Goal: Complete application form

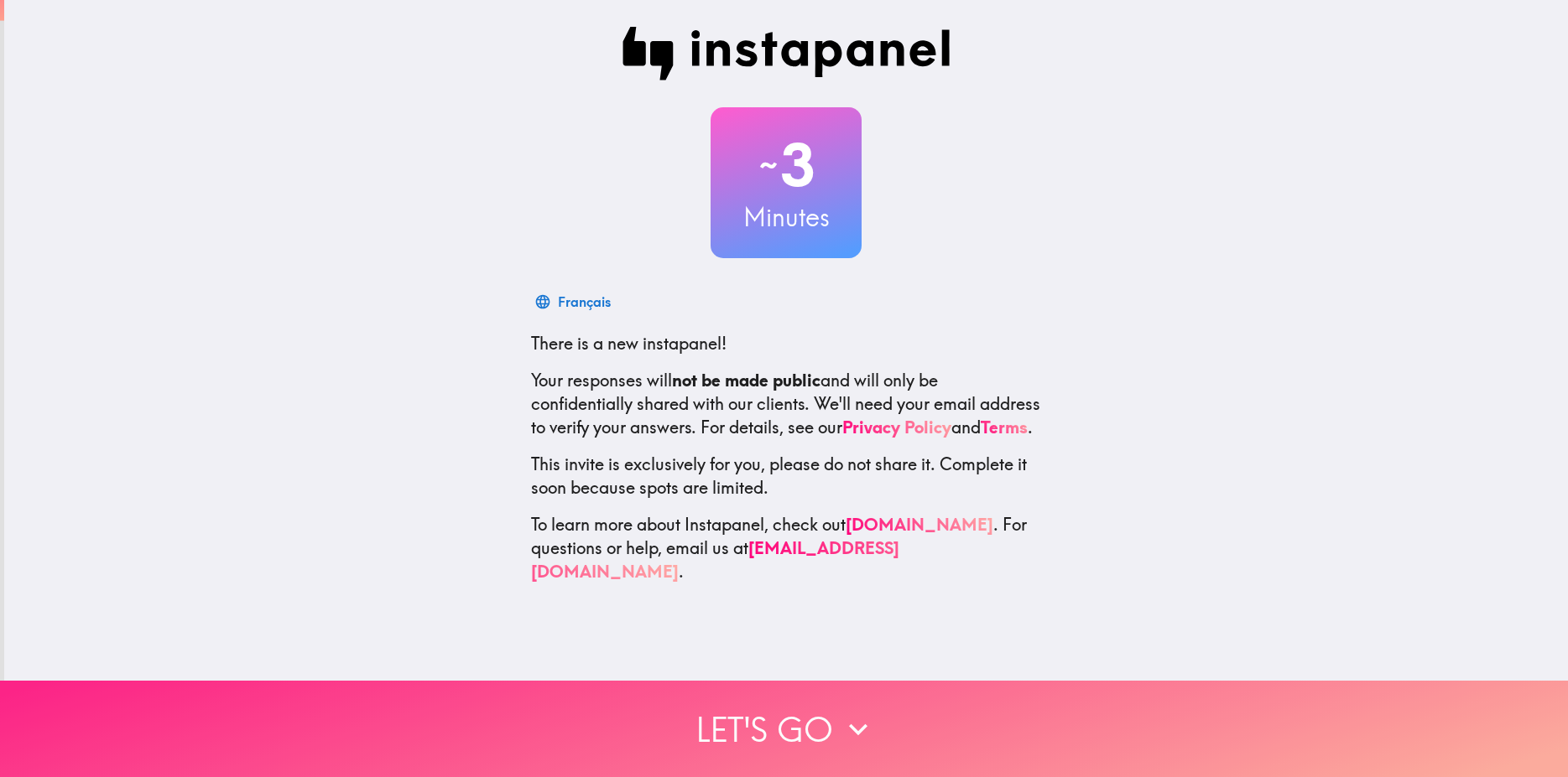
click at [754, 707] on button "Let's go" at bounding box center [784, 729] width 1568 height 96
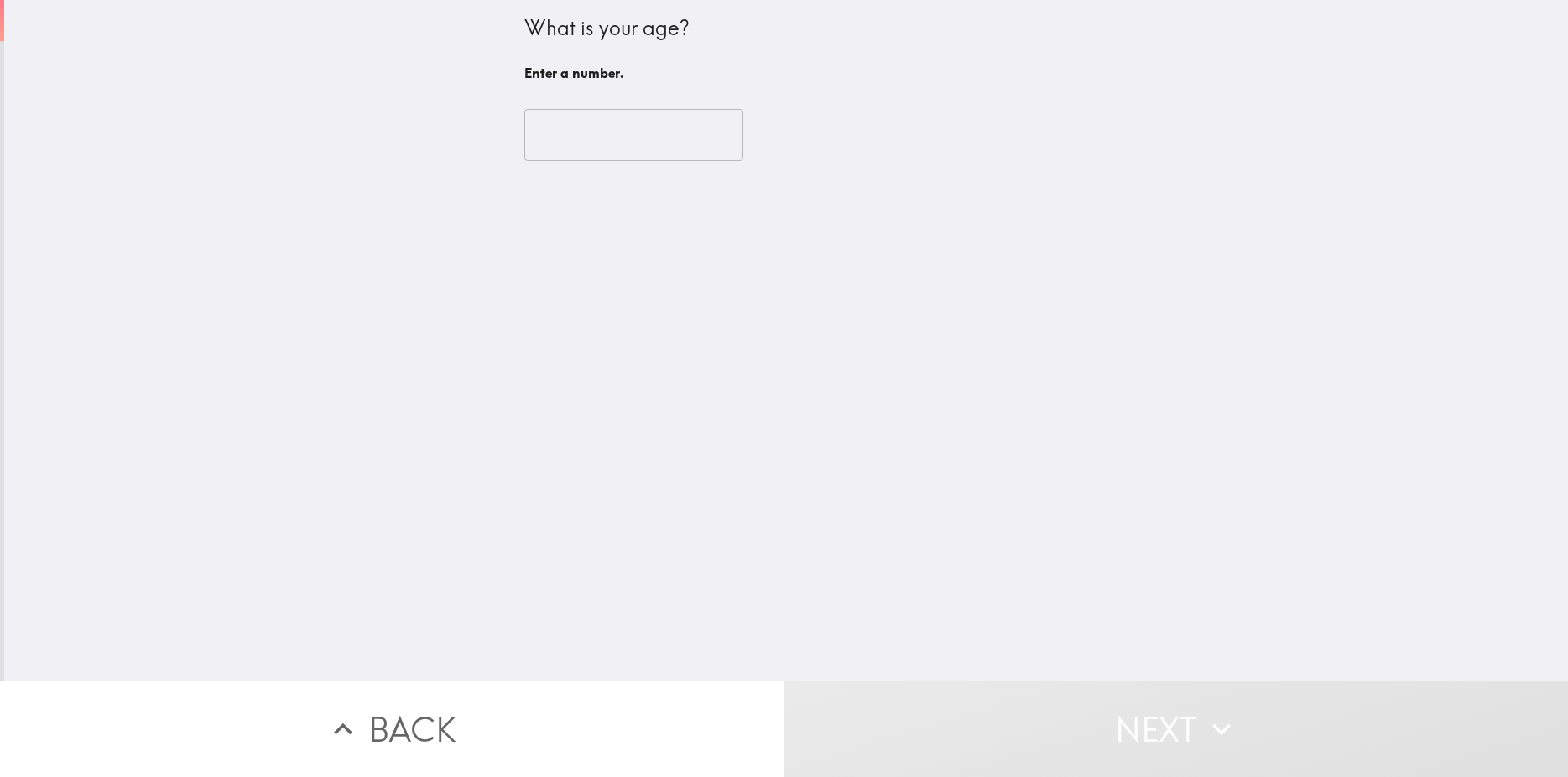
click at [571, 142] on input "number" at bounding box center [634, 134] width 219 height 52
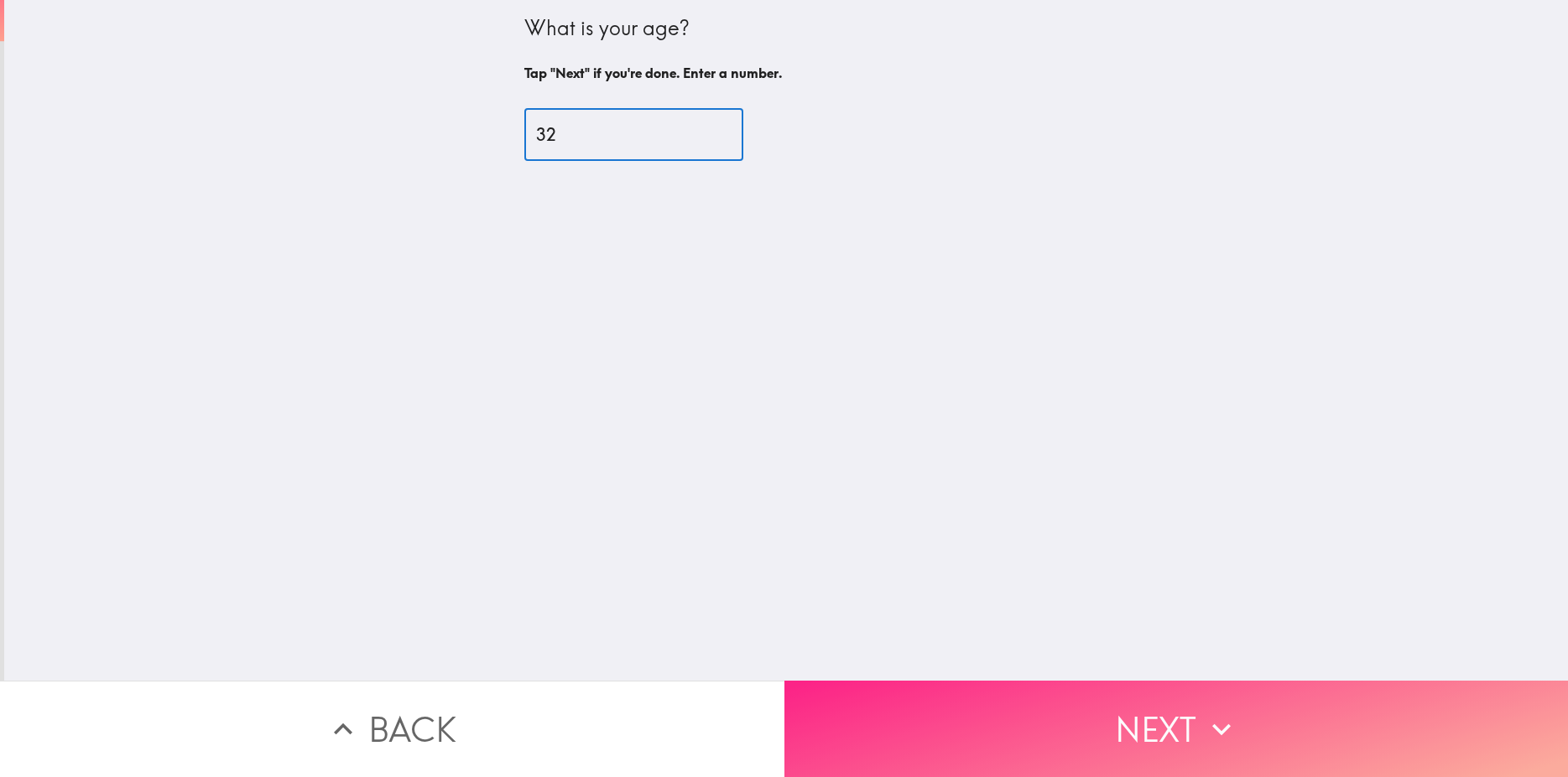
type input "32"
click at [1164, 720] on button "Next" at bounding box center [1177, 729] width 785 height 96
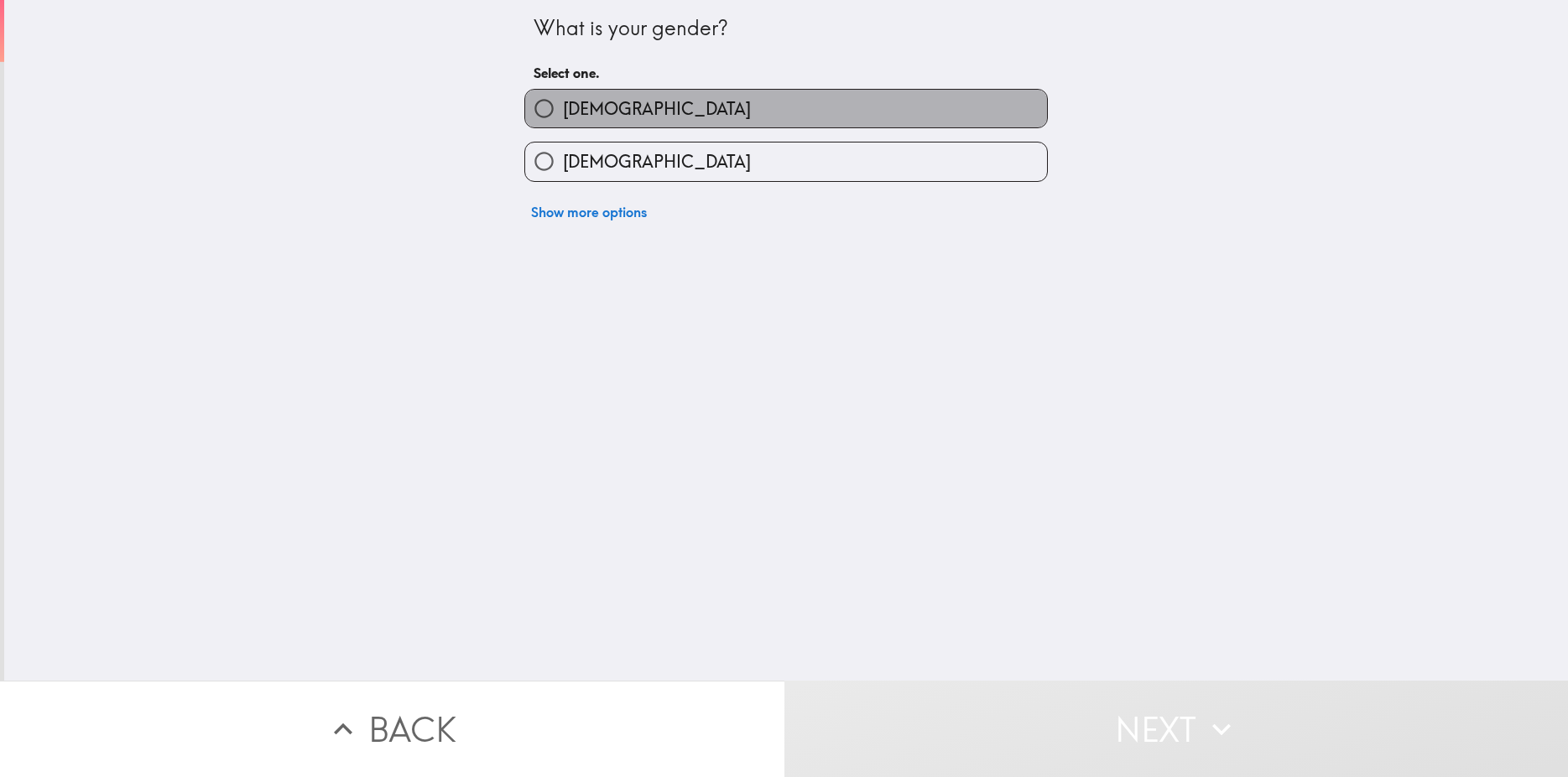
click at [583, 112] on span "[DEMOGRAPHIC_DATA]" at bounding box center [656, 109] width 188 height 24
click at [563, 112] on input "[DEMOGRAPHIC_DATA]" at bounding box center [544, 109] width 38 height 38
radio input "true"
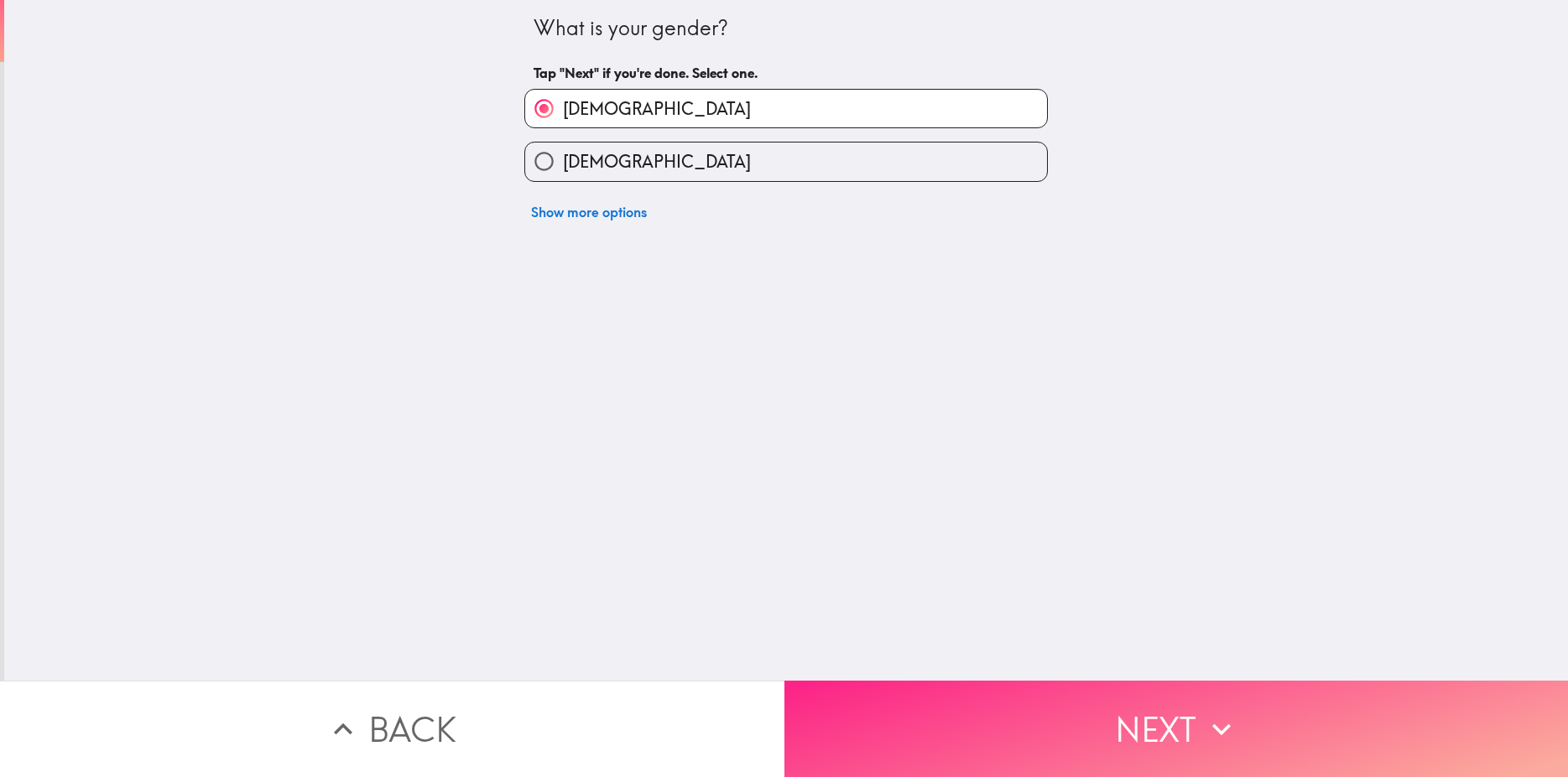
click at [1173, 725] on button "Next" at bounding box center [1177, 729] width 785 height 96
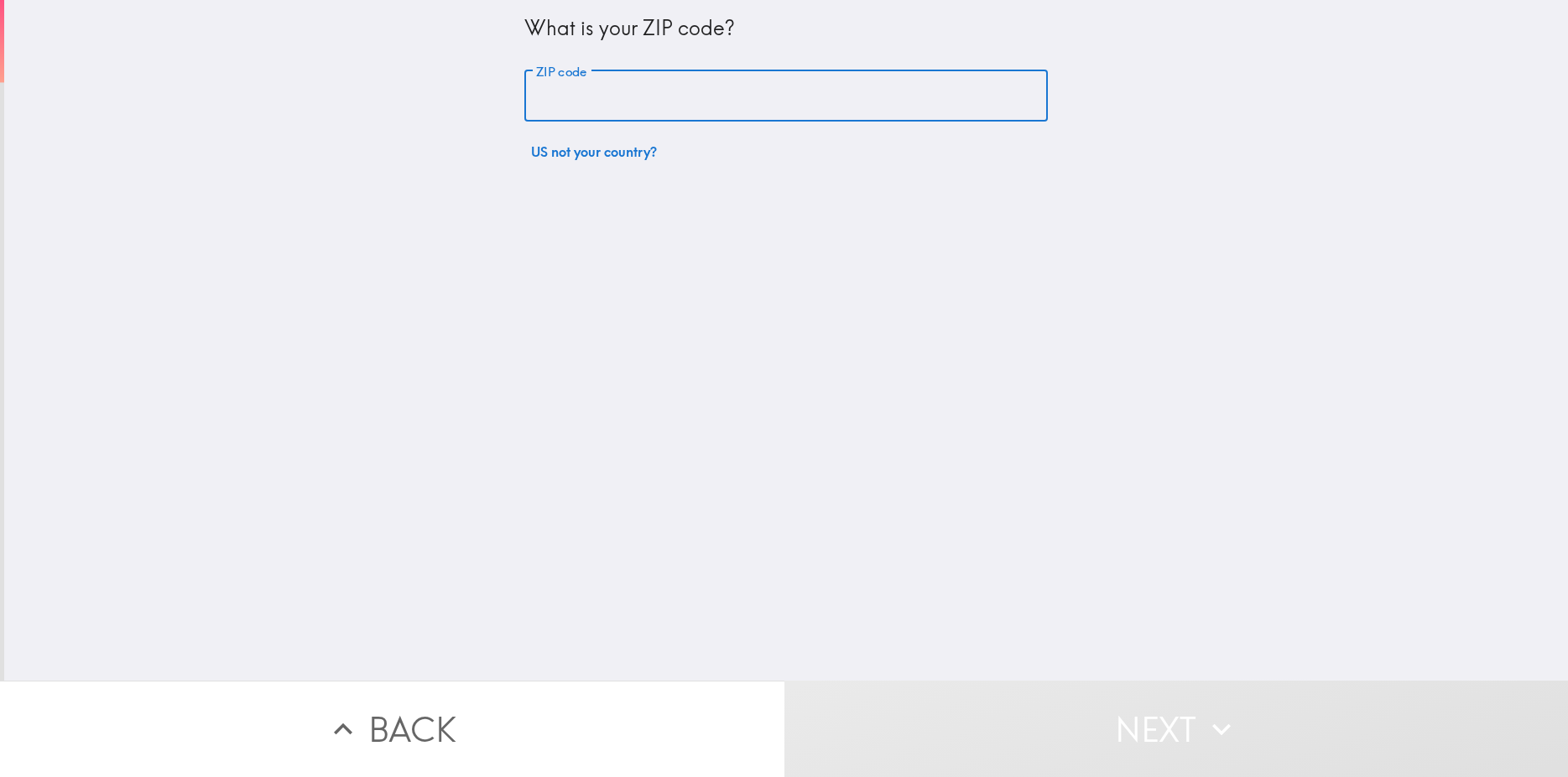
click at [614, 87] on input "ZIP code" at bounding box center [786, 96] width 523 height 52
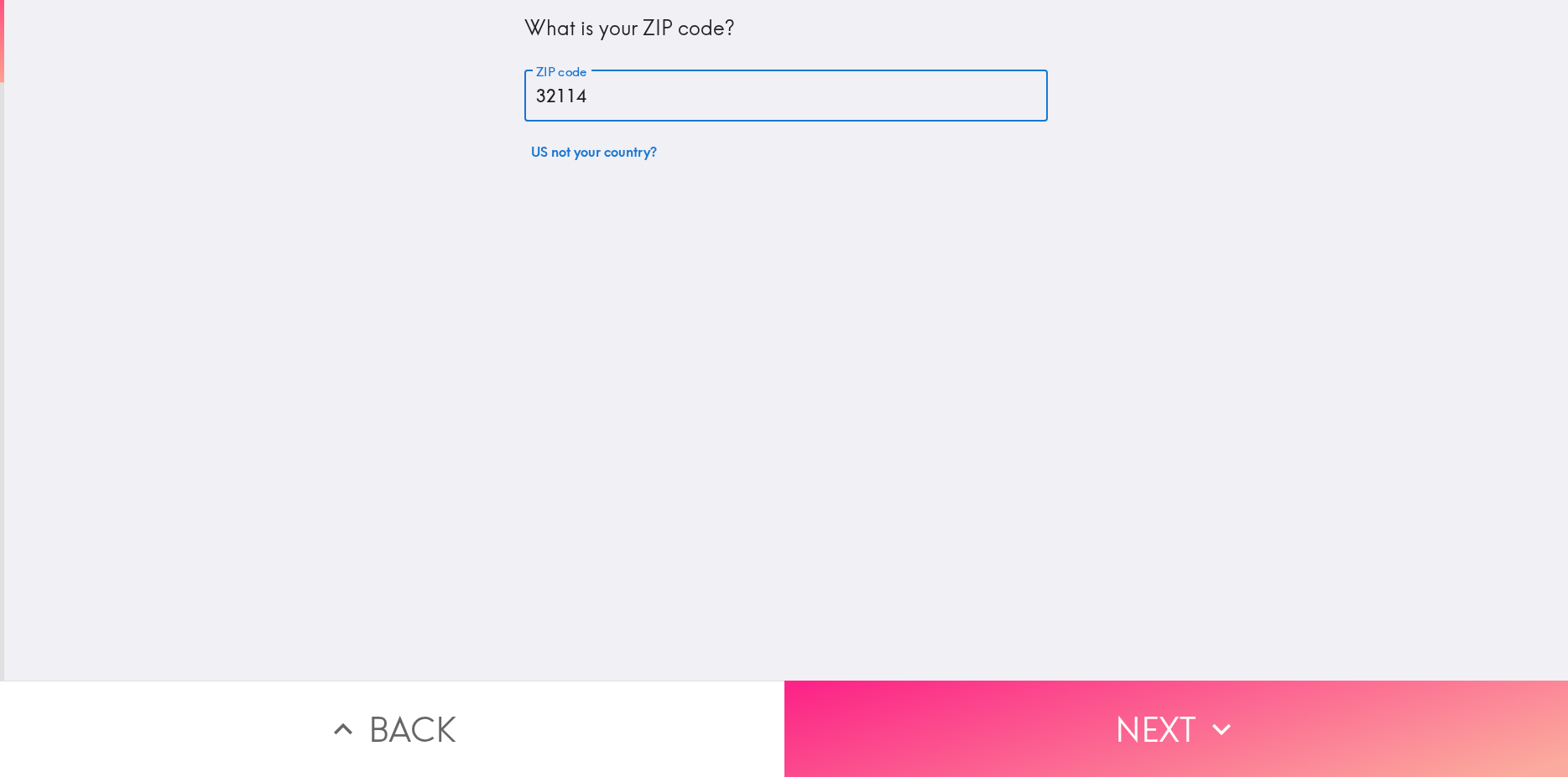
type input "32114"
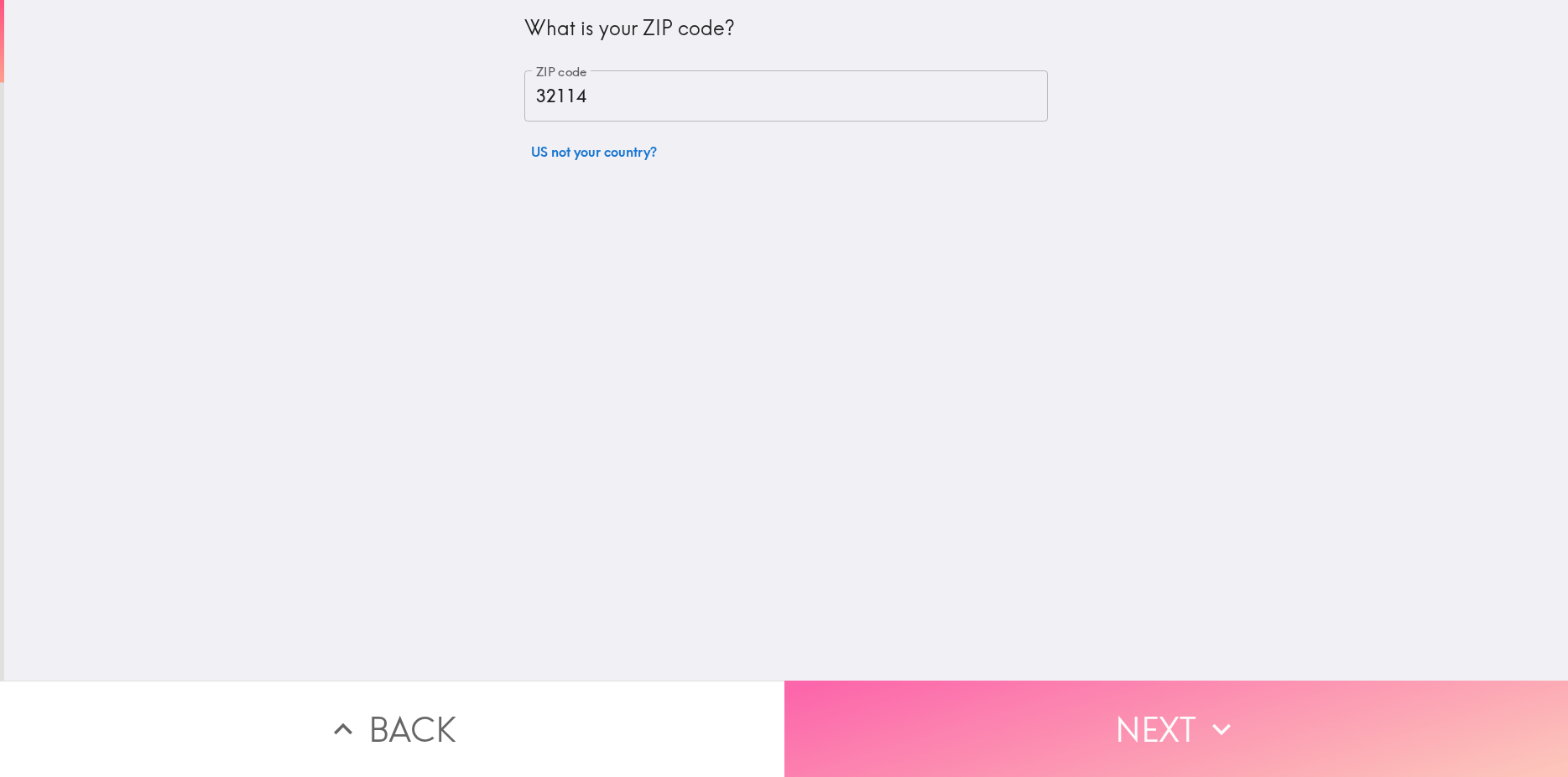
click at [1132, 754] on button "Next" at bounding box center [1177, 729] width 785 height 96
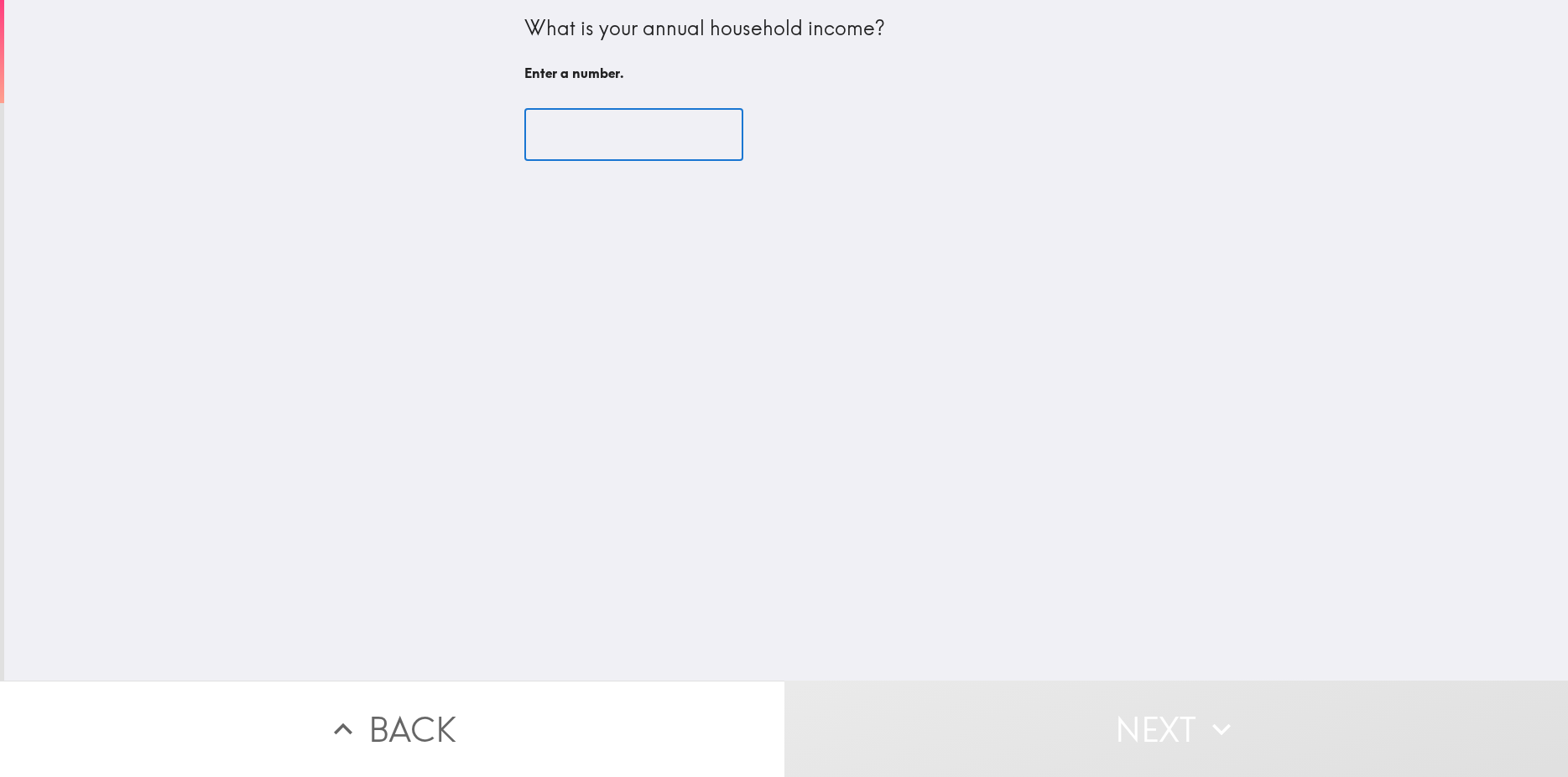
click at [632, 125] on input "number" at bounding box center [634, 134] width 219 height 52
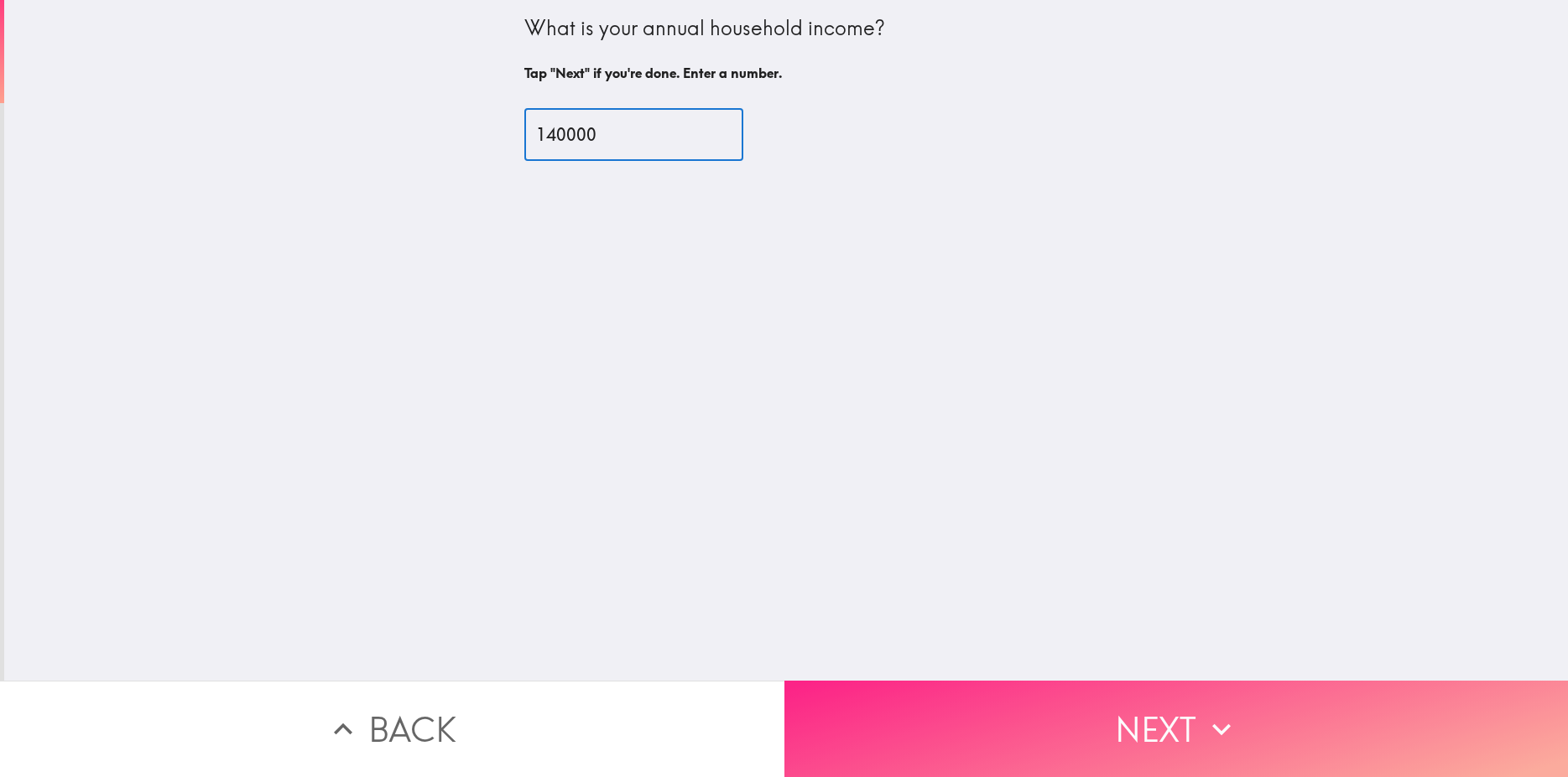
type input "140000"
click at [1176, 703] on button "Next" at bounding box center [1177, 729] width 785 height 96
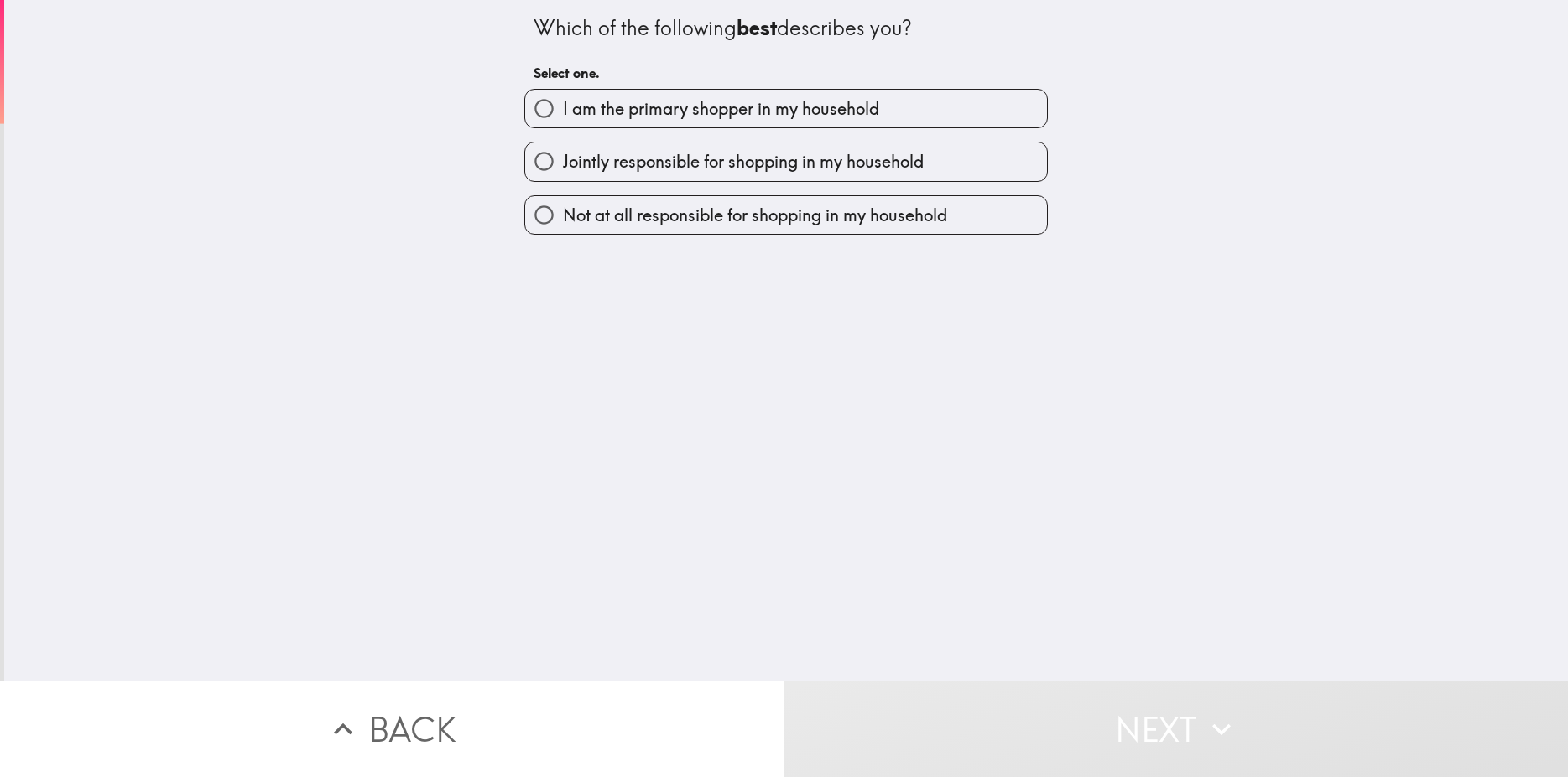
click at [606, 121] on label "I am the primary shopper in my household" at bounding box center [786, 109] width 521 height 38
click at [563, 121] on input "I am the primary shopper in my household" at bounding box center [544, 109] width 38 height 38
radio input "true"
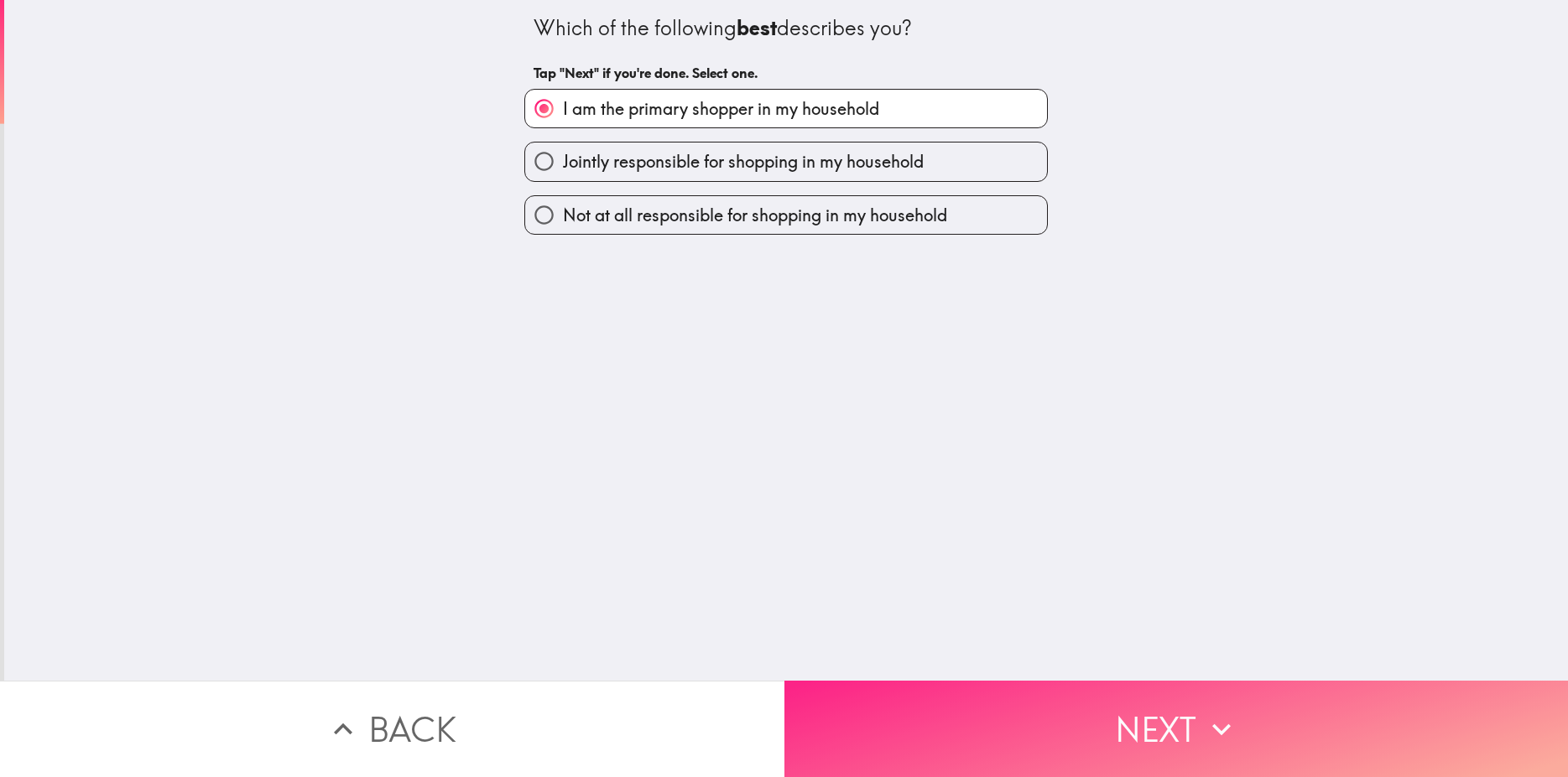
click at [1105, 708] on button "Next" at bounding box center [1177, 729] width 785 height 96
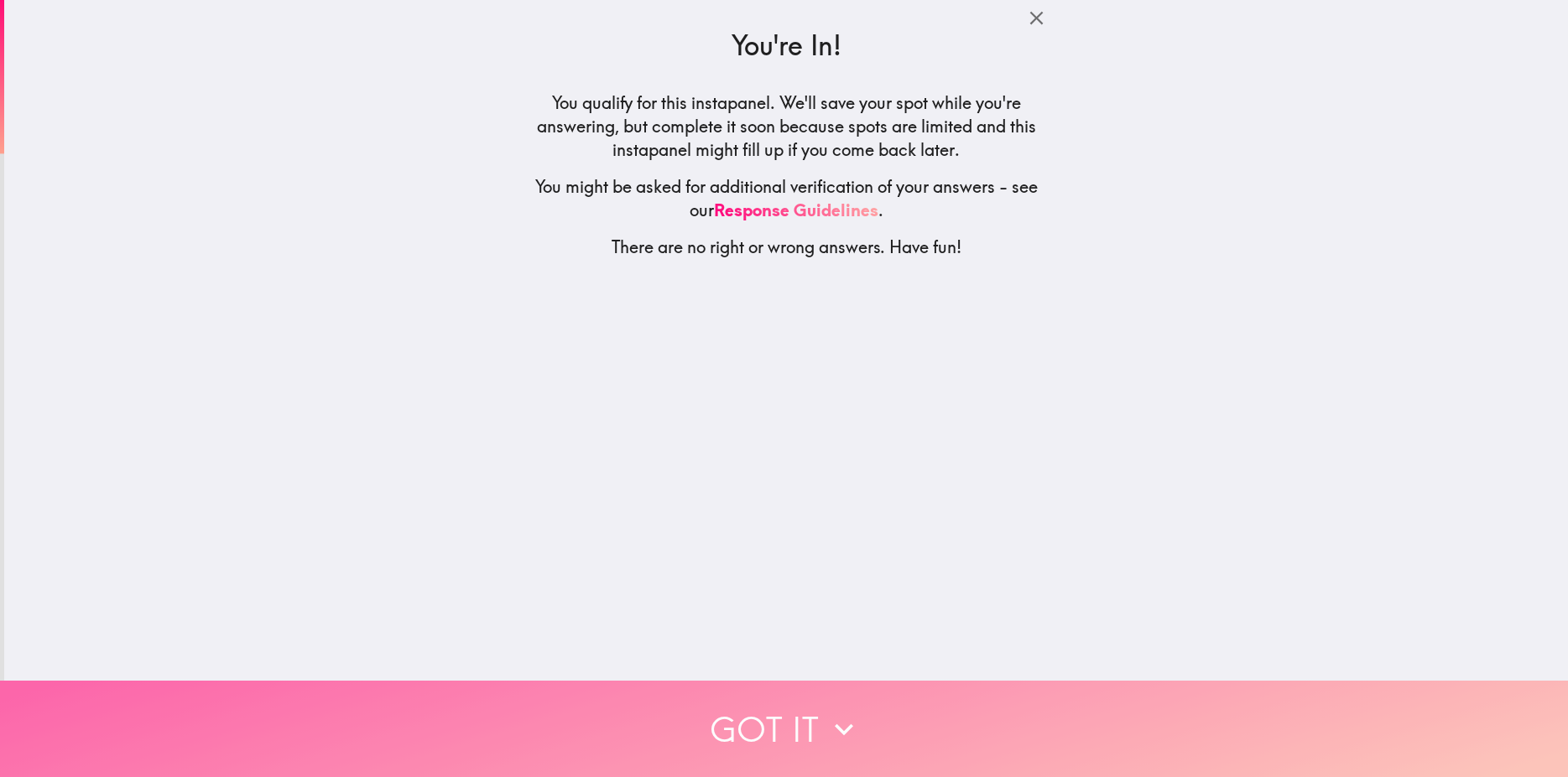
click at [810, 709] on button "Got it" at bounding box center [784, 729] width 1568 height 96
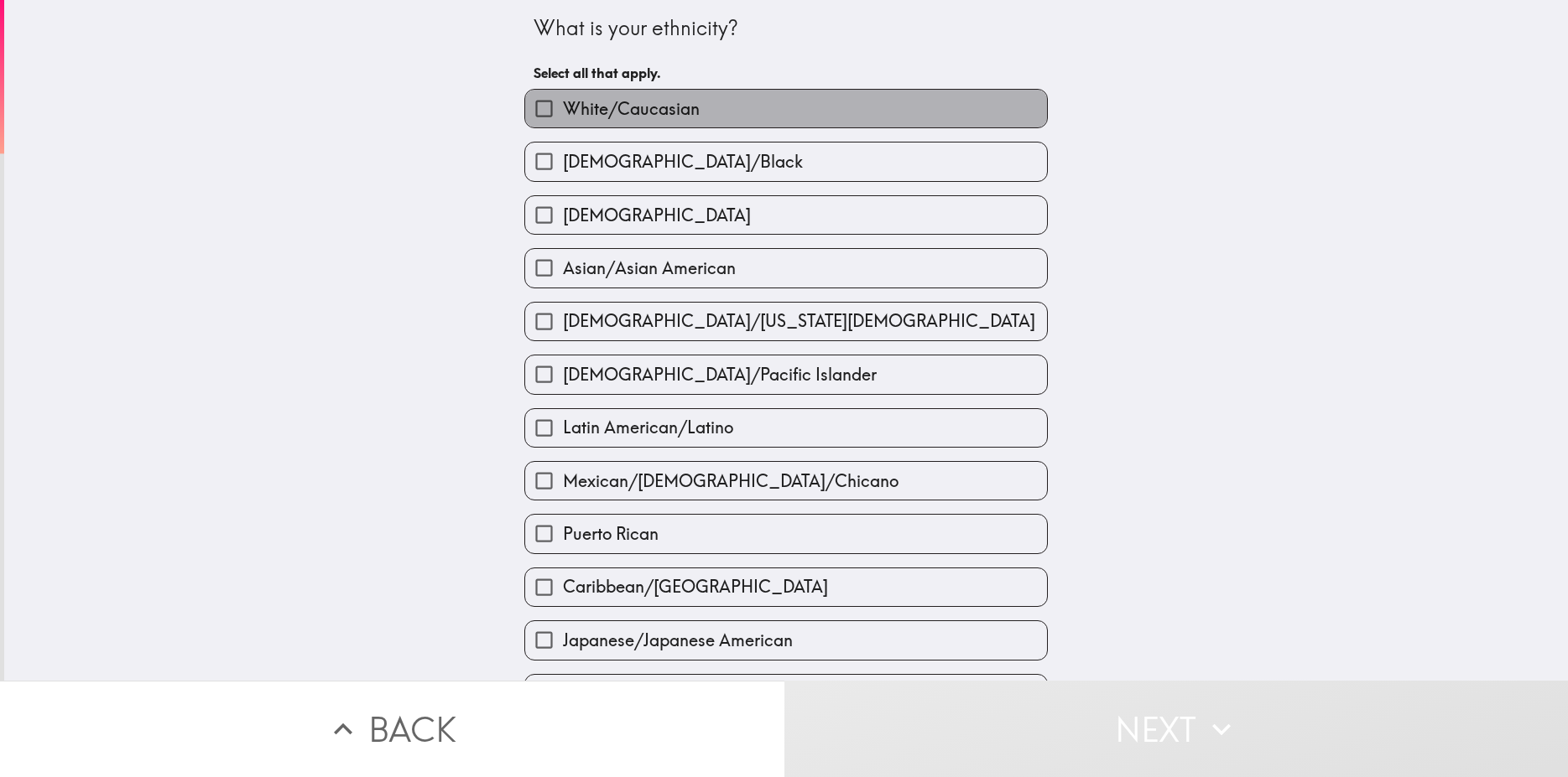
click at [595, 110] on span "White/Caucasian" at bounding box center [631, 109] width 137 height 24
click at [563, 110] on input "White/Caucasian" at bounding box center [544, 109] width 38 height 38
checkbox input "true"
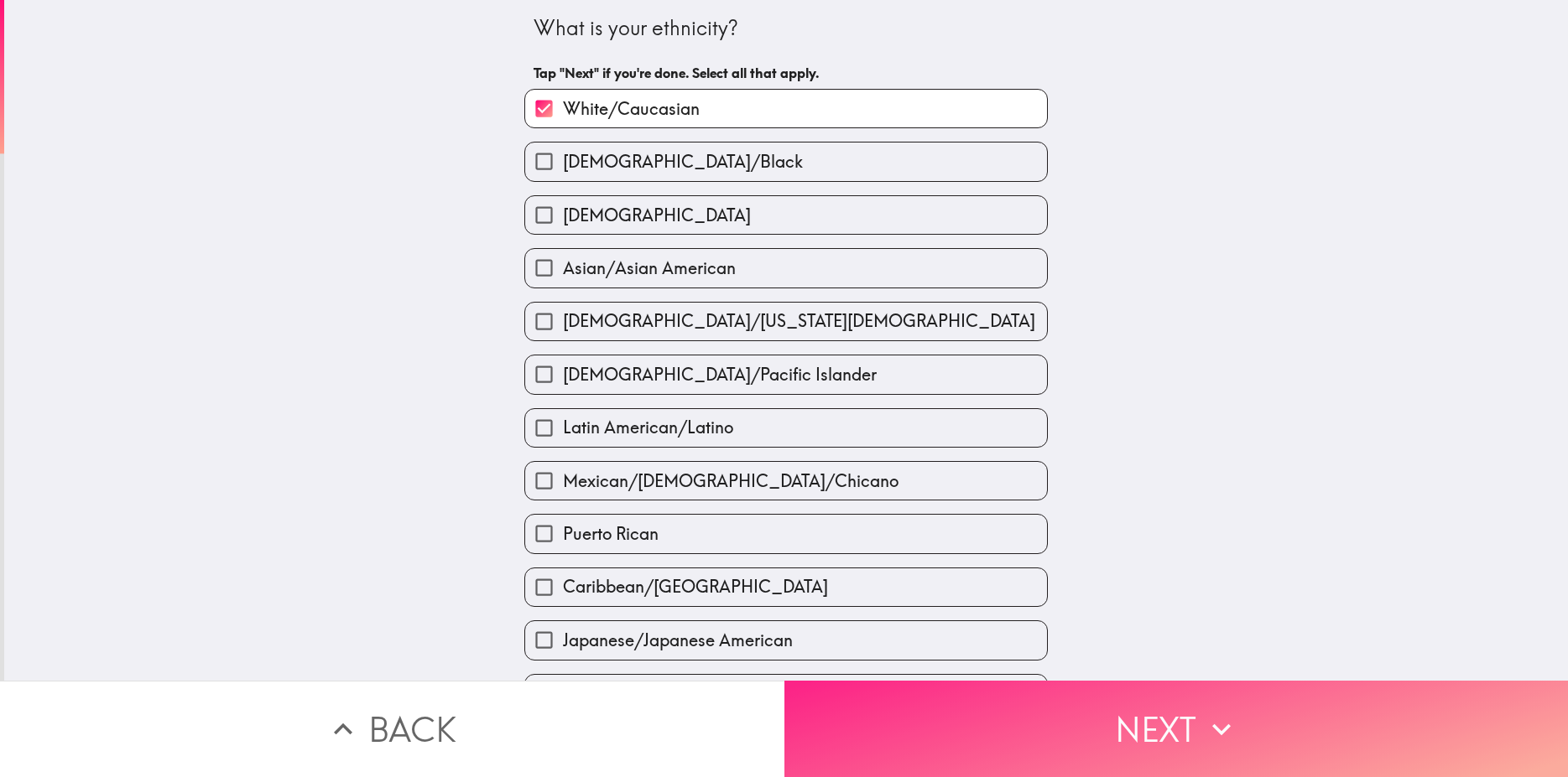
click at [1161, 707] on button "Next" at bounding box center [1177, 729] width 785 height 96
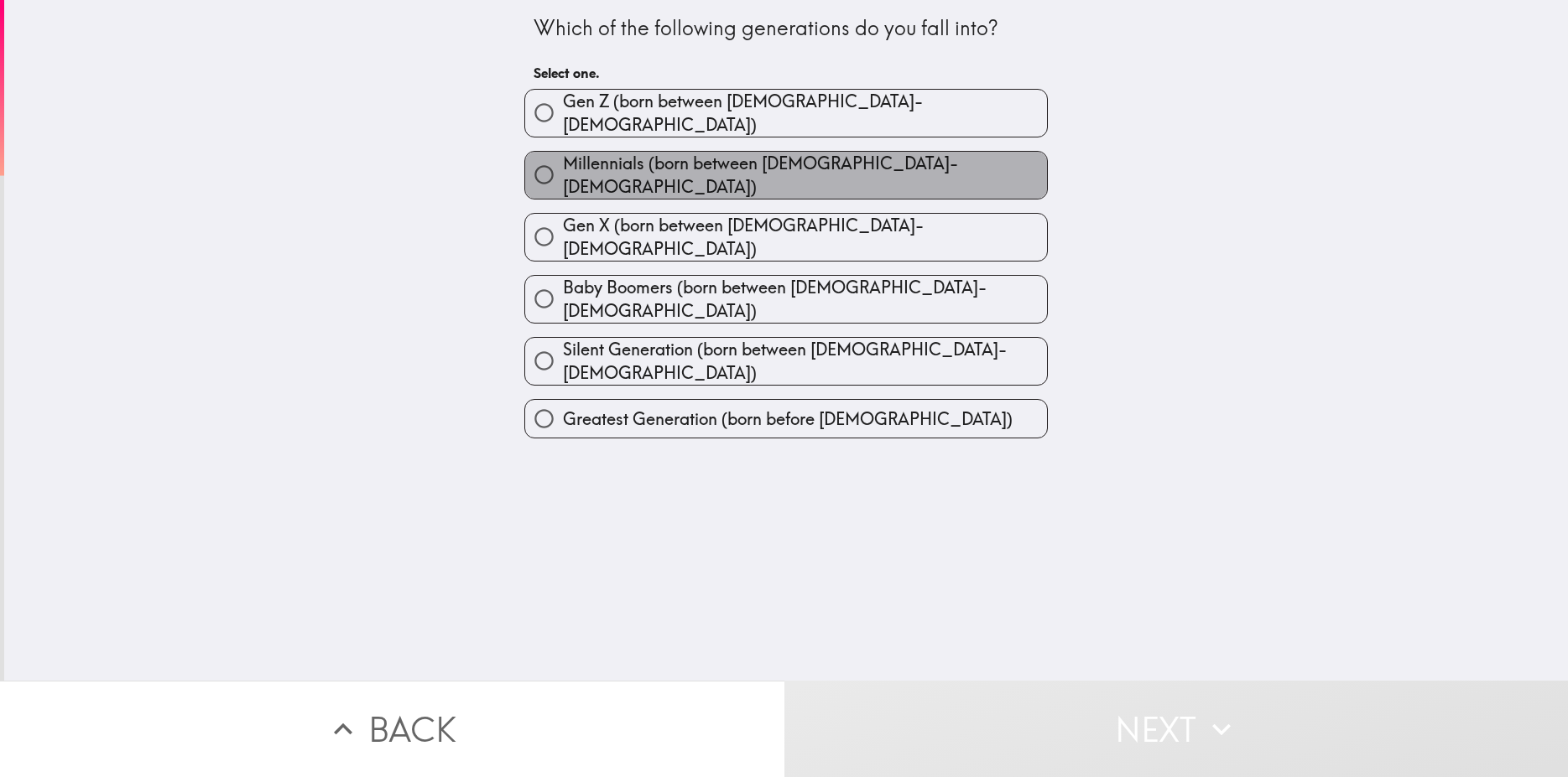
click at [753, 173] on span "Millennials (born between [DEMOGRAPHIC_DATA]-[DEMOGRAPHIC_DATA])" at bounding box center [805, 176] width 485 height 47
click at [563, 173] on input "Millennials (born between [DEMOGRAPHIC_DATA]-[DEMOGRAPHIC_DATA])" at bounding box center [544, 175] width 38 height 38
radio input "true"
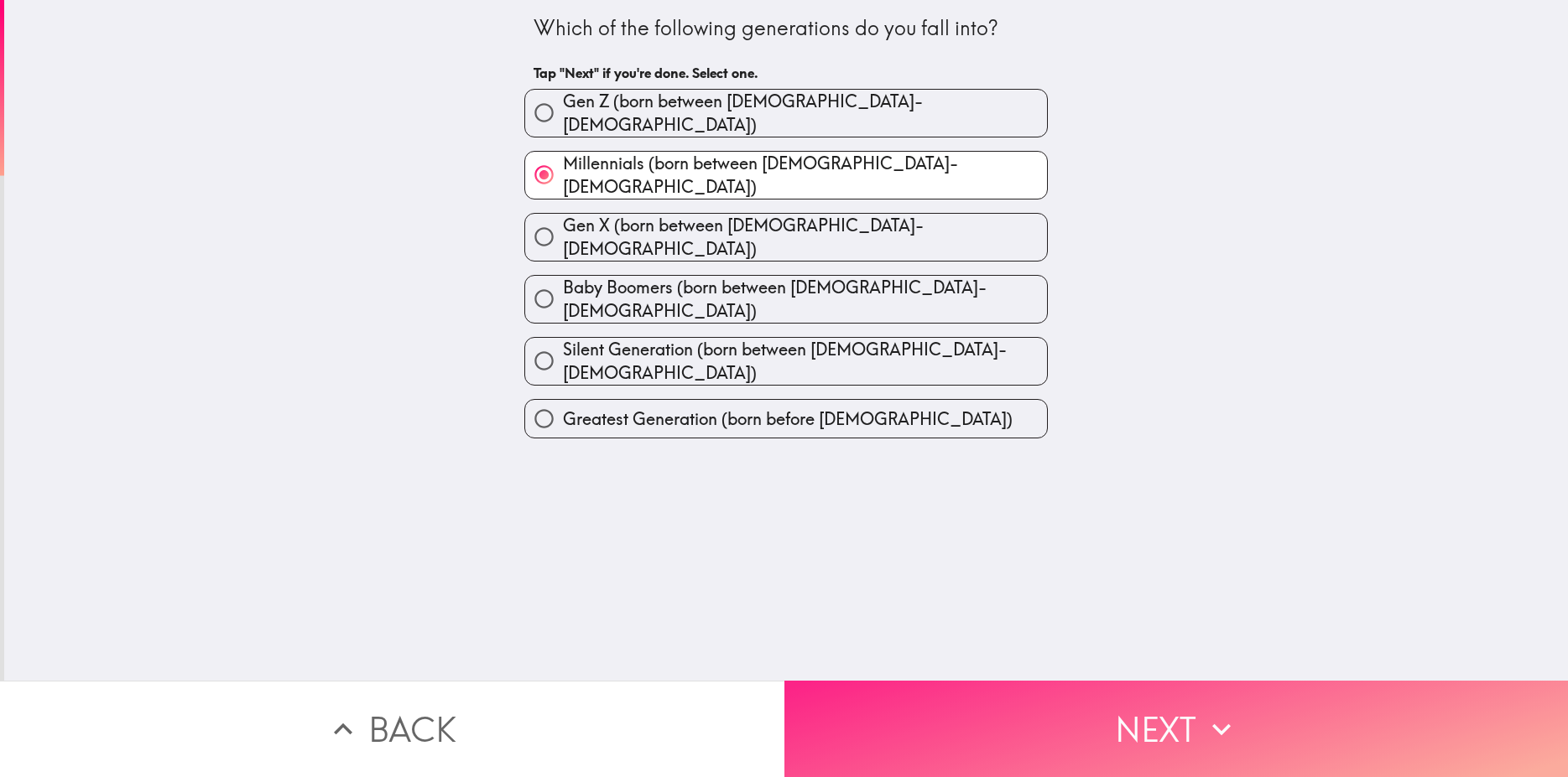
click at [1125, 735] on button "Next" at bounding box center [1177, 729] width 785 height 96
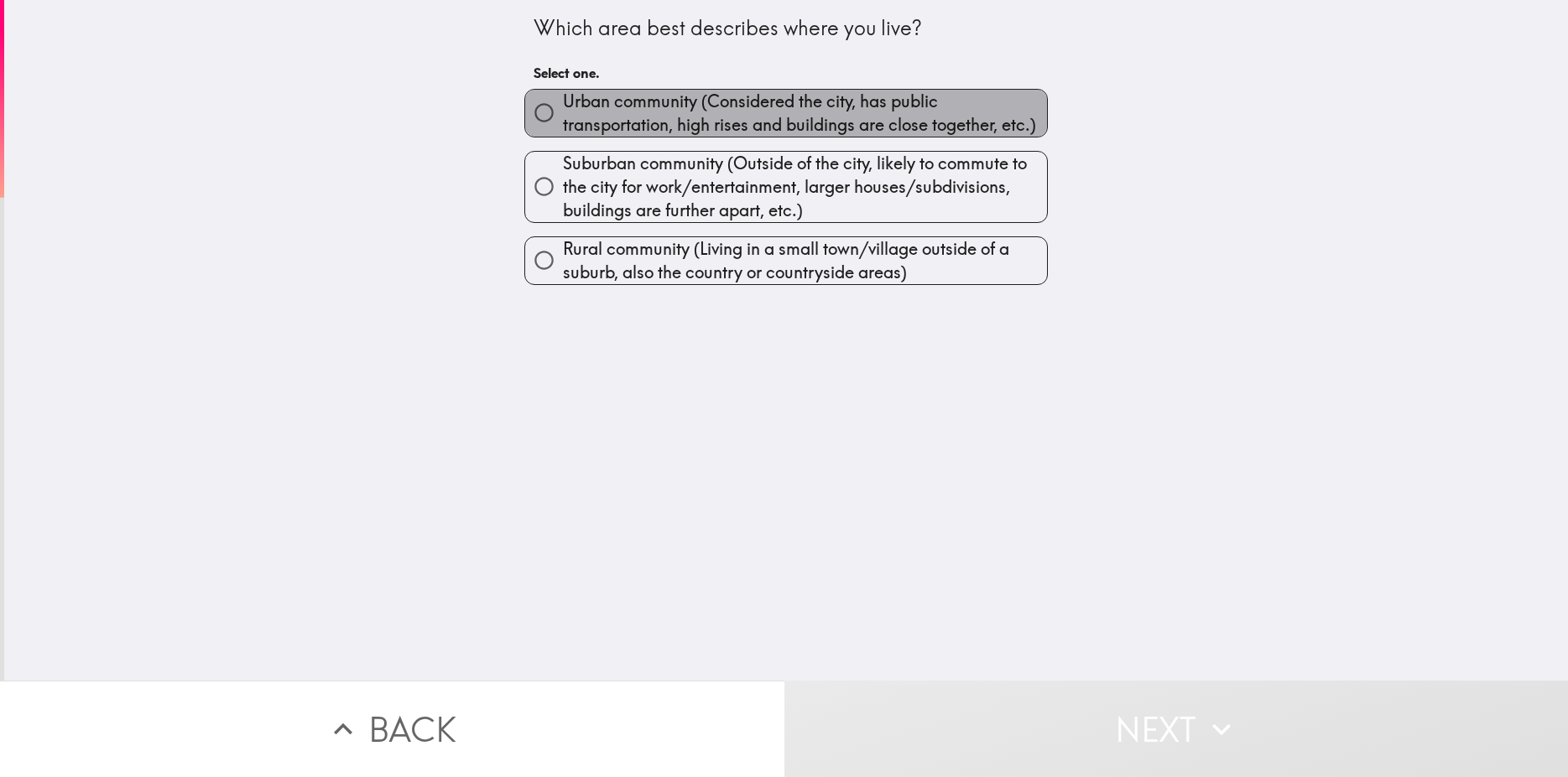
click at [667, 119] on span "Urban community (Considered the city, has public transportation, high rises and…" at bounding box center [805, 113] width 485 height 47
click at [563, 119] on input "Urban community (Considered the city, has public transportation, high rises and…" at bounding box center [544, 112] width 38 height 38
radio input "true"
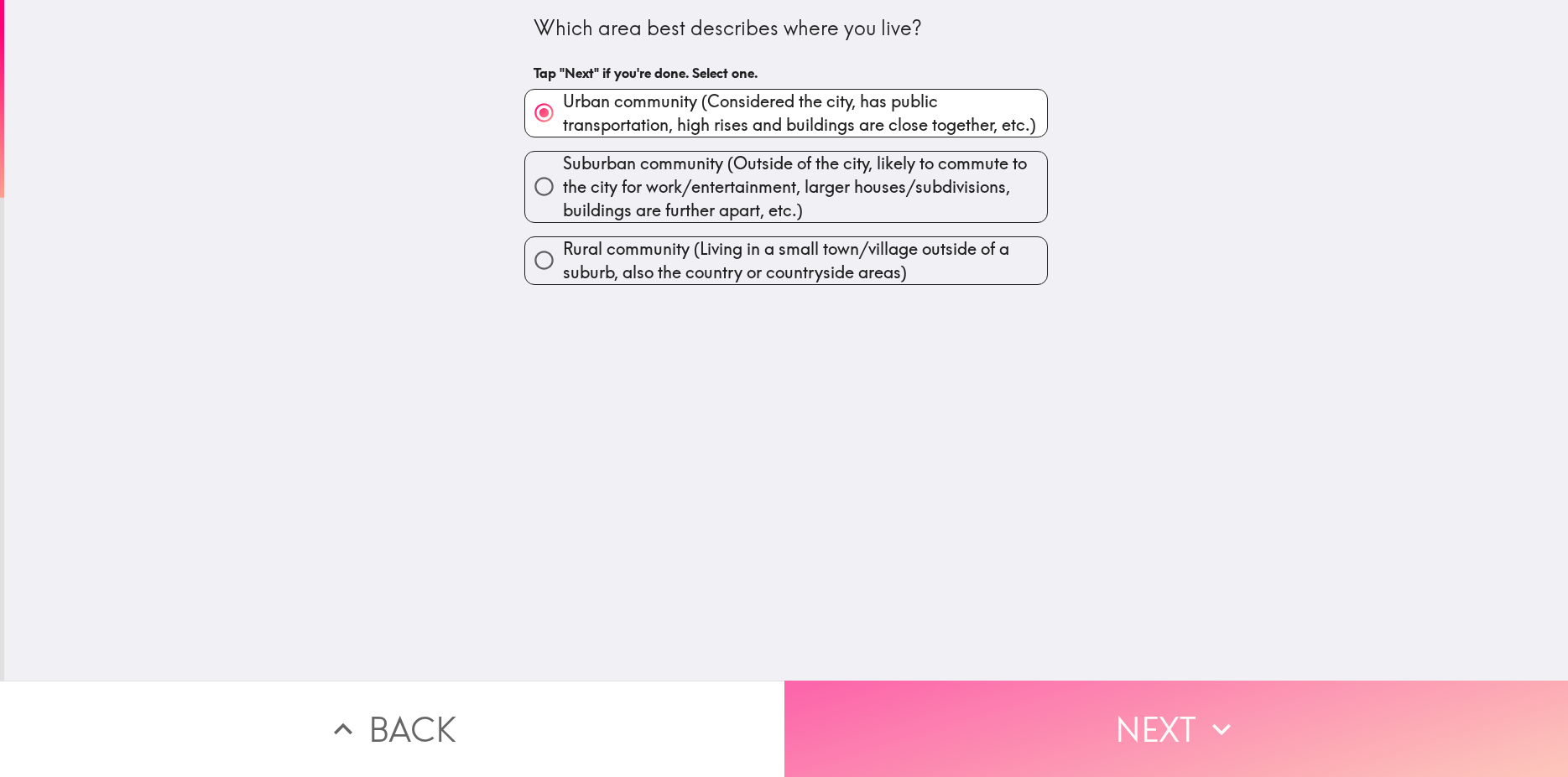
click at [1194, 709] on button "Next" at bounding box center [1177, 729] width 785 height 96
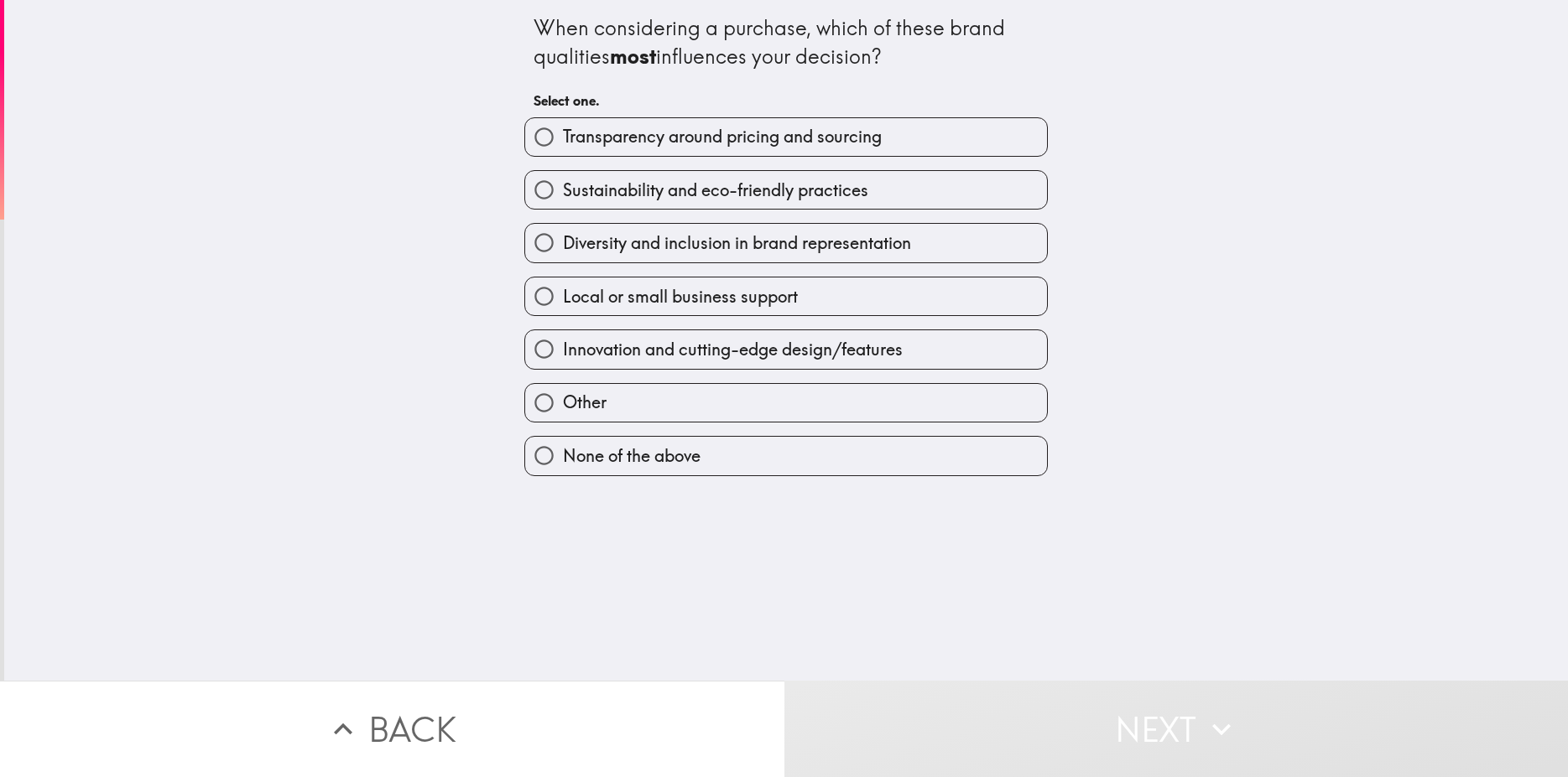
click at [767, 144] on span "Transparency around pricing and sourcing" at bounding box center [723, 136] width 319 height 24
click at [563, 144] on input "Transparency around pricing and sourcing" at bounding box center [544, 137] width 38 height 38
radio input "true"
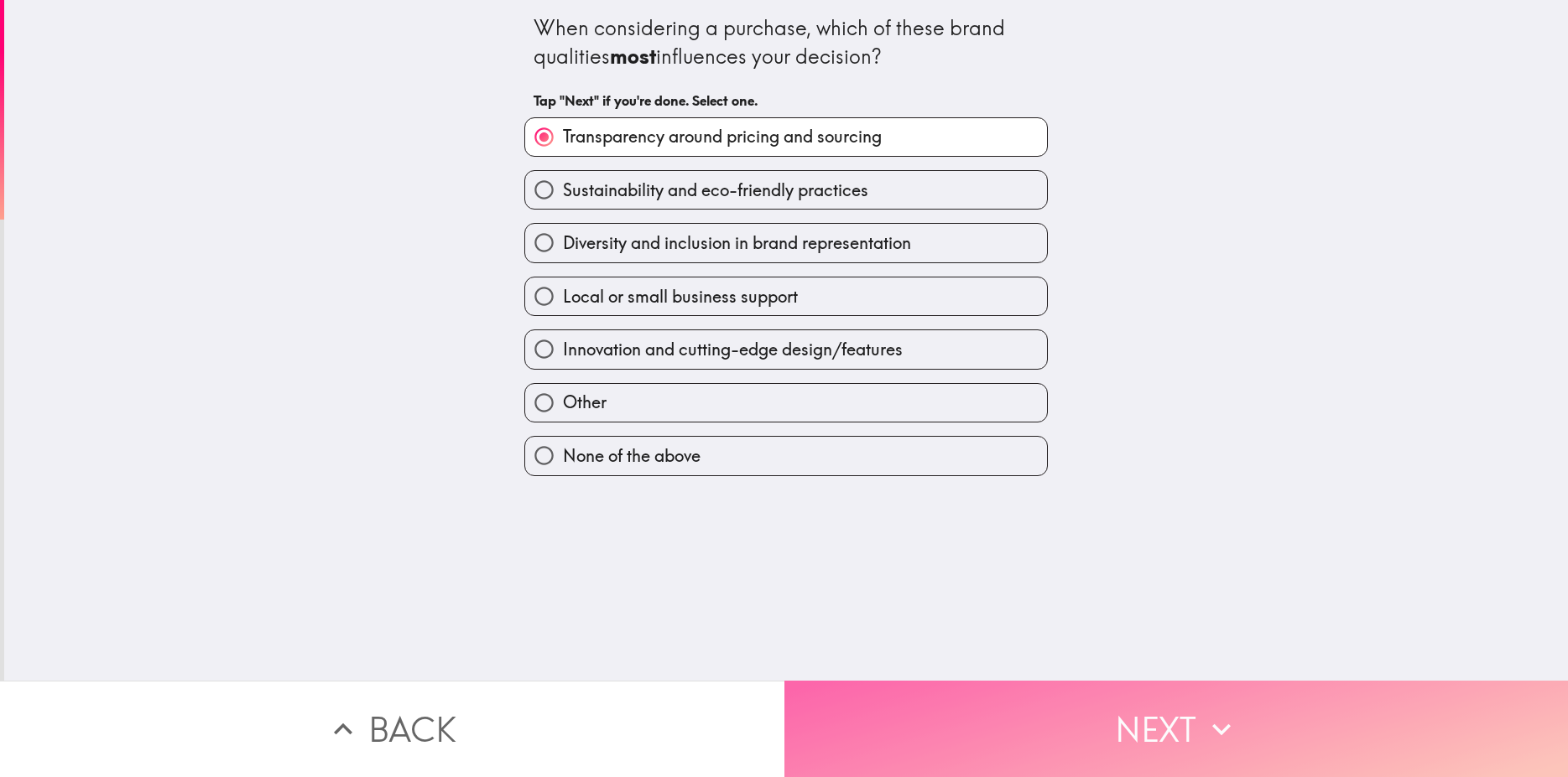
click at [1097, 732] on button "Next" at bounding box center [1177, 729] width 785 height 96
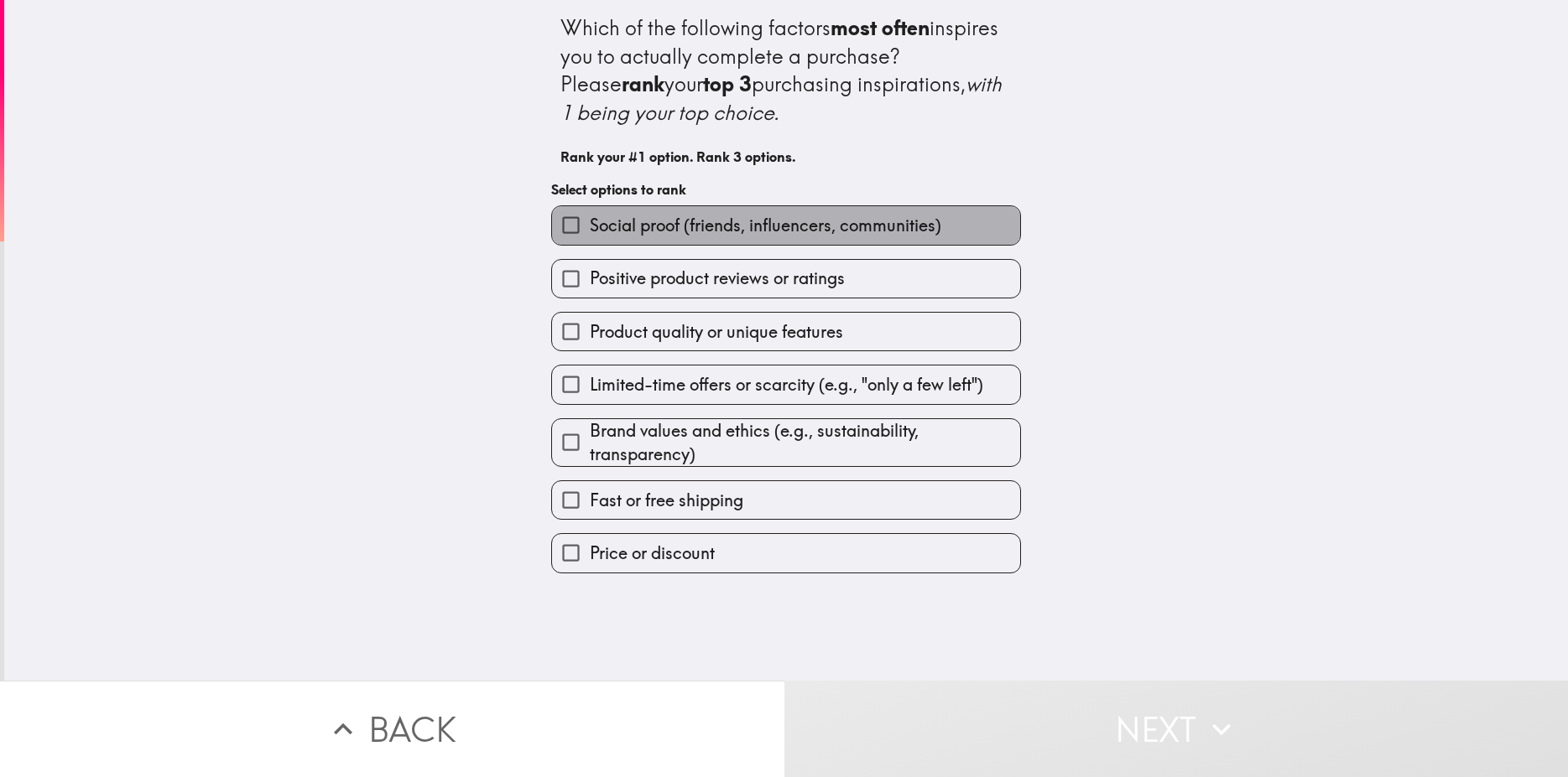
click at [664, 236] on span "Social proof (friends, influencers, communities)" at bounding box center [765, 226] width 351 height 24
click at [589, 236] on input "Social proof (friends, influencers, communities)" at bounding box center [571, 226] width 38 height 38
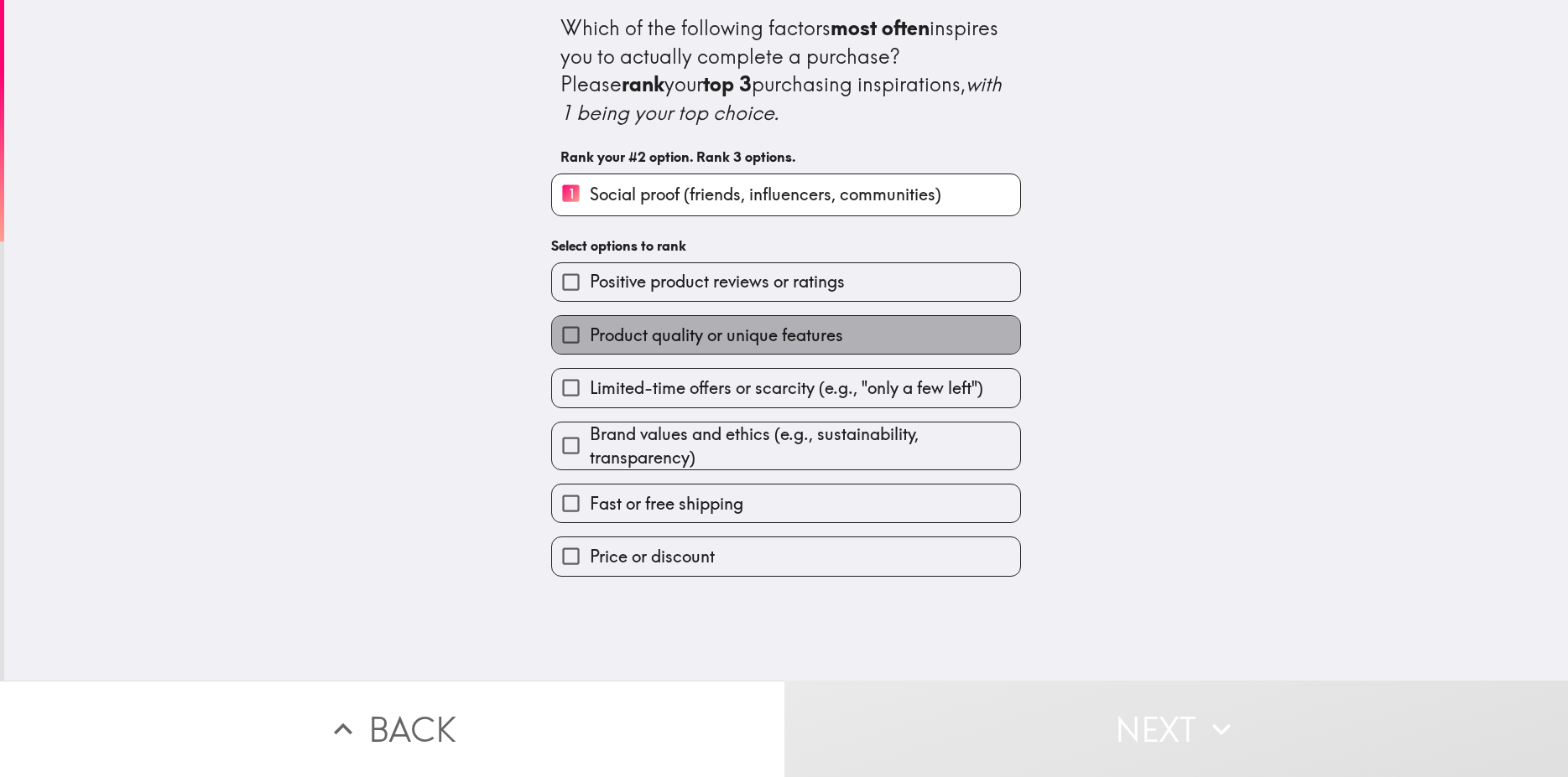
click at [673, 340] on span "Product quality or unique features" at bounding box center [716, 335] width 253 height 24
click at [589, 340] on input "Product quality or unique features" at bounding box center [571, 335] width 38 height 38
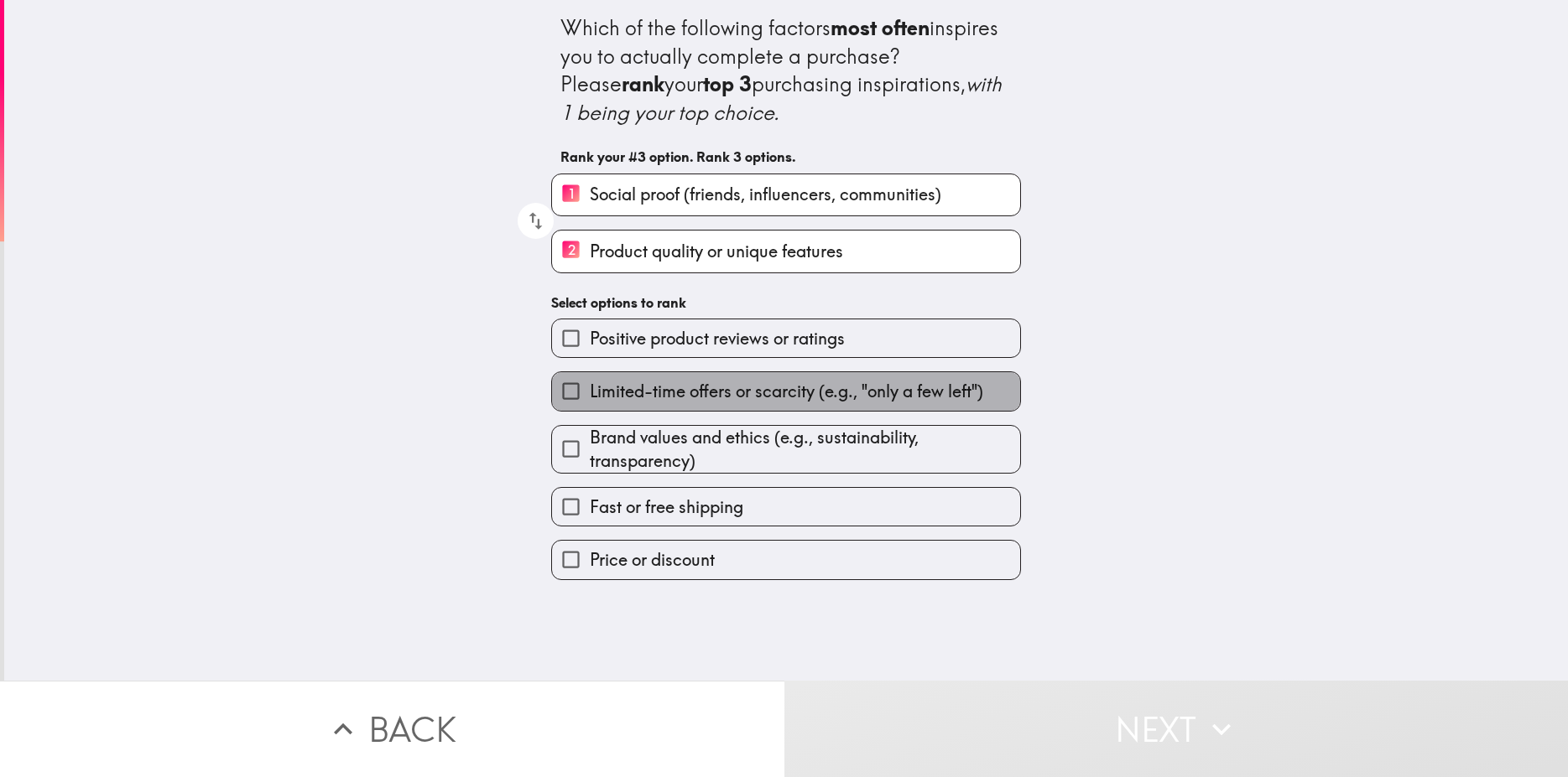
click at [670, 392] on span "Limited-time offers or scarcity (e.g., "only a few left")" at bounding box center [786, 391] width 394 height 24
click at [589, 392] on input "Limited-time offers or scarcity (e.g., "only a few left")" at bounding box center [571, 391] width 38 height 38
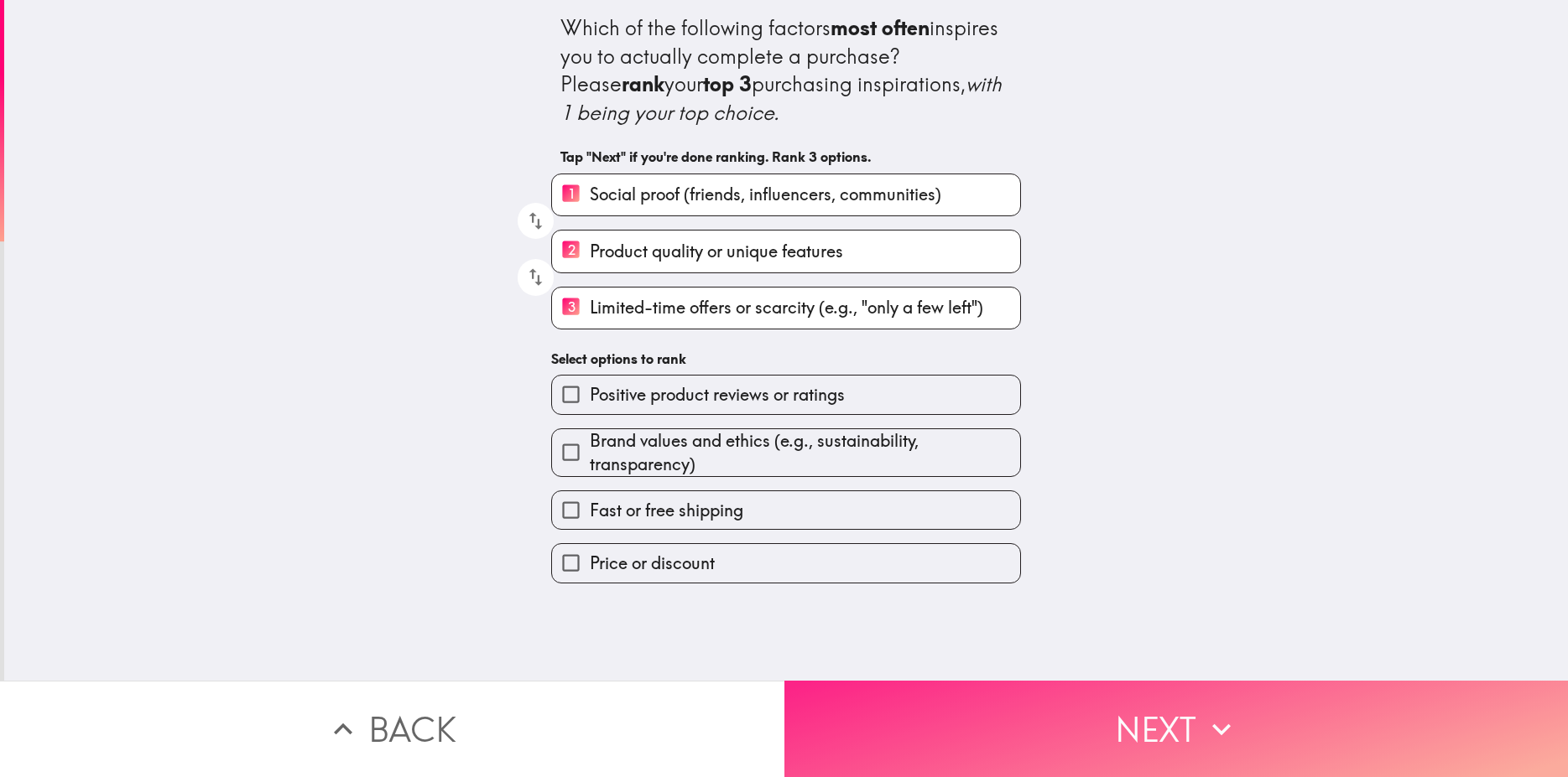
click at [1183, 719] on button "Next" at bounding box center [1177, 729] width 785 height 96
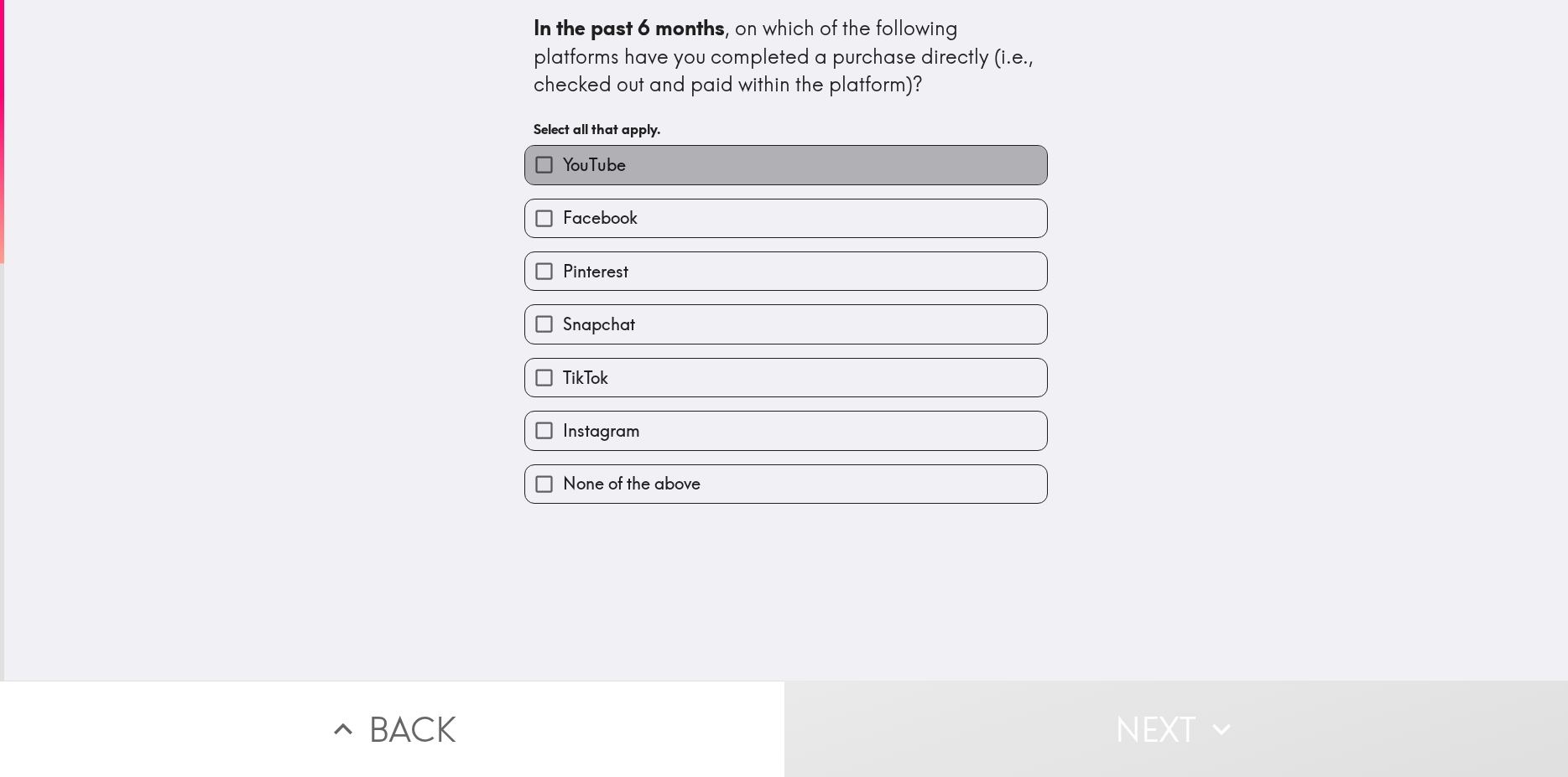
click at [576, 173] on span "YouTube" at bounding box center [594, 165] width 63 height 24
click at [563, 173] on input "YouTube" at bounding box center [544, 165] width 38 height 38
checkbox input "true"
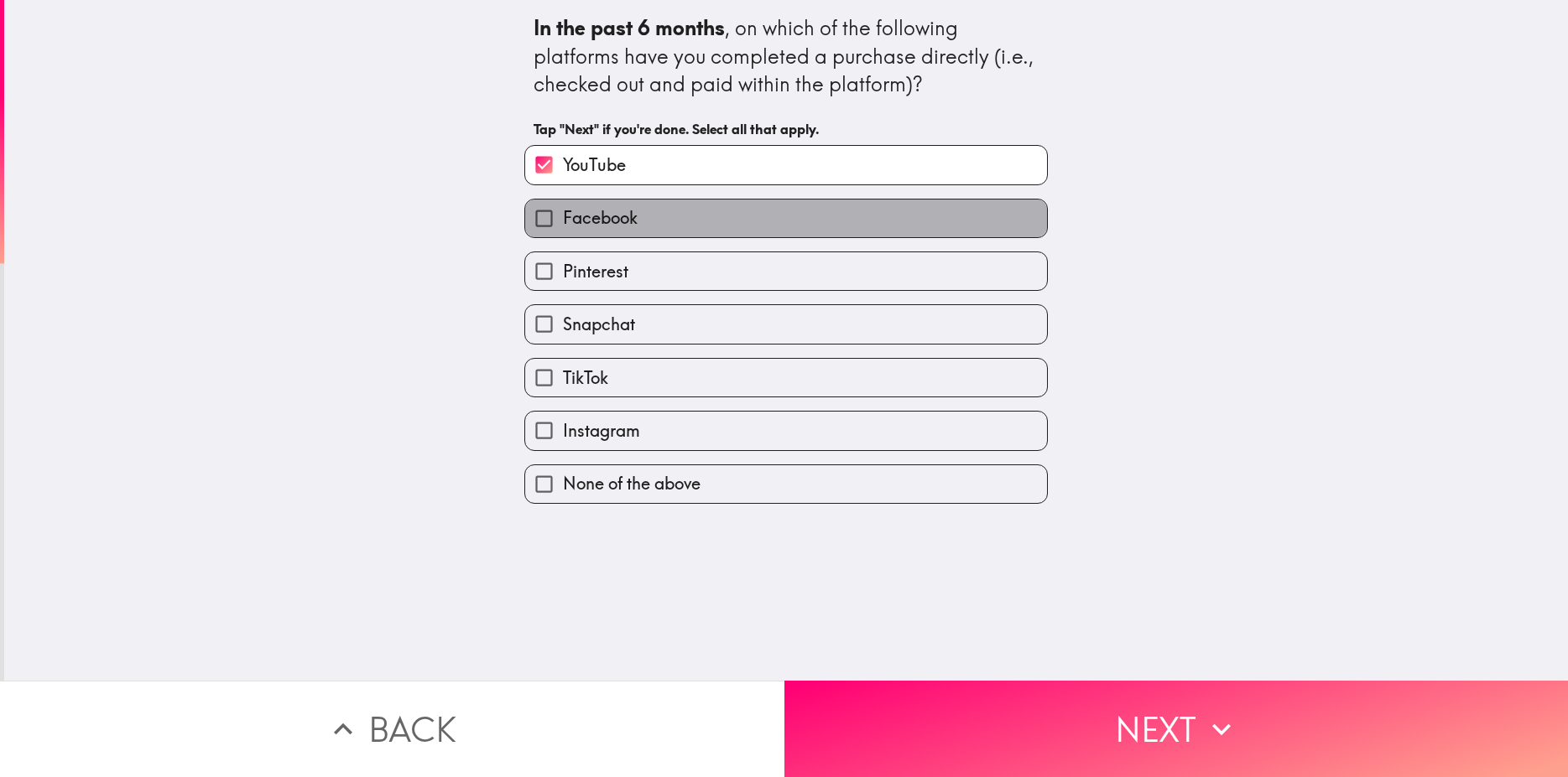
click at [587, 228] on span "Facebook" at bounding box center [600, 218] width 75 height 24
click at [563, 228] on input "Facebook" at bounding box center [544, 218] width 38 height 38
checkbox input "true"
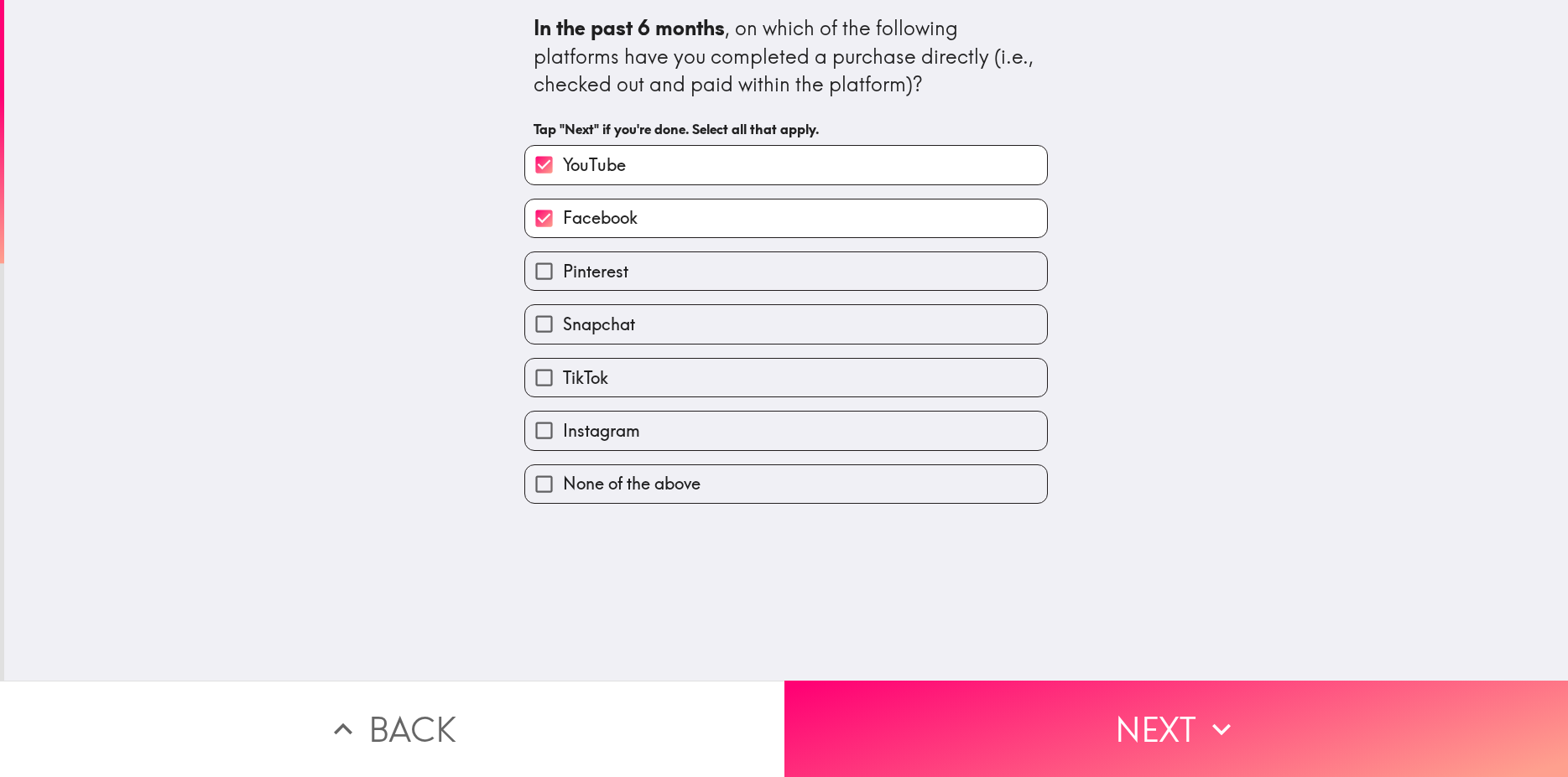
drag, startPoint x: 605, startPoint y: 323, endPoint x: 602, endPoint y: 364, distance: 41.1
click at [605, 326] on span "Snapchat" at bounding box center [599, 324] width 72 height 24
click at [593, 392] on label "TikTok" at bounding box center [786, 378] width 521 height 38
click at [563, 392] on input "TikTok" at bounding box center [544, 378] width 38 height 38
checkbox input "true"
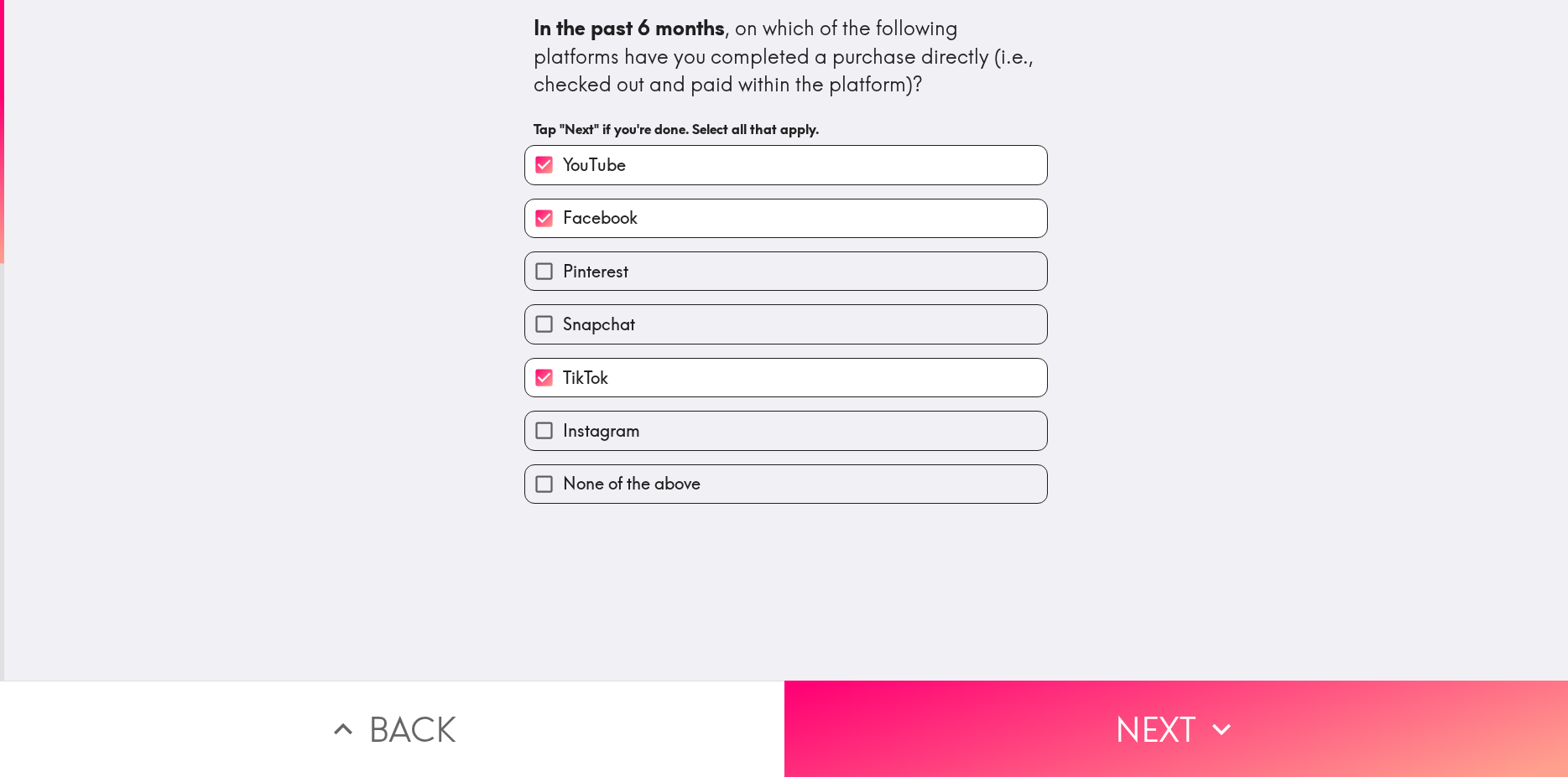
click at [596, 431] on span "Instagram" at bounding box center [602, 431] width 77 height 24
click at [563, 431] on input "Instagram" at bounding box center [544, 431] width 38 height 38
checkbox input "true"
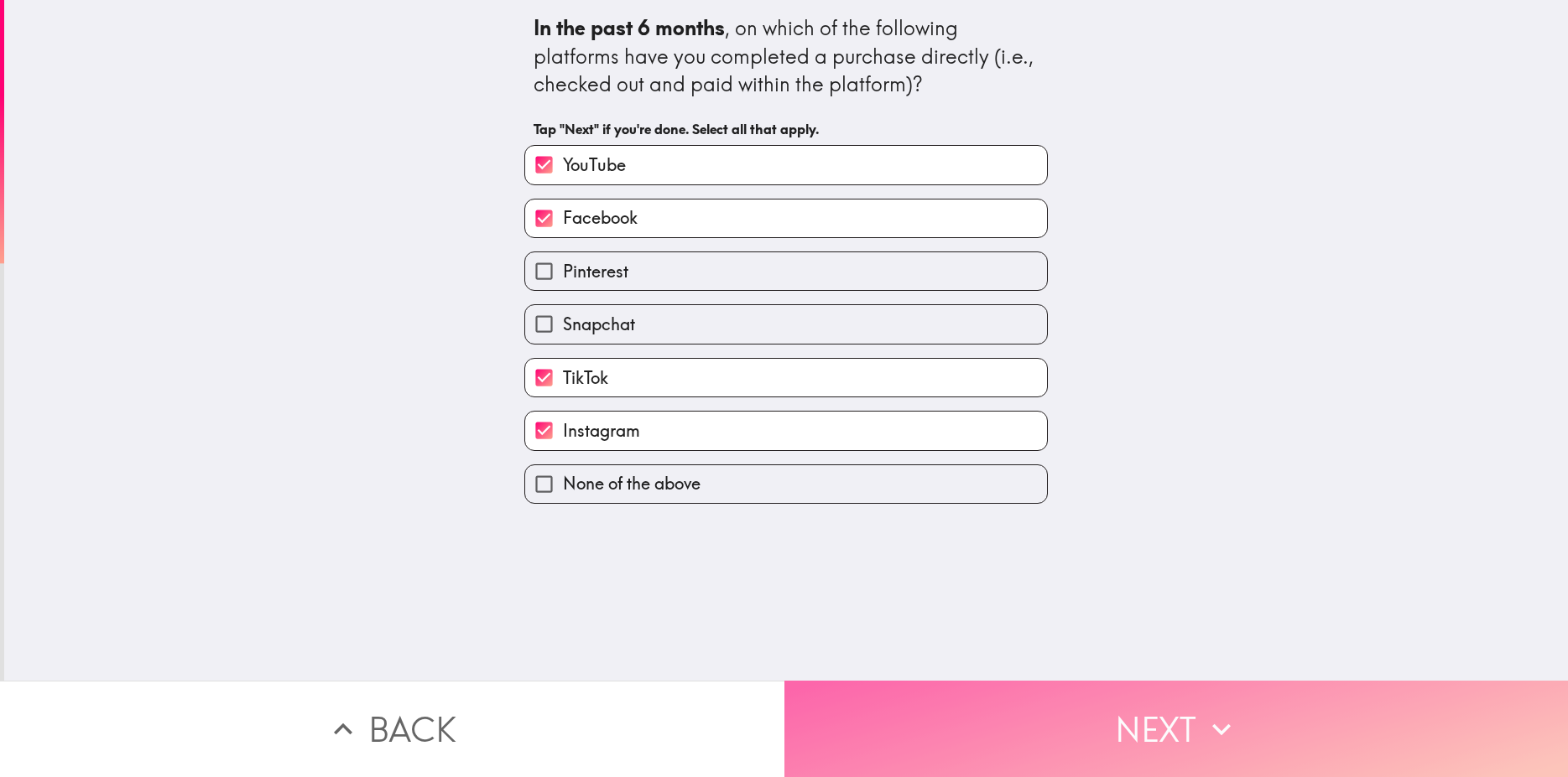
click at [1085, 704] on button "Next" at bounding box center [1177, 729] width 785 height 96
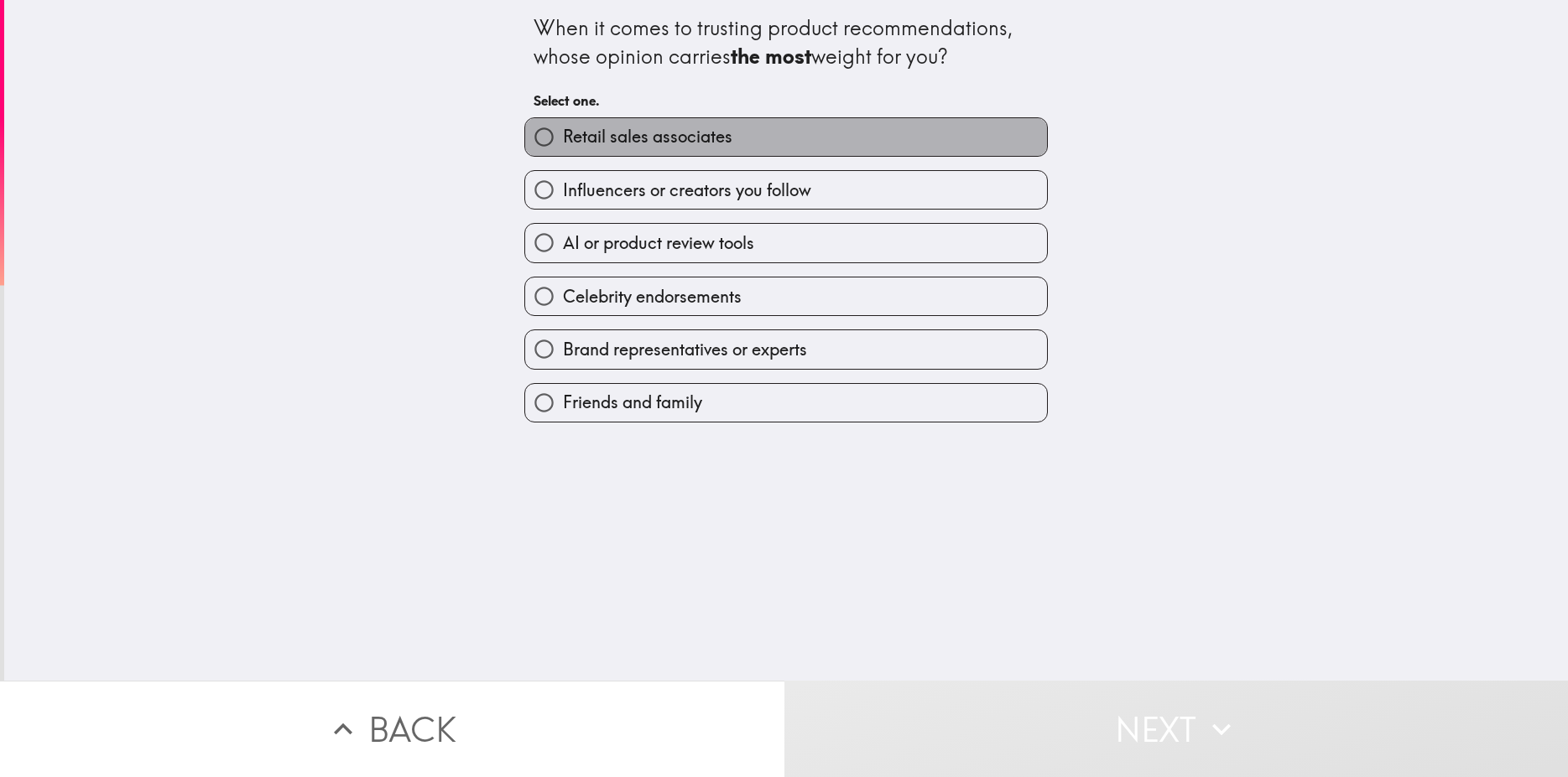
click at [656, 145] on span "Retail sales associates" at bounding box center [647, 136] width 169 height 24
click at [563, 145] on input "Retail sales associates" at bounding box center [544, 137] width 38 height 38
radio input "true"
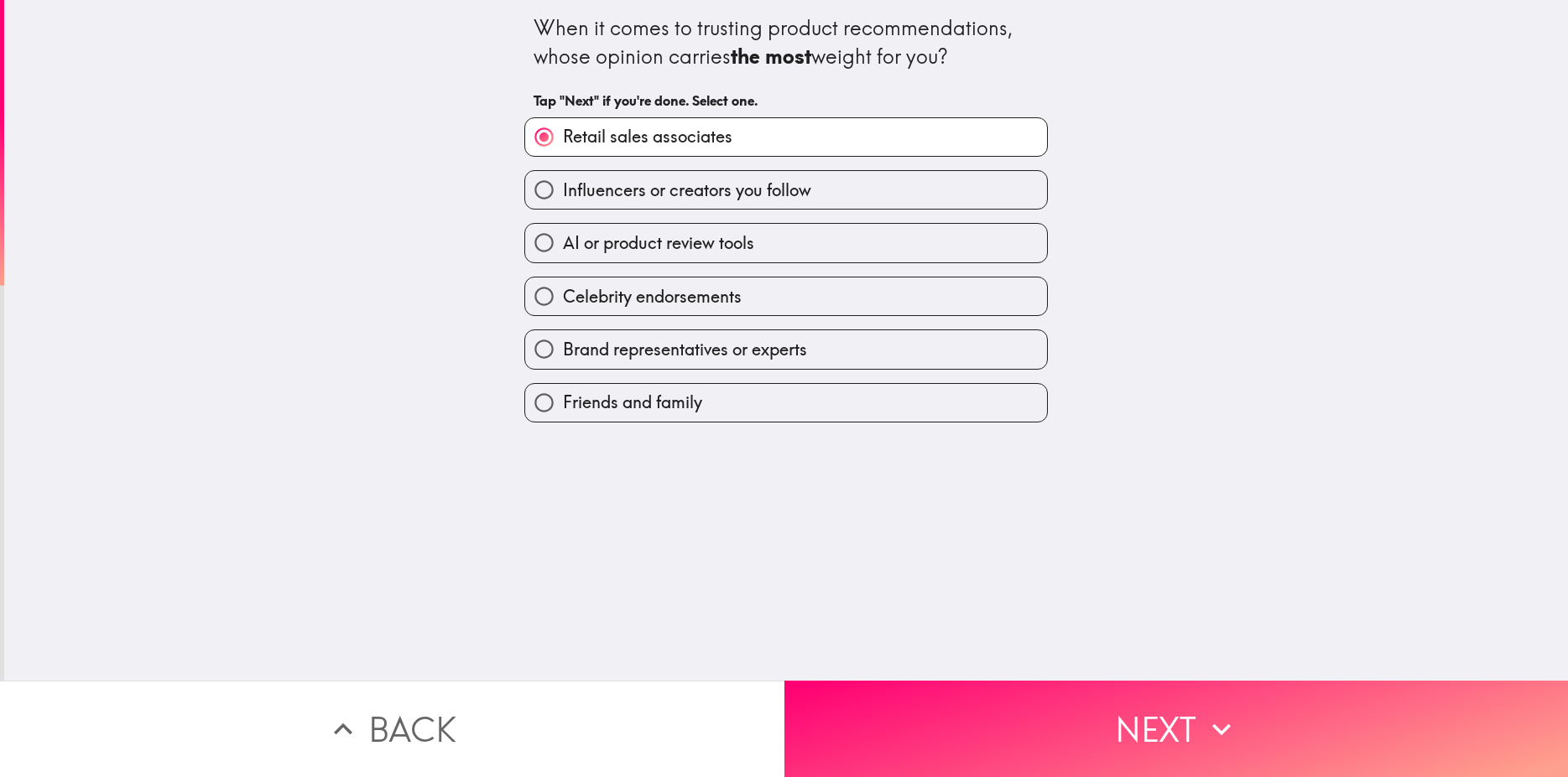
click at [706, 255] on span "AI or product review tools" at bounding box center [658, 243] width 192 height 24
click at [563, 255] on input "AI or product review tools" at bounding box center [544, 243] width 38 height 38
radio input "true"
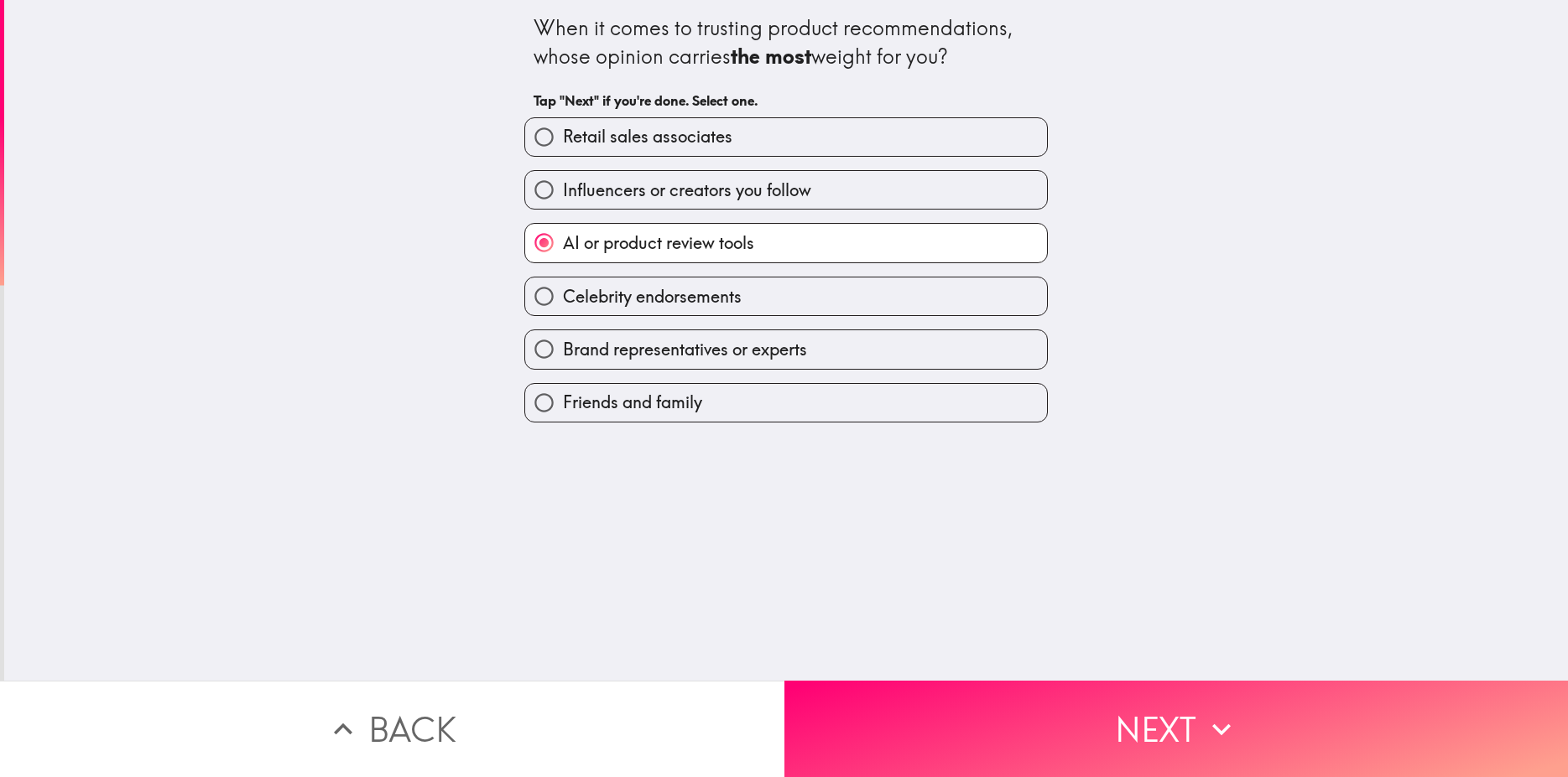
click at [665, 317] on div "Brand representatives or experts" at bounding box center [779, 343] width 537 height 53
click at [672, 296] on span "Celebrity endorsements" at bounding box center [652, 296] width 179 height 24
click at [563, 296] on input "Celebrity endorsements" at bounding box center [544, 296] width 38 height 38
radio input "true"
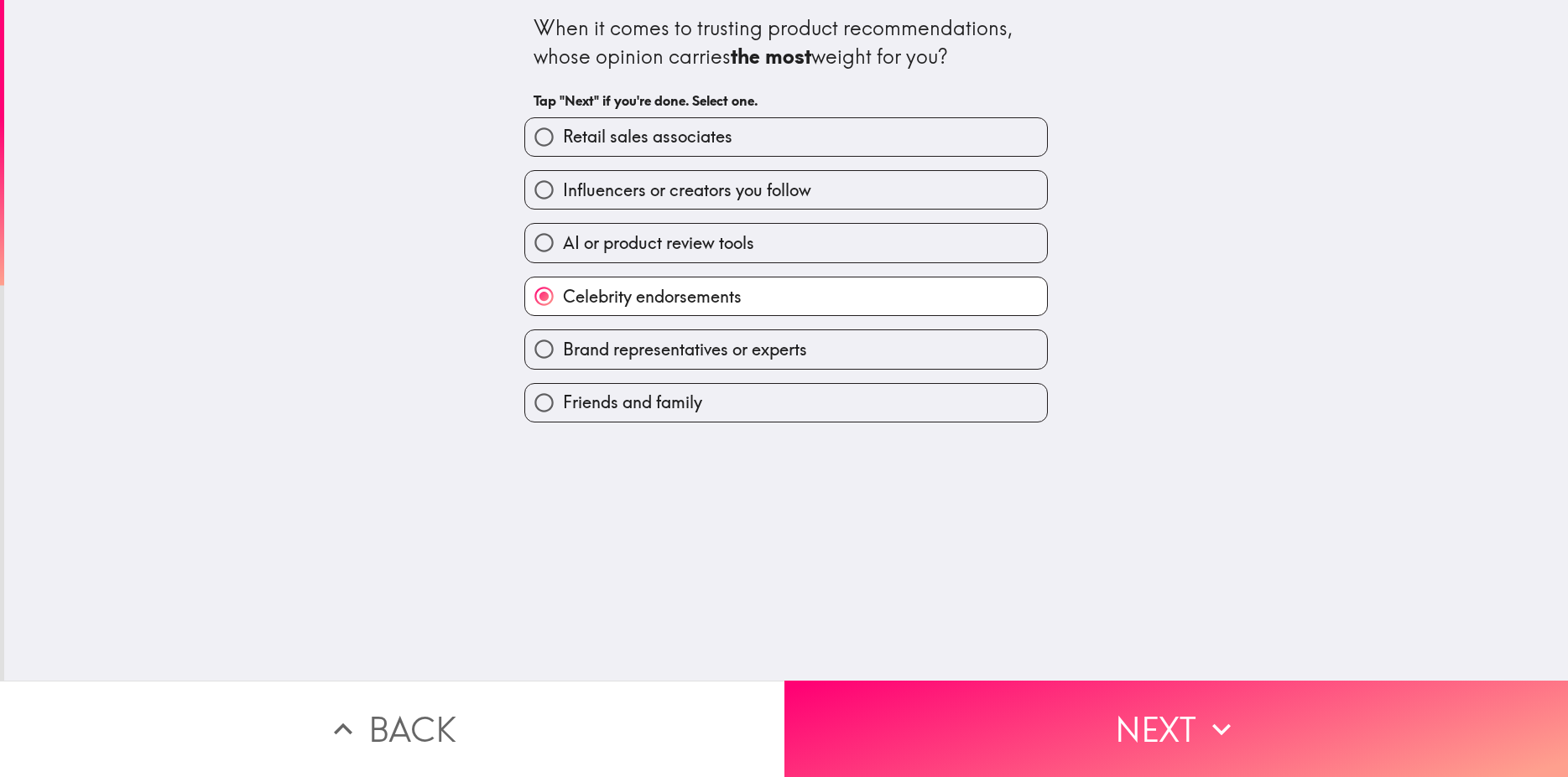
click at [596, 248] on span "AI or product review tools" at bounding box center [658, 243] width 192 height 24
click at [563, 248] on input "AI or product review tools" at bounding box center [544, 243] width 38 height 38
radio input "true"
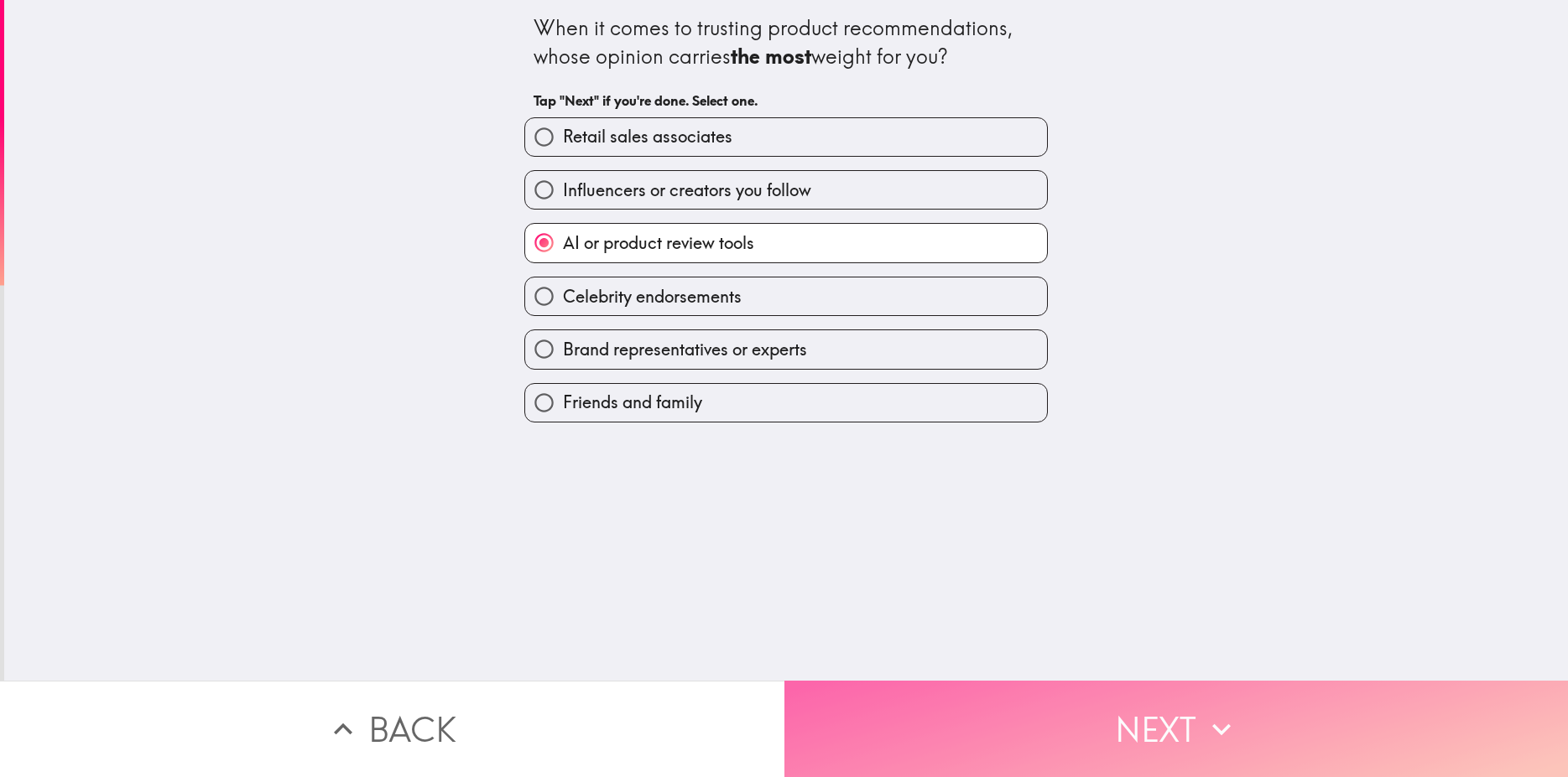
click at [1164, 720] on button "Next" at bounding box center [1177, 729] width 785 height 96
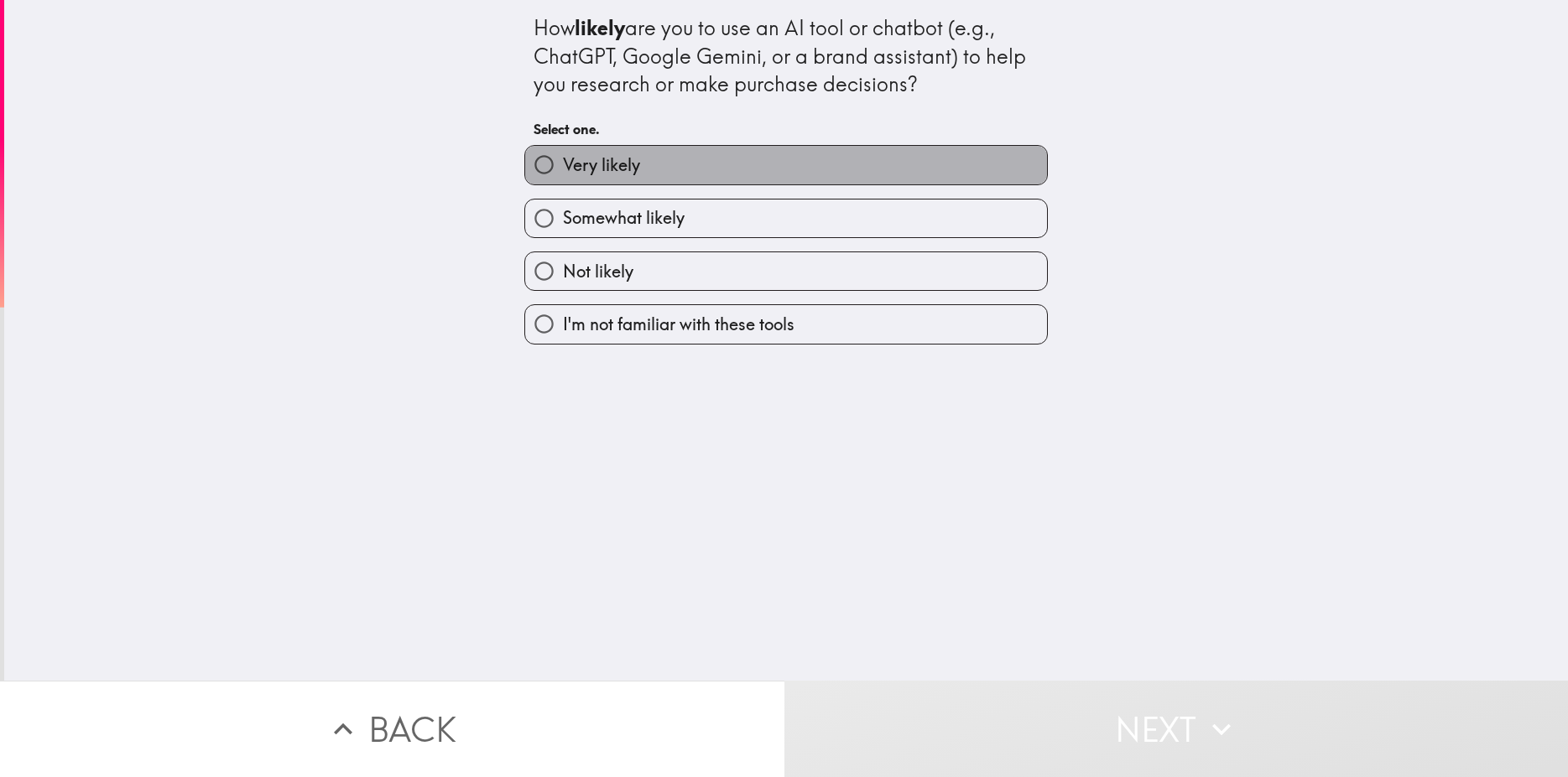
click at [620, 161] on span "Very likely" at bounding box center [602, 165] width 77 height 24
click at [563, 161] on input "Very likely" at bounding box center [544, 165] width 38 height 38
radio input "true"
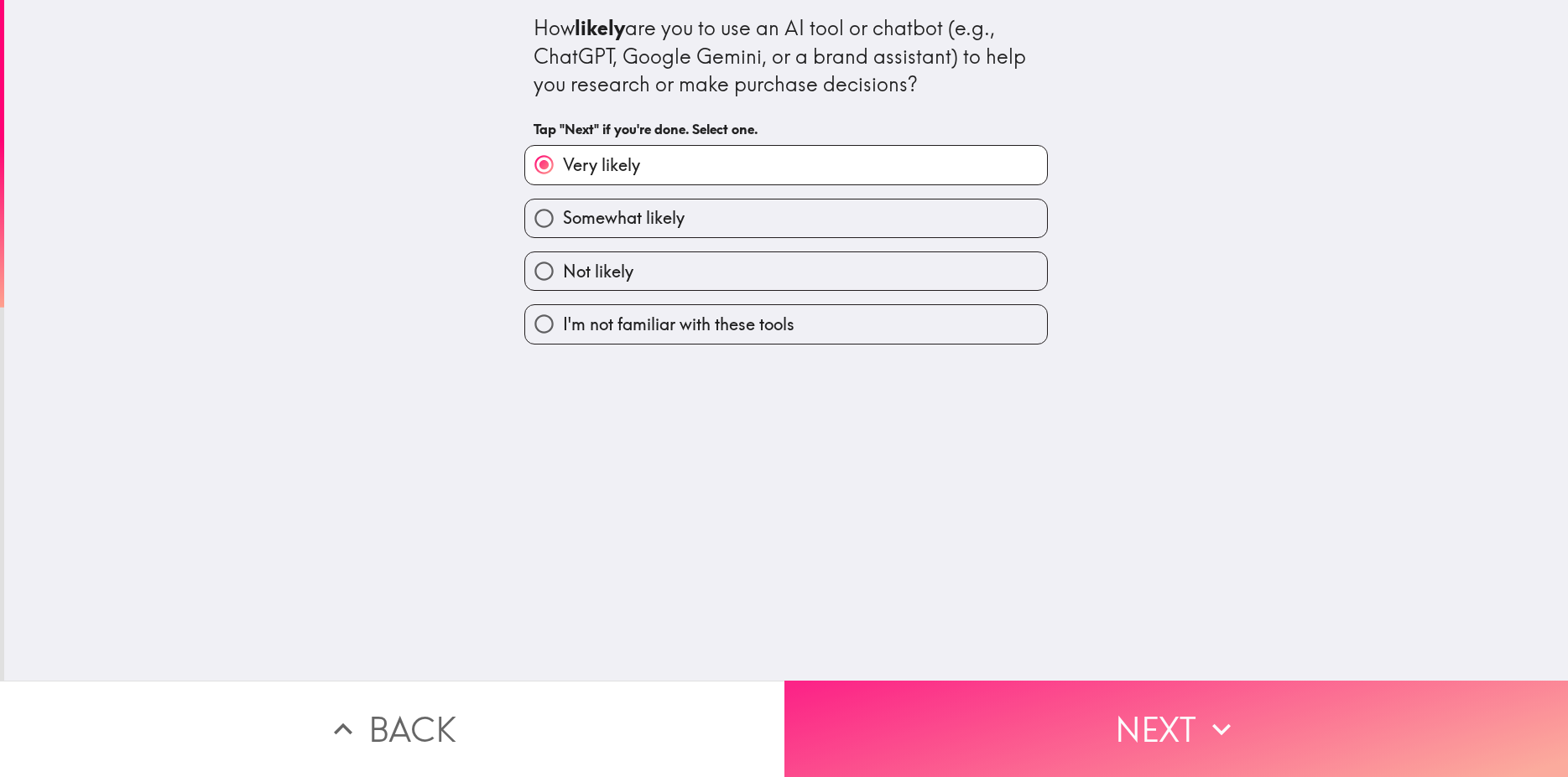
click at [1155, 710] on button "Next" at bounding box center [1177, 729] width 785 height 96
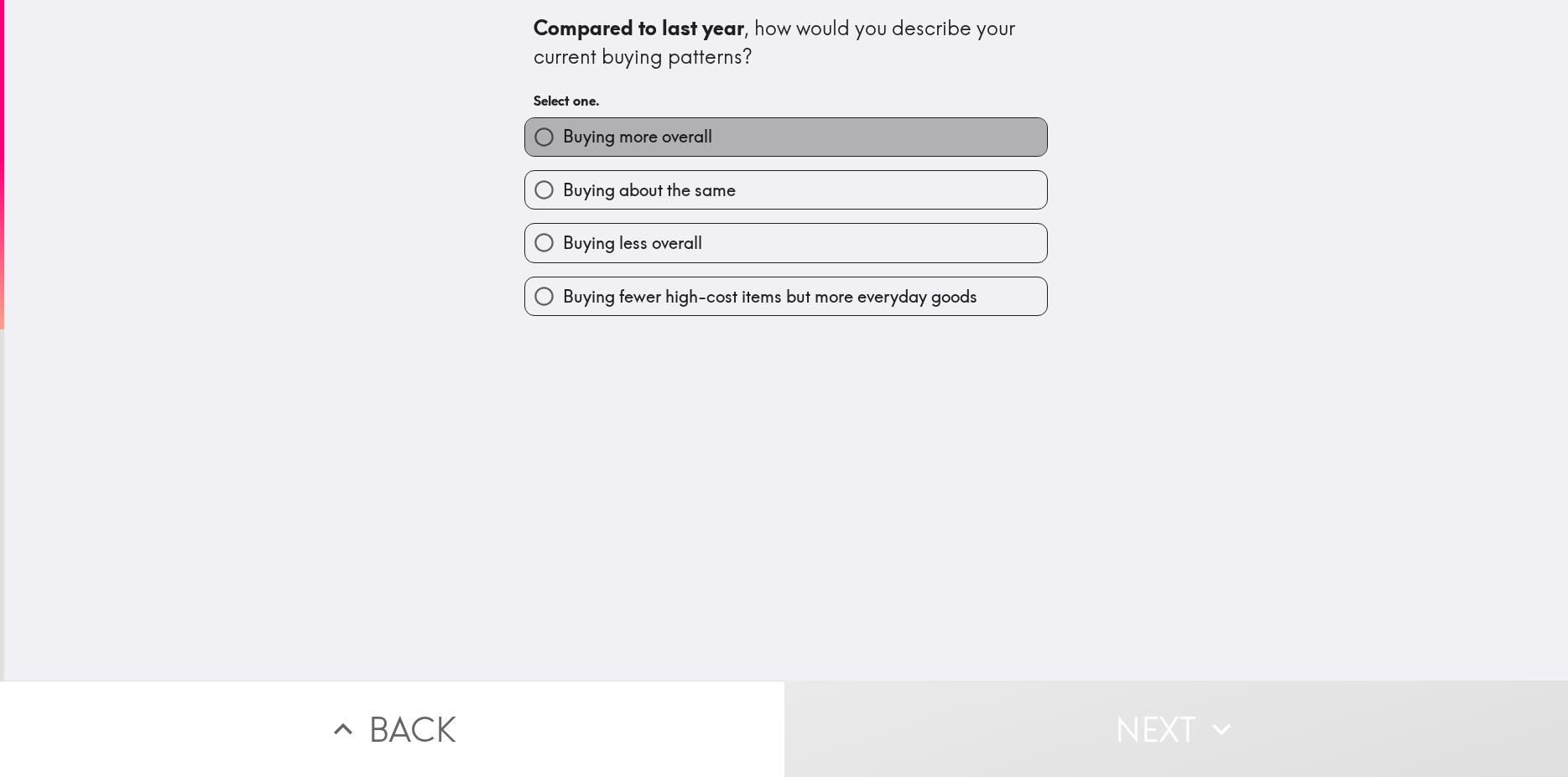
click at [656, 132] on span "Buying more overall" at bounding box center [638, 136] width 149 height 24
click at [563, 132] on input "Buying more overall" at bounding box center [544, 137] width 38 height 38
radio input "true"
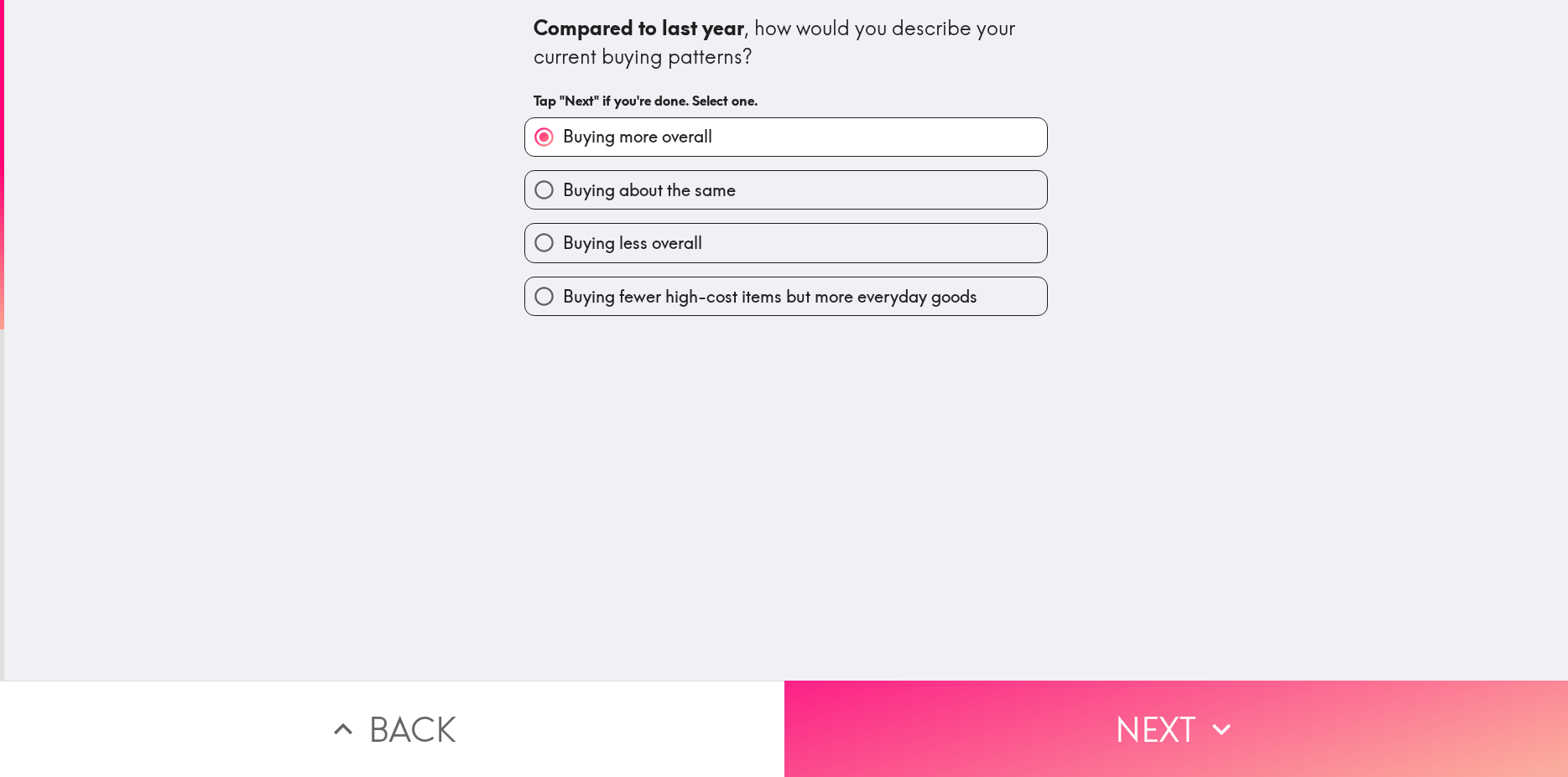
click at [1188, 730] on button "Next" at bounding box center [1177, 729] width 785 height 96
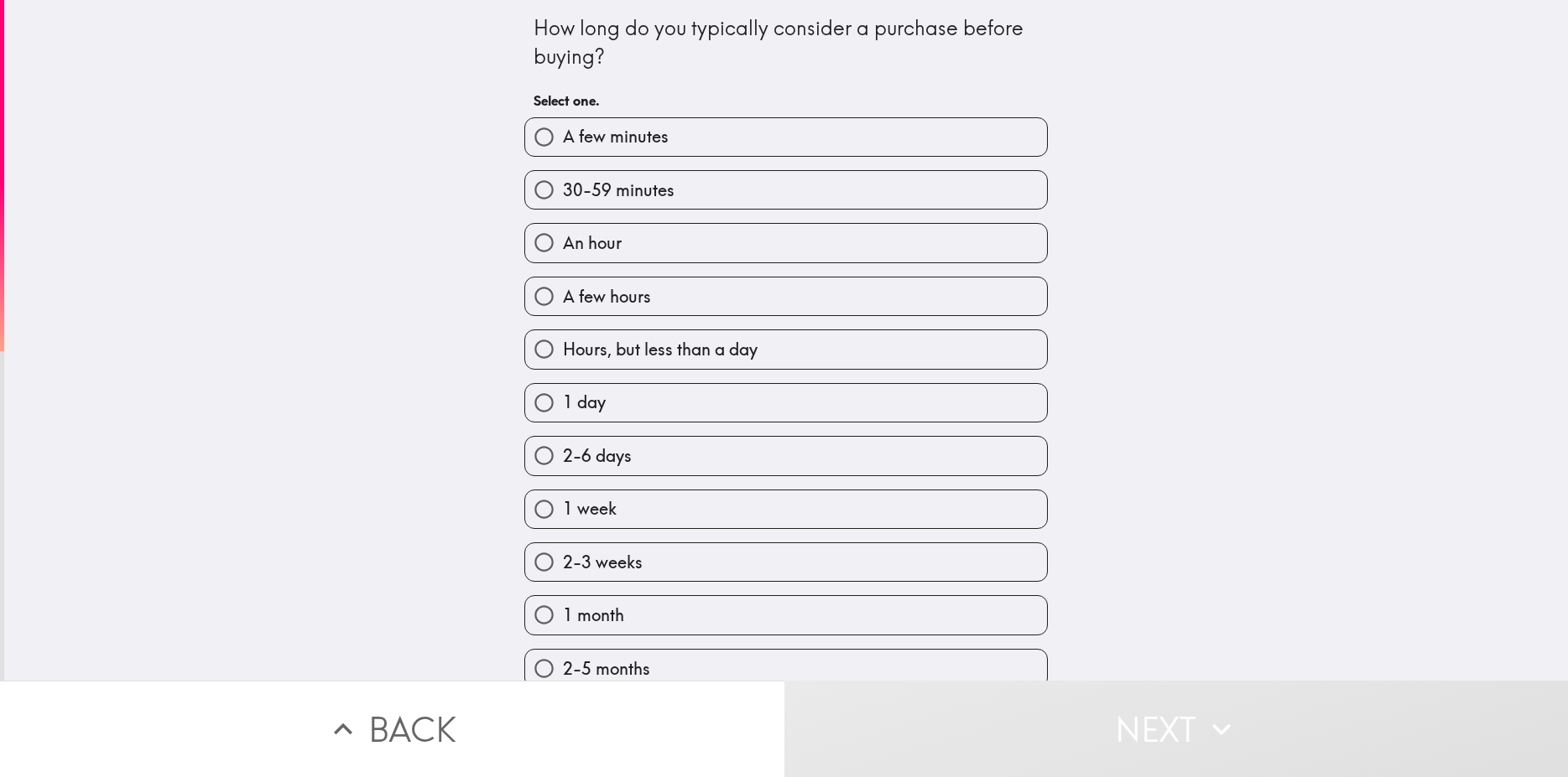
click at [583, 459] on span "2-6 days" at bounding box center [597, 456] width 69 height 24
click at [563, 459] on input "2-6 days" at bounding box center [544, 456] width 38 height 38
radio input "true"
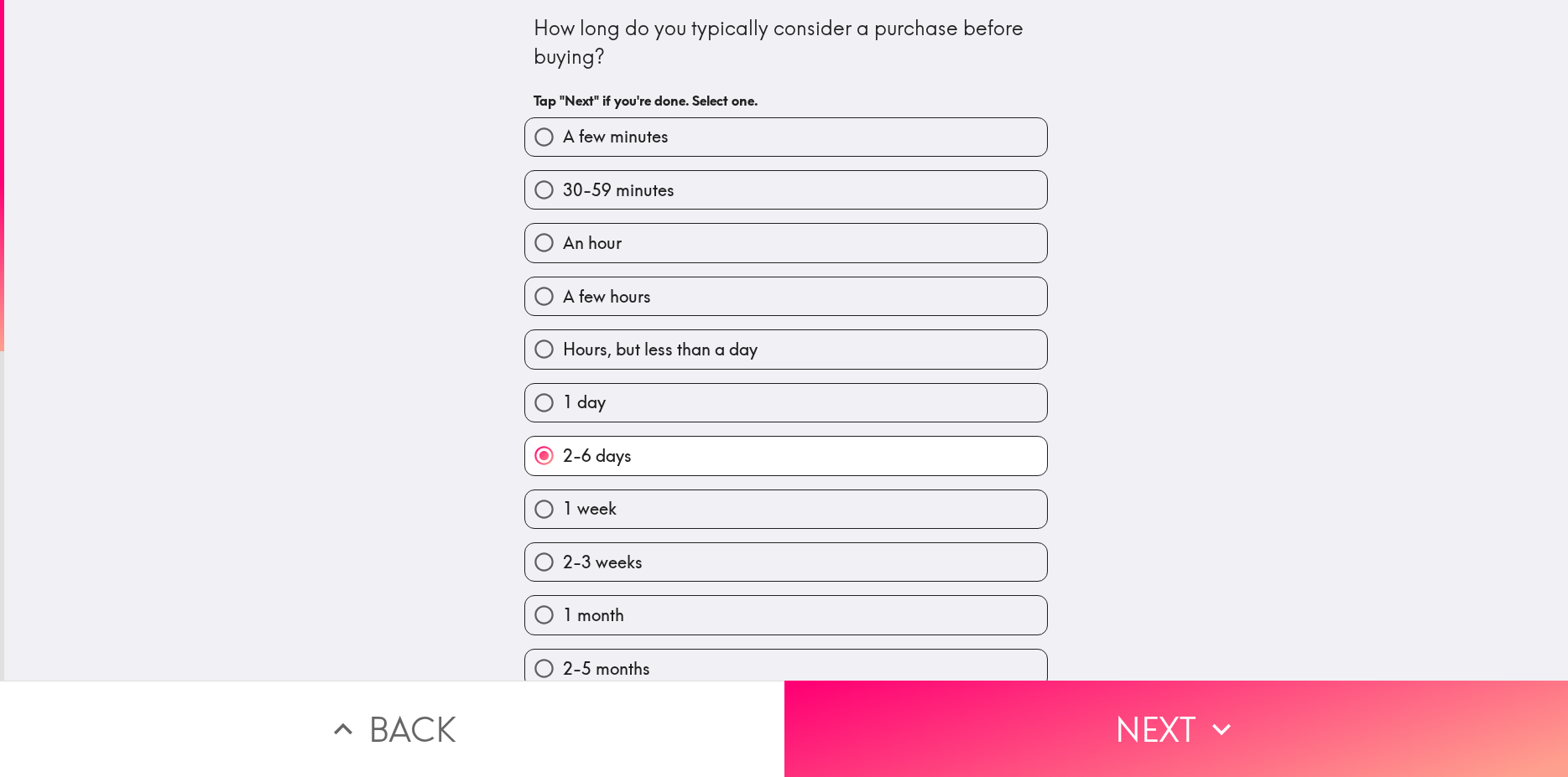
click at [597, 452] on span "2-6 days" at bounding box center [597, 456] width 69 height 24
click at [563, 452] on input "2-6 days" at bounding box center [544, 456] width 38 height 38
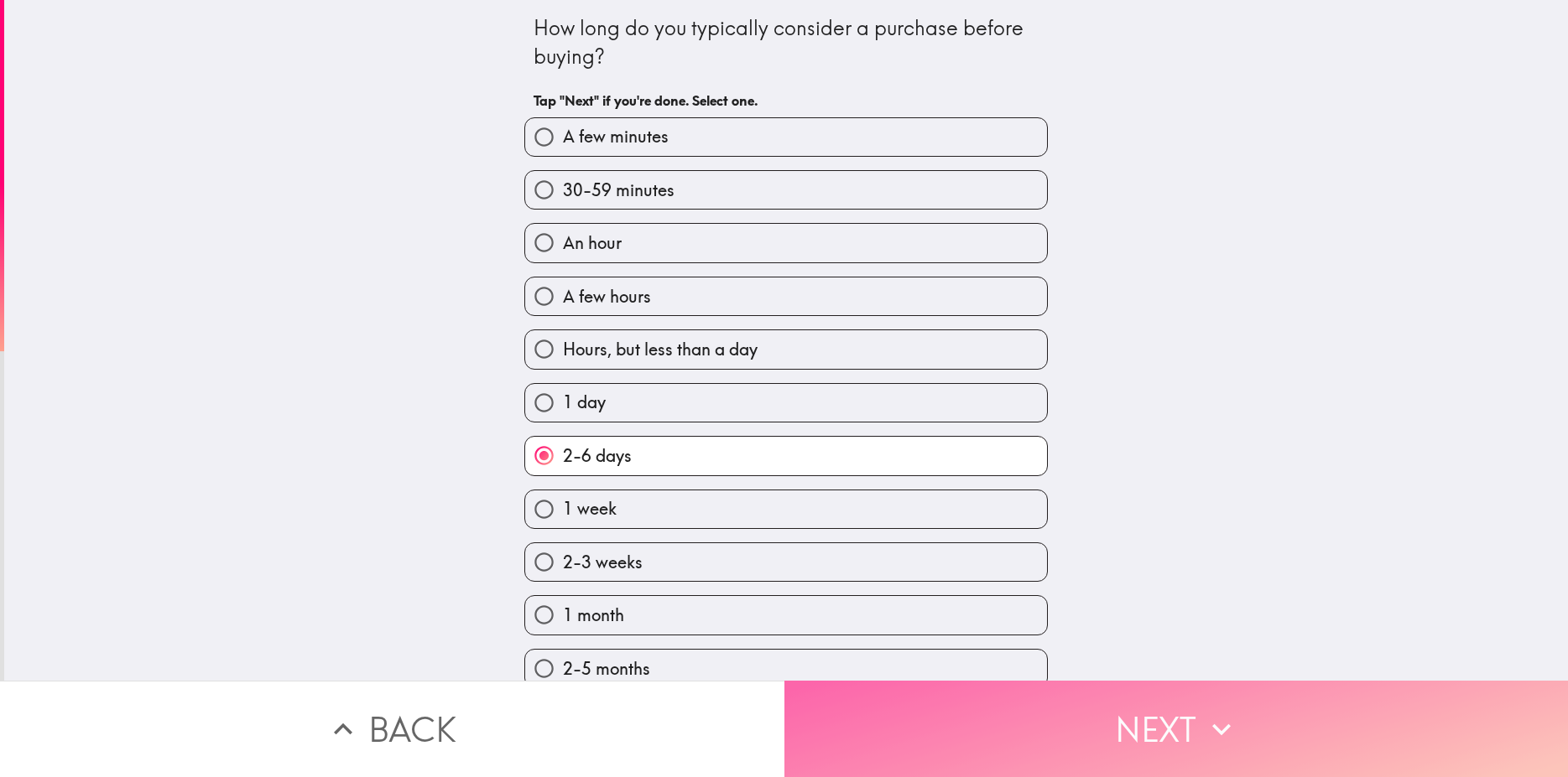
click at [1205, 713] on icon "button" at bounding box center [1221, 729] width 37 height 37
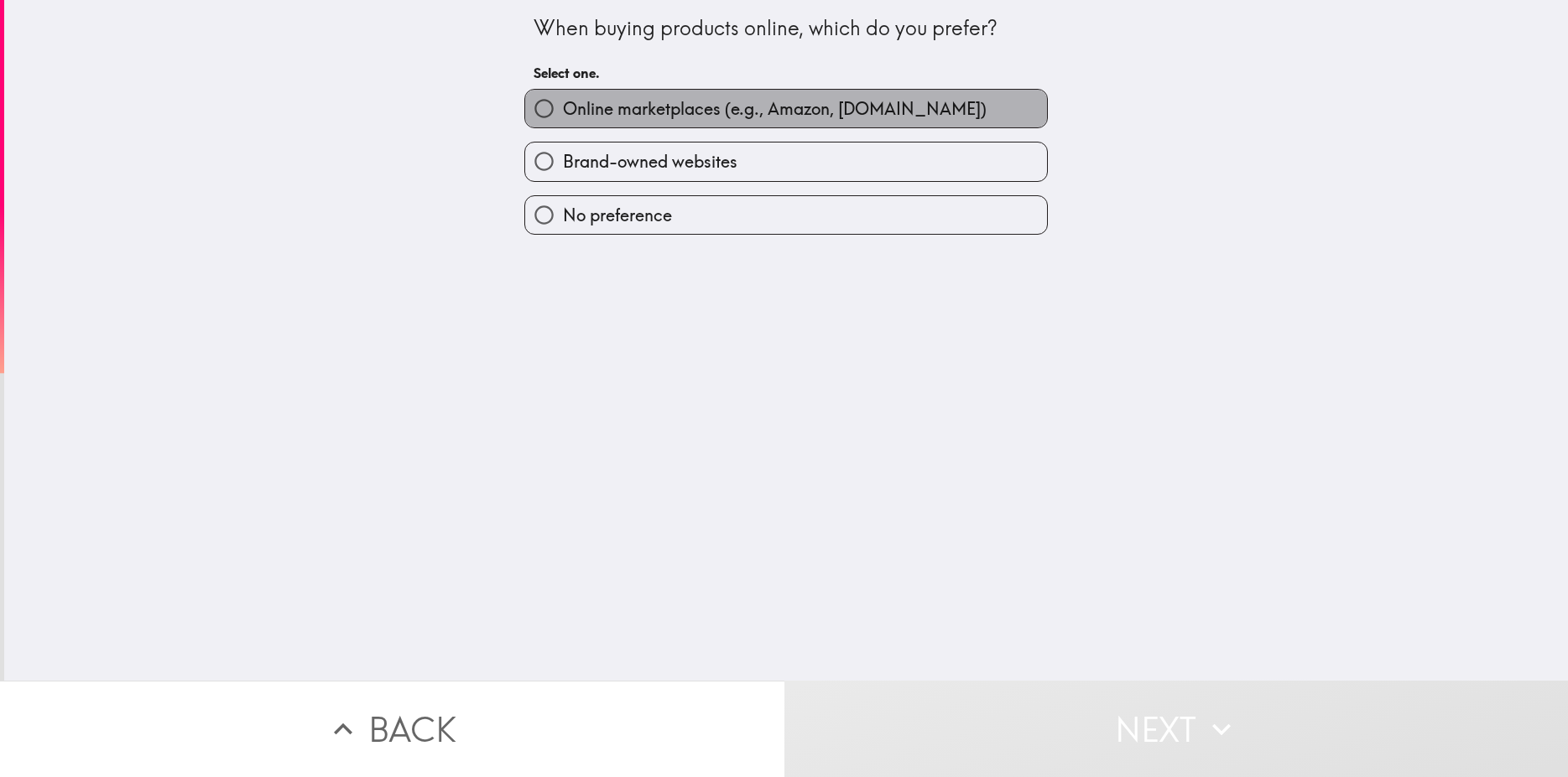
click at [595, 94] on label "Online marketplaces (e.g., Amazon, [DOMAIN_NAME])" at bounding box center [786, 109] width 521 height 38
click at [563, 94] on input "Online marketplaces (e.g., Amazon, [DOMAIN_NAME])" at bounding box center [544, 109] width 38 height 38
radio input "true"
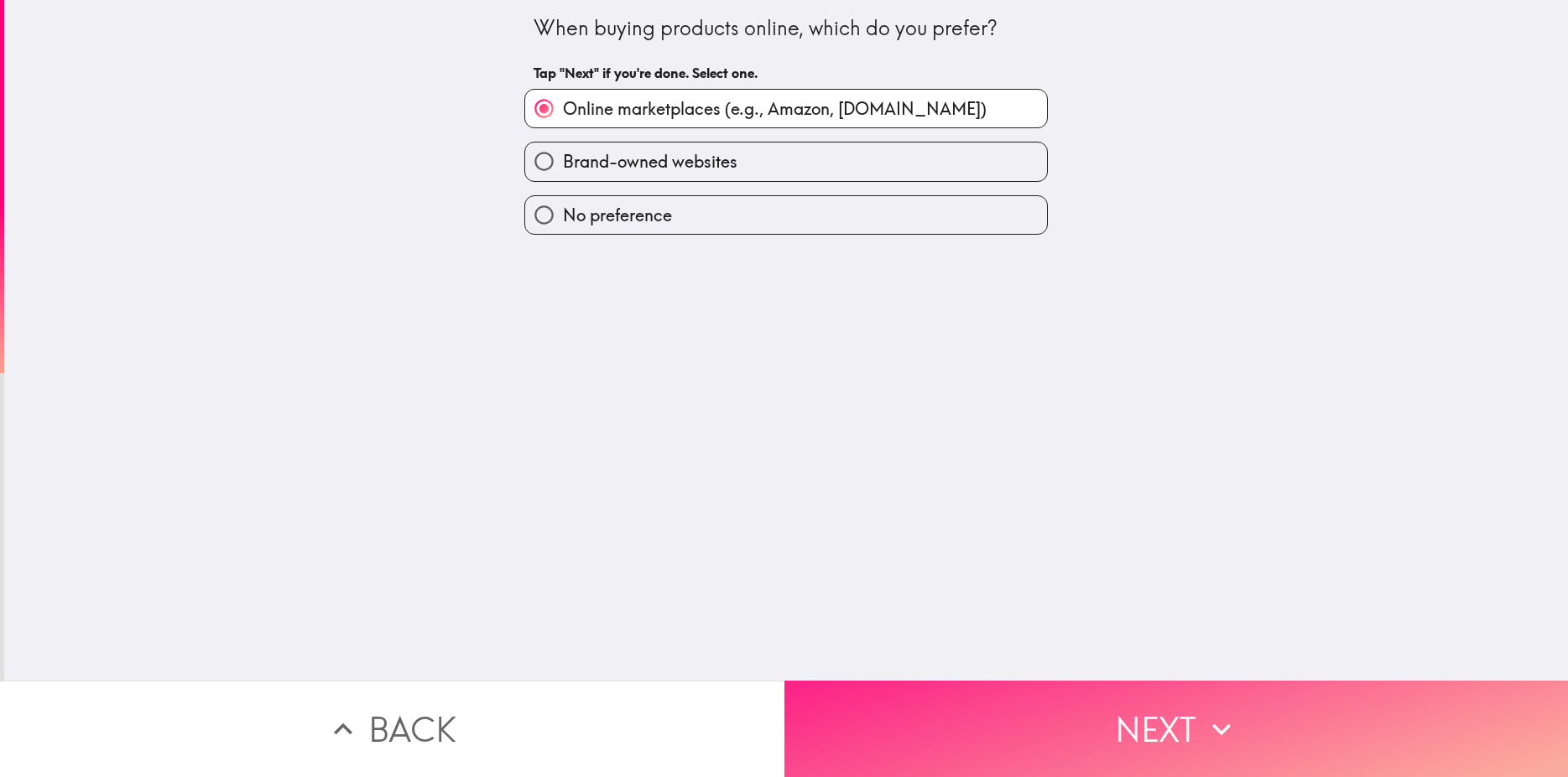
click at [1162, 708] on button "Next" at bounding box center [1177, 729] width 785 height 96
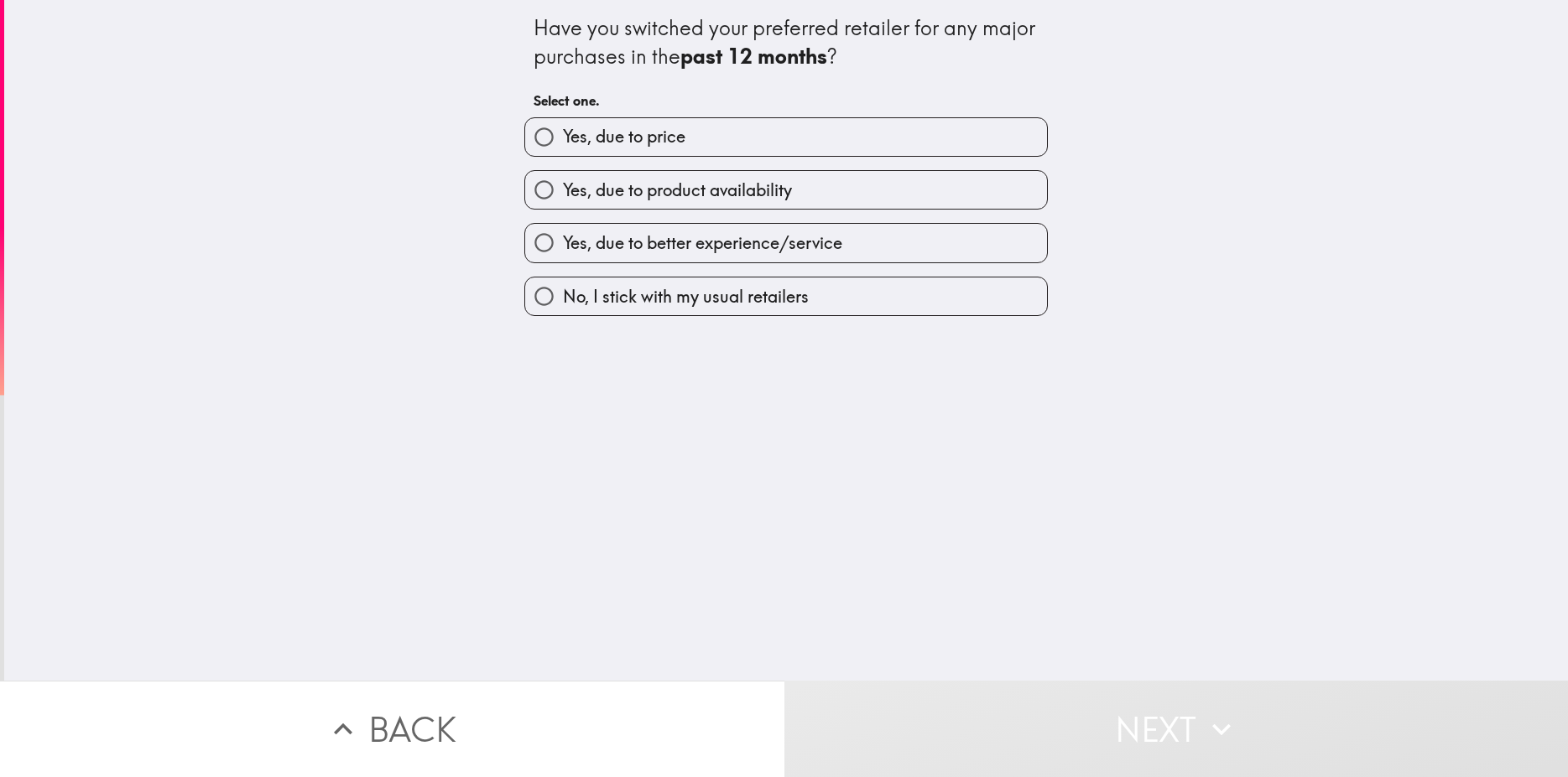
click at [646, 244] on span "Yes, due to better experience/service" at bounding box center [703, 243] width 280 height 24
click at [563, 244] on input "Yes, due to better experience/service" at bounding box center [544, 243] width 38 height 38
radio input "true"
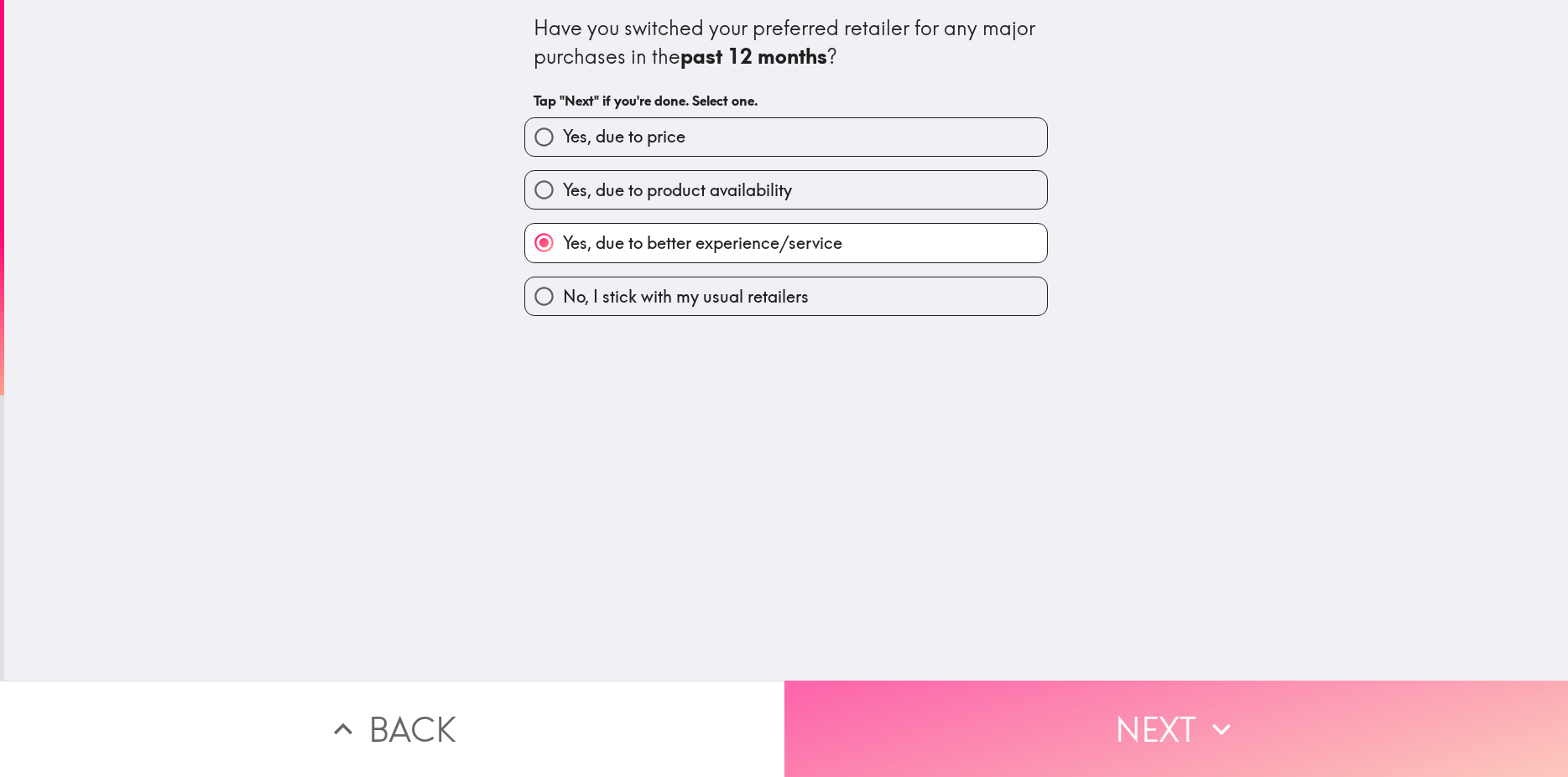
click at [1167, 724] on button "Next" at bounding box center [1177, 729] width 785 height 96
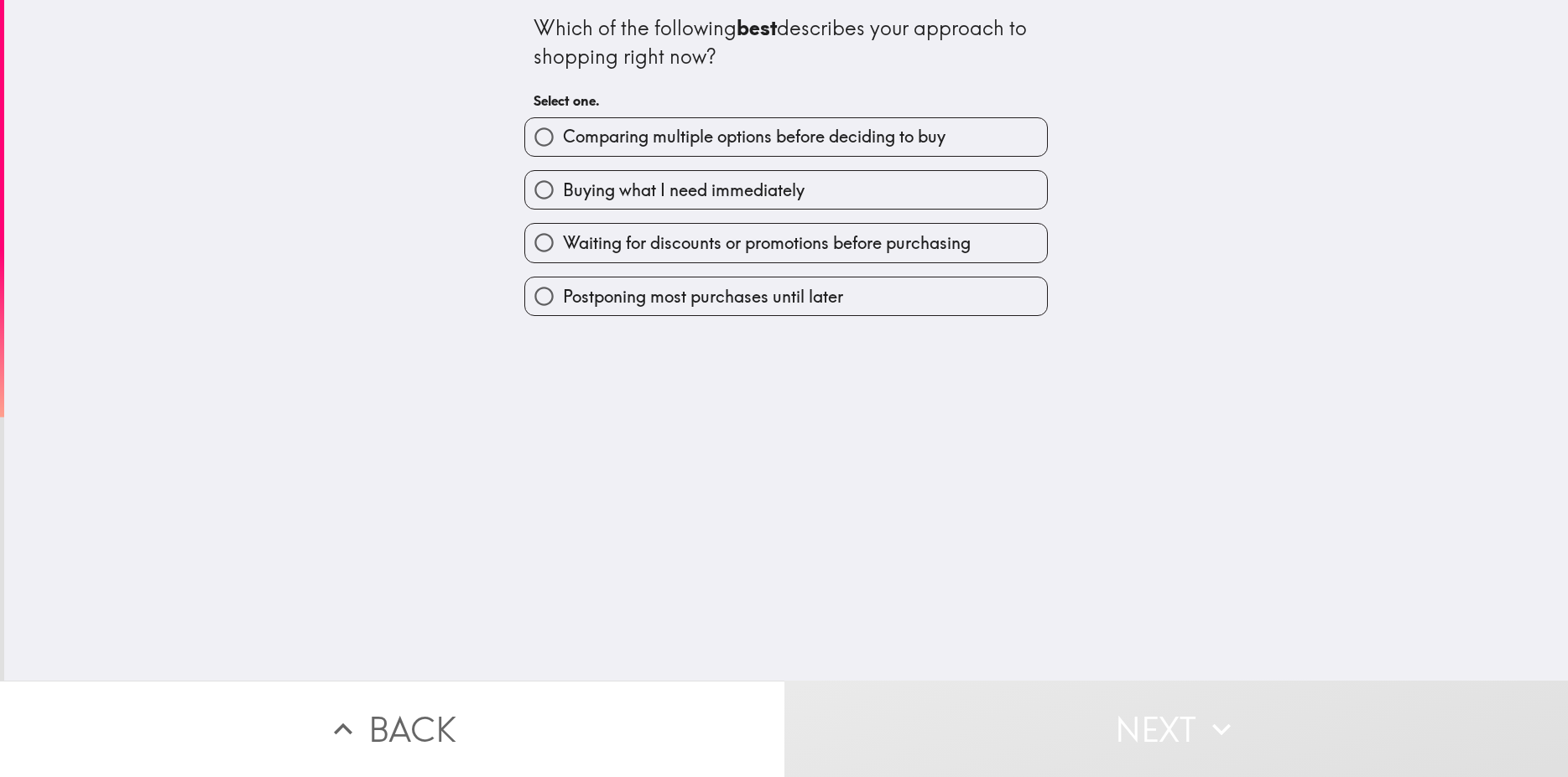
click at [673, 139] on span "Comparing multiple options before deciding to buy" at bounding box center [754, 136] width 383 height 24
click at [563, 139] on input "Comparing multiple options before deciding to buy" at bounding box center [544, 137] width 38 height 38
radio input "true"
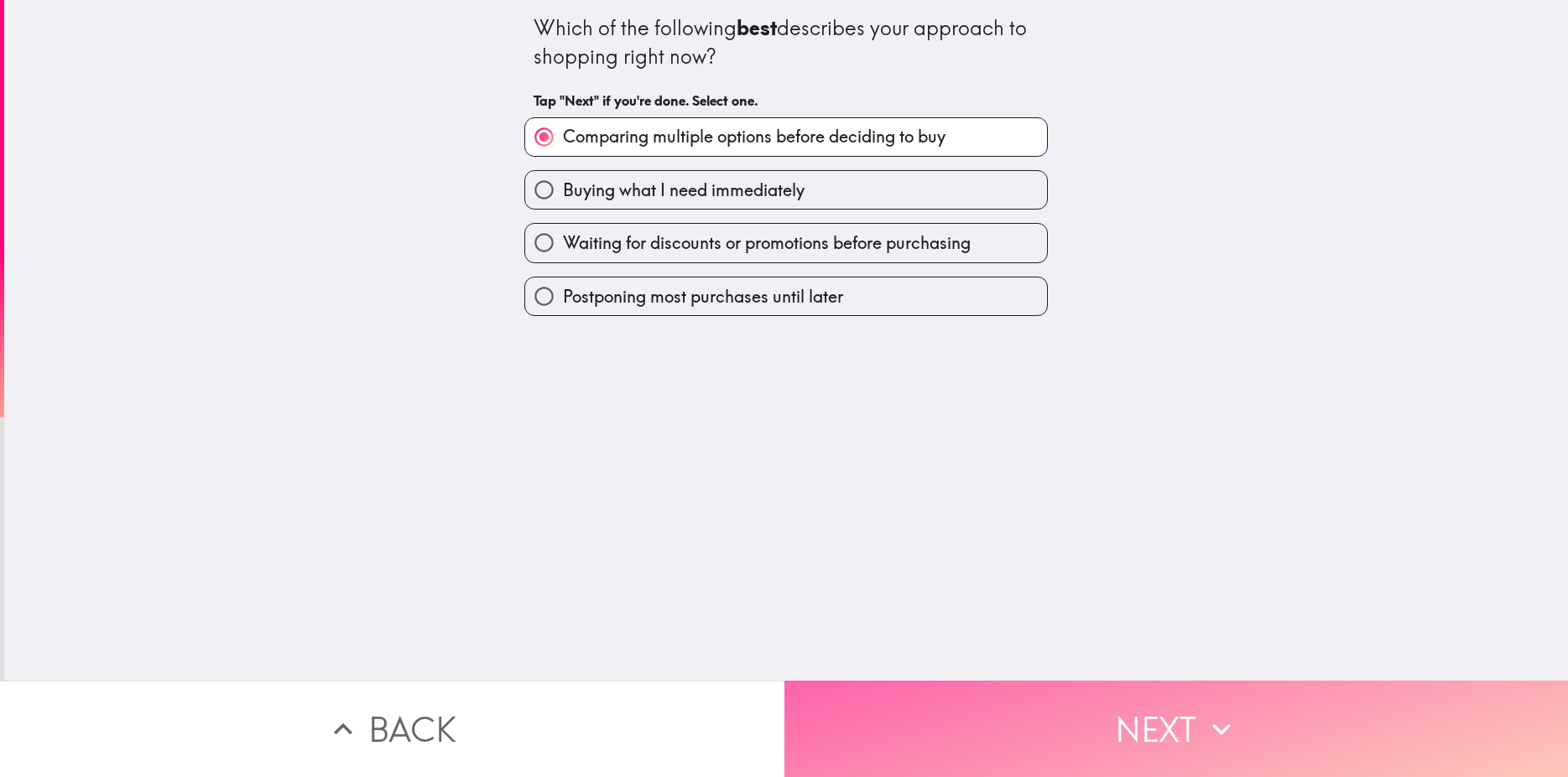
click at [1125, 711] on button "Next" at bounding box center [1177, 729] width 785 height 96
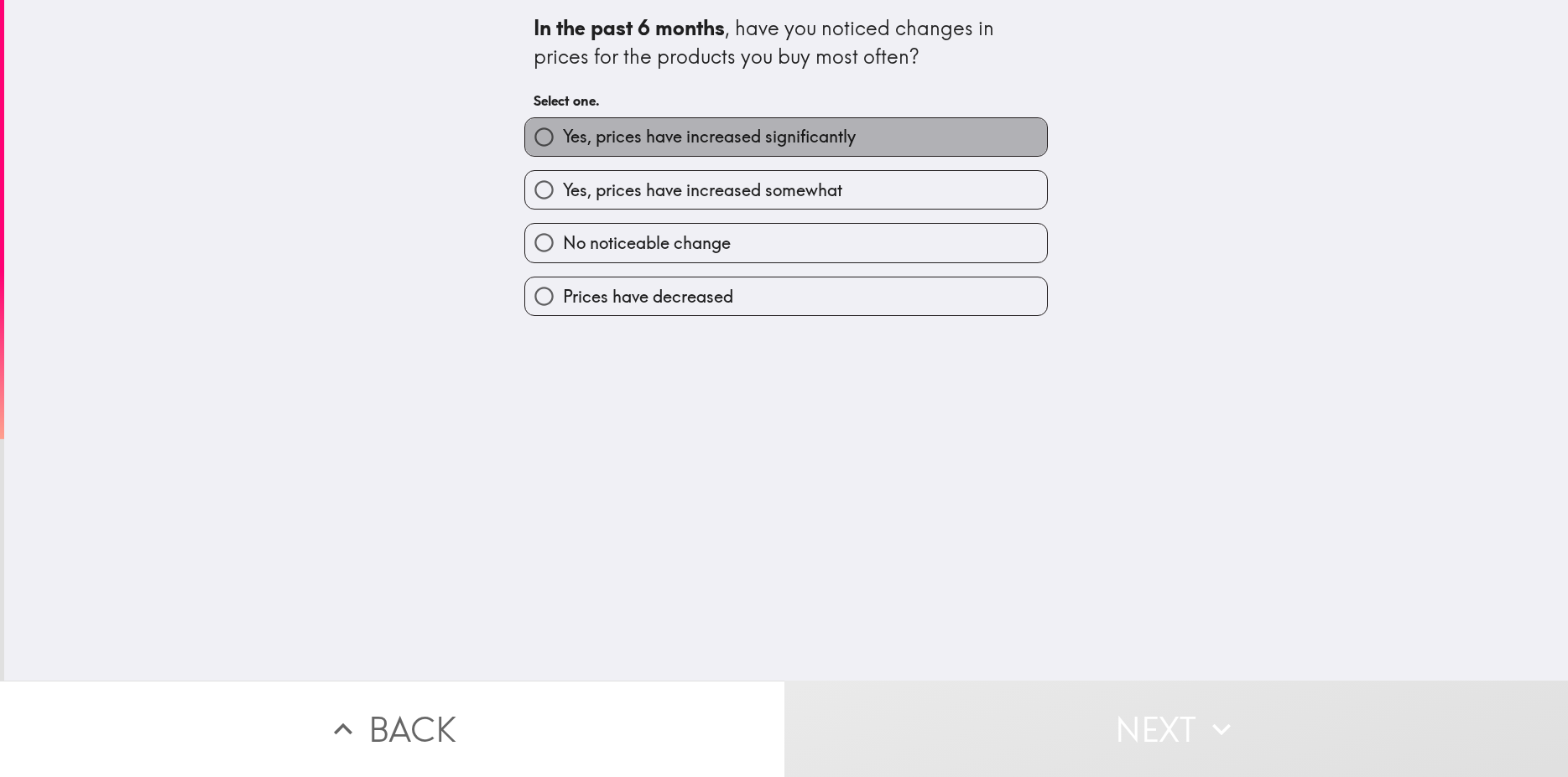
click at [606, 133] on span "Yes, prices have increased significantly" at bounding box center [709, 136] width 293 height 24
click at [563, 133] on input "Yes, prices have increased significantly" at bounding box center [544, 137] width 38 height 38
radio input "true"
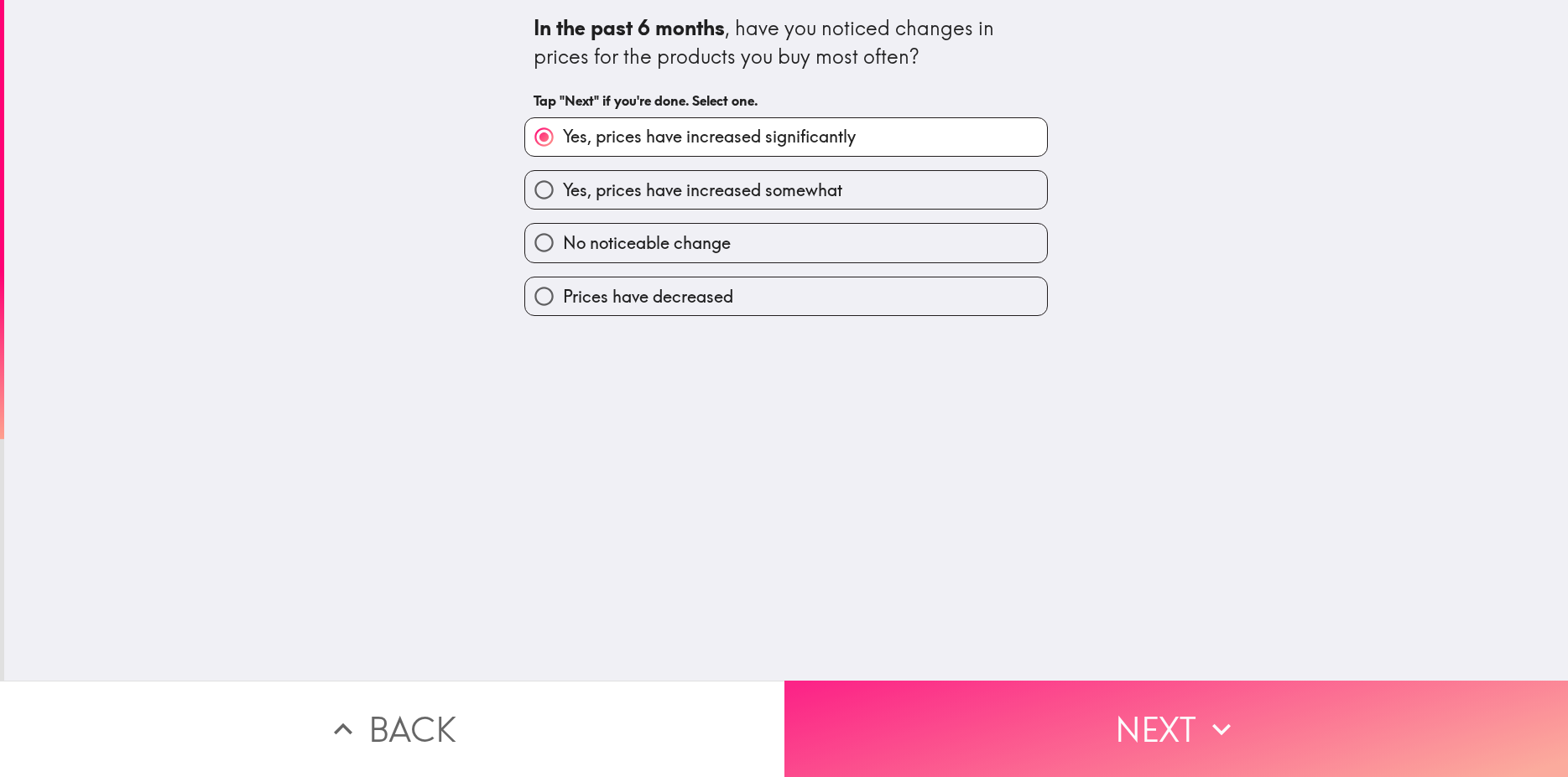
click at [1094, 706] on button "Next" at bounding box center [1177, 729] width 785 height 96
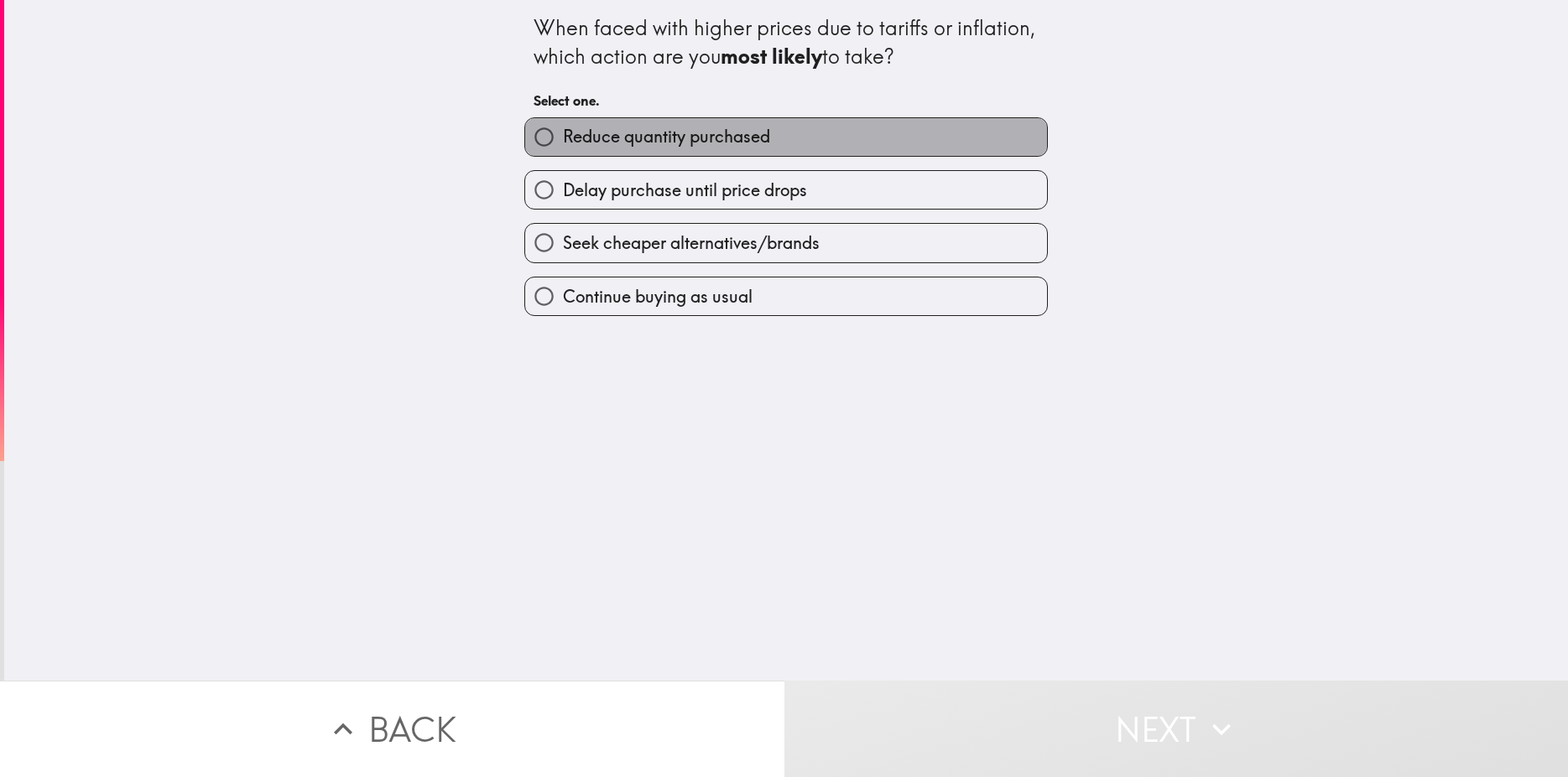
click at [642, 139] on span "Reduce quantity purchased" at bounding box center [666, 136] width 207 height 24
click at [563, 139] on input "Reduce quantity purchased" at bounding box center [544, 137] width 38 height 38
radio input "true"
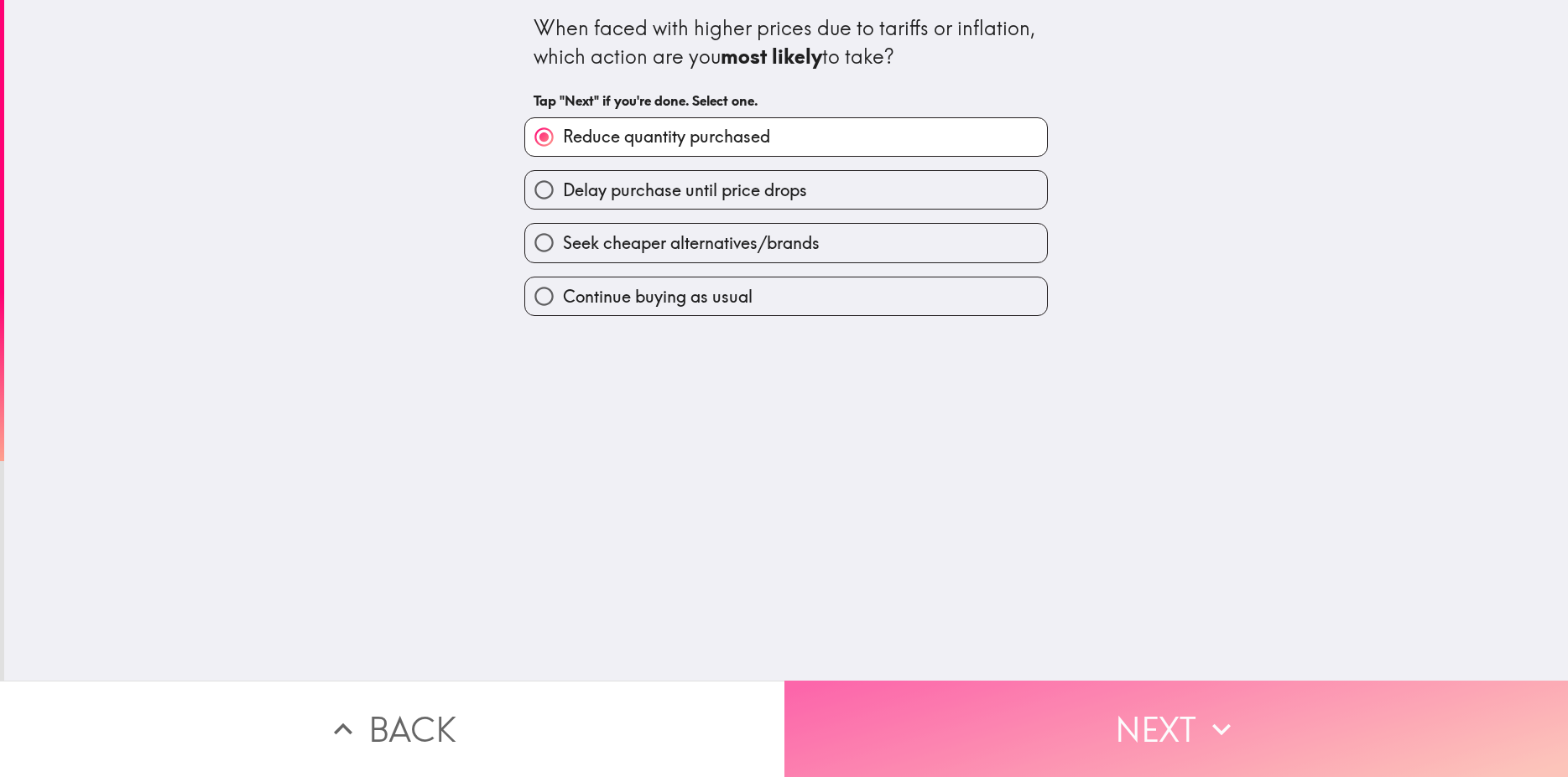
drag, startPoint x: 1138, startPoint y: 725, endPoint x: 1164, endPoint y: 735, distance: 27.9
click at [1140, 726] on button "Next" at bounding box center [1177, 729] width 785 height 96
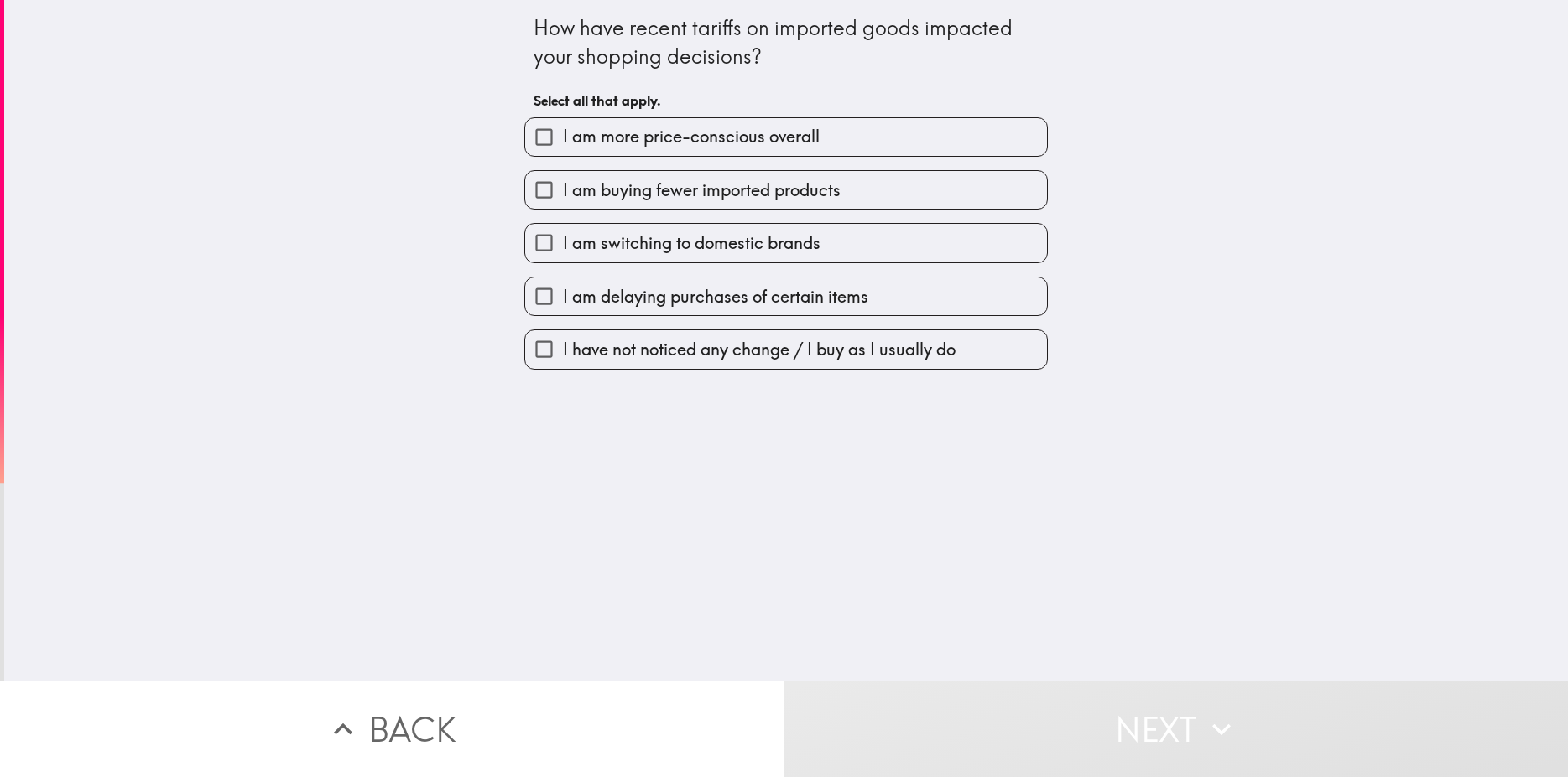
click at [658, 139] on span "I am more price-conscious overall" at bounding box center [691, 136] width 257 height 24
click at [563, 139] on input "I am more price-conscious overall" at bounding box center [544, 137] width 38 height 38
checkbox input "true"
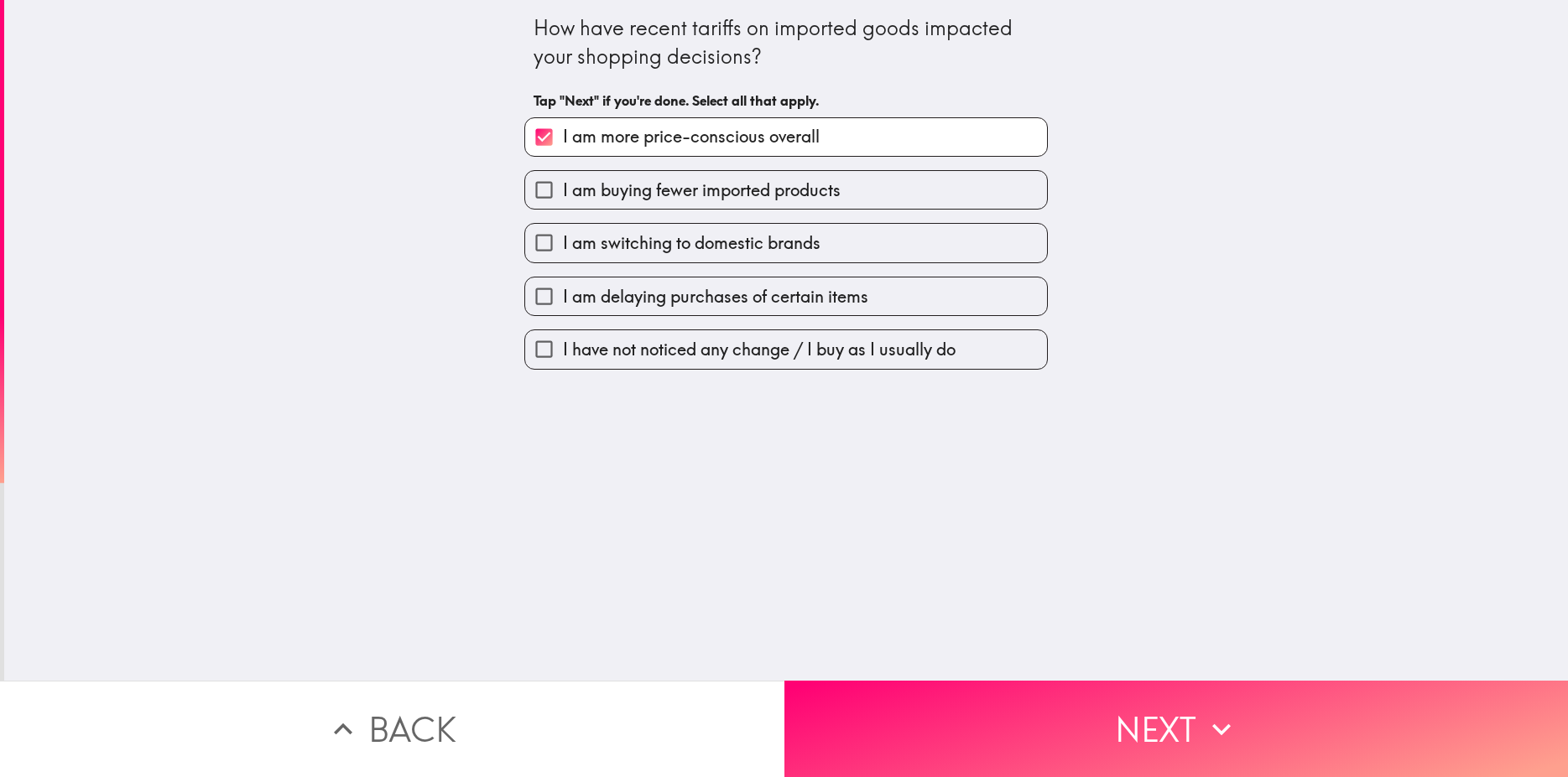
click at [672, 241] on span "I am switching to domestic brands" at bounding box center [691, 243] width 258 height 24
click at [563, 241] on input "I am switching to domestic brands" at bounding box center [544, 243] width 38 height 38
checkbox input "true"
click at [684, 298] on span "I am delaying purchases of certain items" at bounding box center [715, 296] width 305 height 24
click at [563, 298] on input "I am delaying purchases of certain items" at bounding box center [544, 296] width 38 height 38
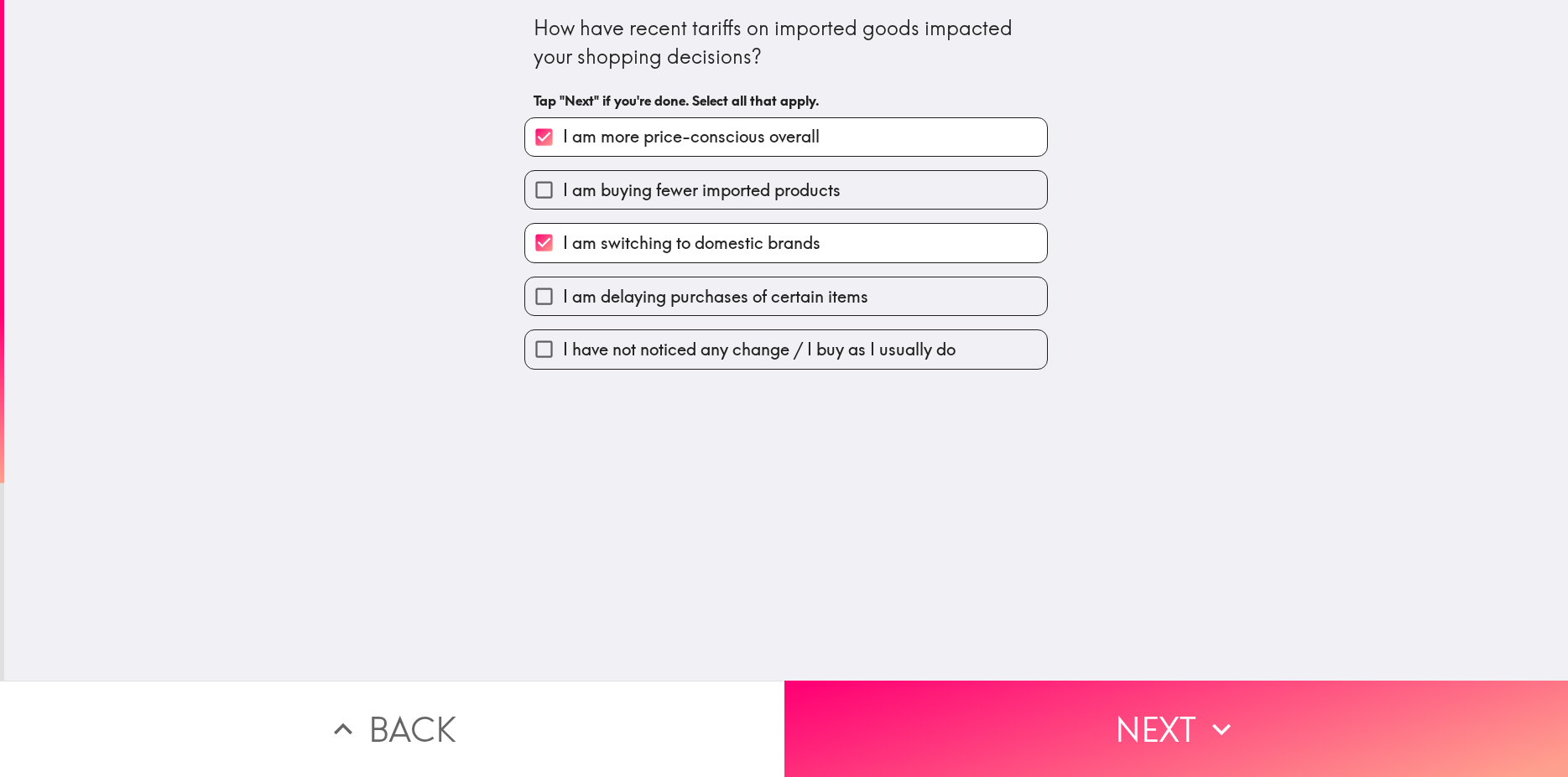
checkbox input "true"
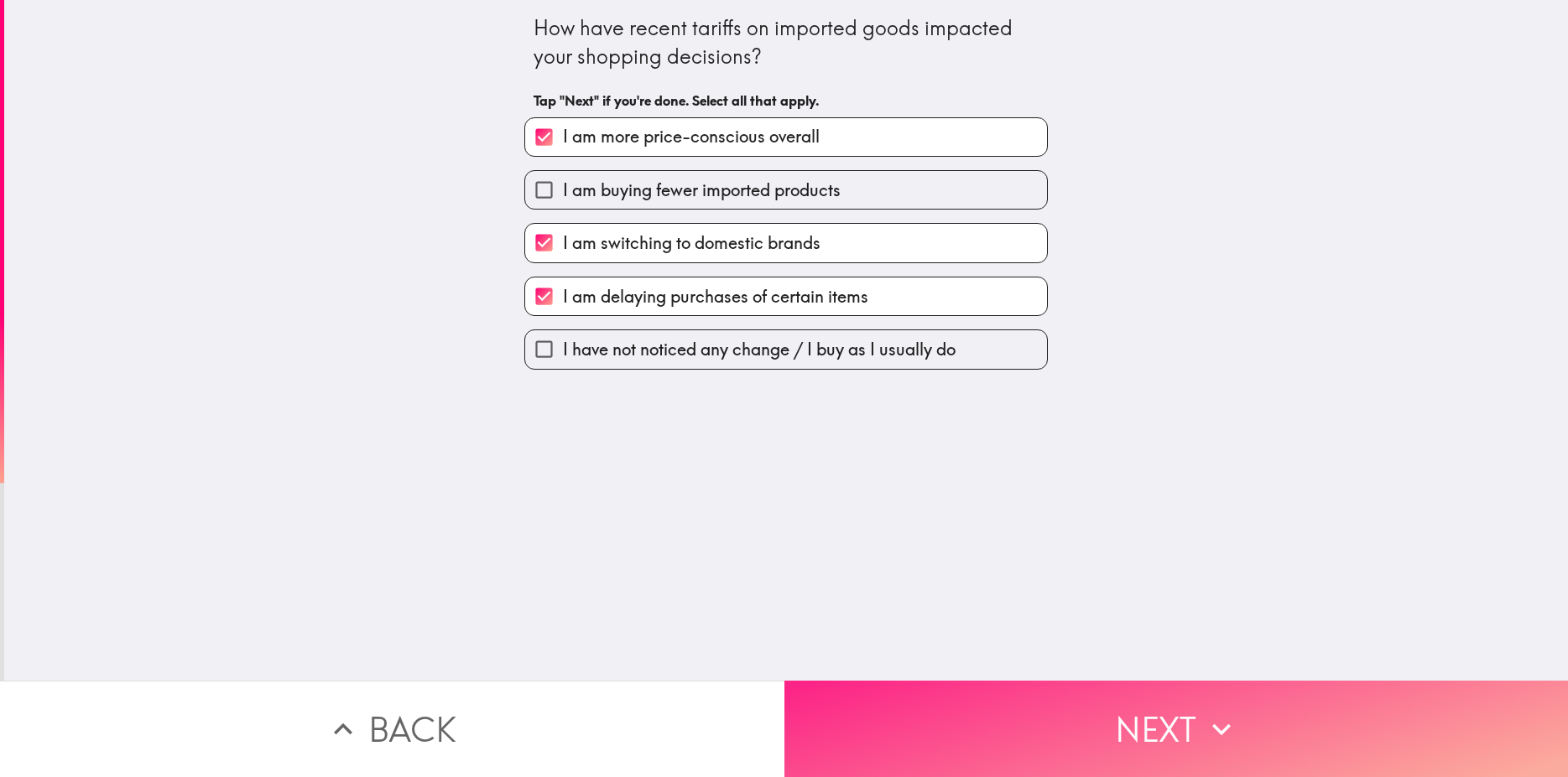
click at [1121, 721] on button "Next" at bounding box center [1177, 729] width 785 height 96
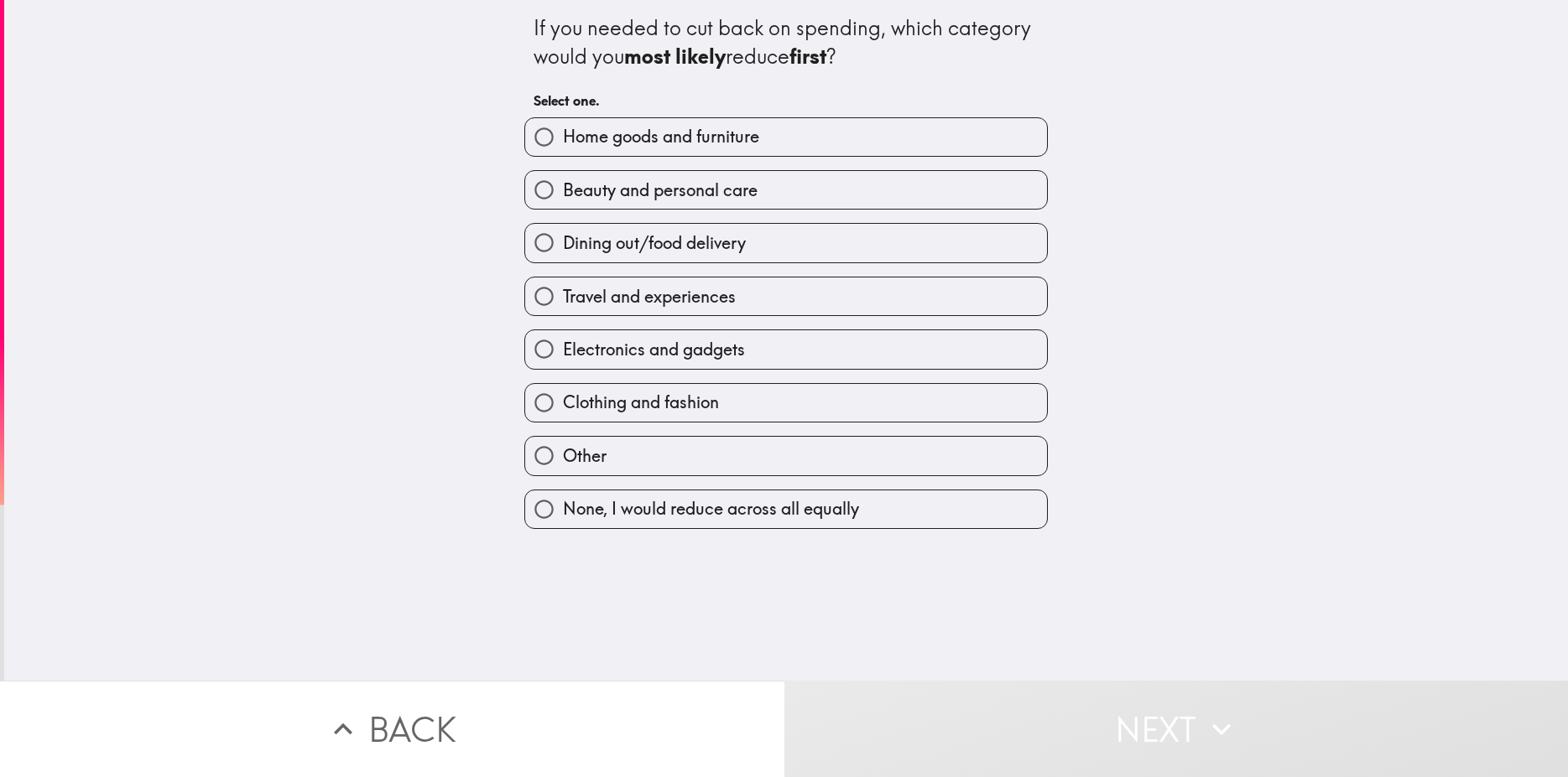
click at [630, 145] on span "Home goods and furniture" at bounding box center [661, 136] width 196 height 24
click at [563, 145] on input "Home goods and furniture" at bounding box center [544, 137] width 38 height 38
radio input "true"
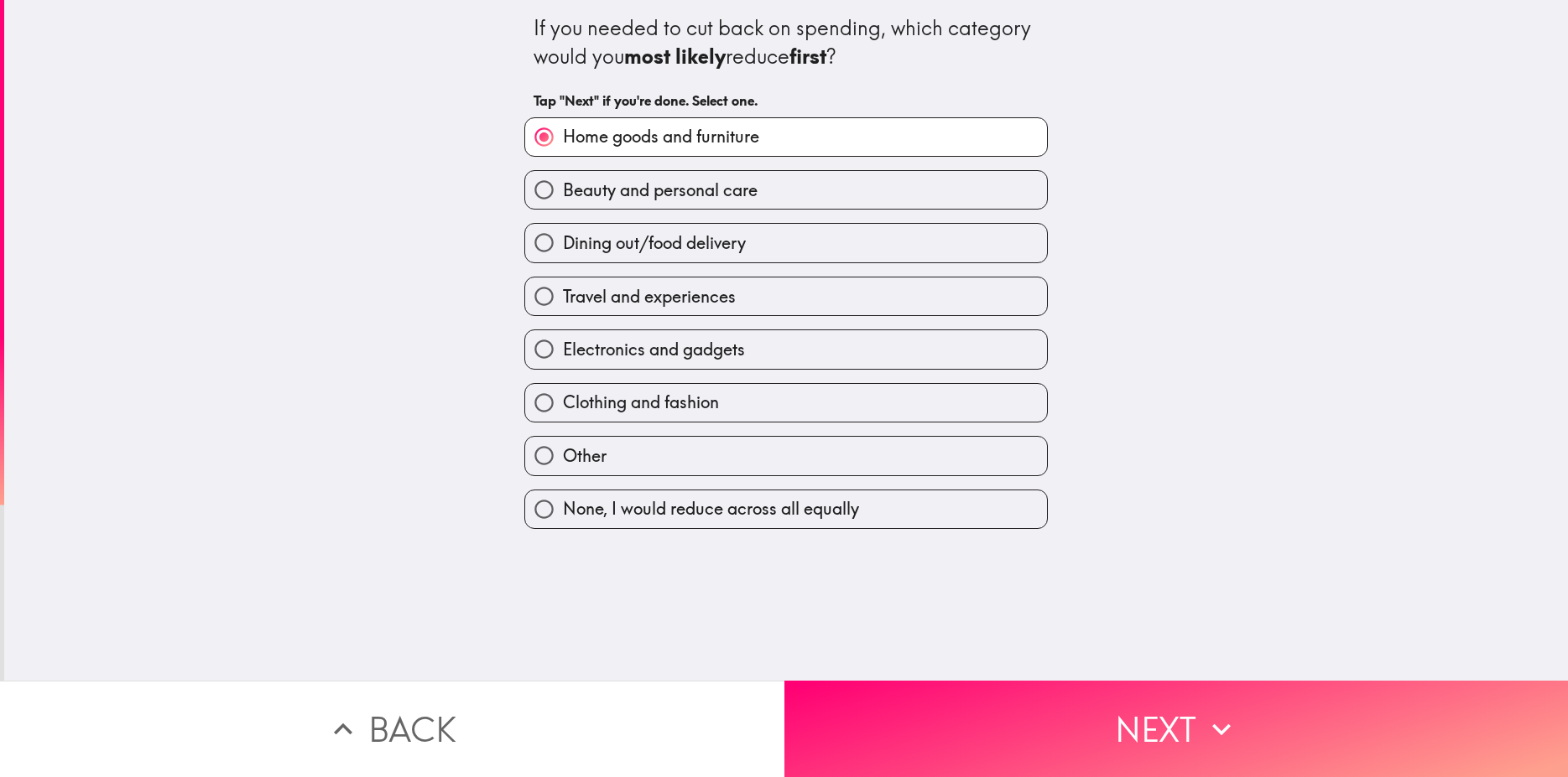
click at [606, 249] on span "Dining out/food delivery" at bounding box center [655, 243] width 183 height 24
click at [563, 249] on input "Dining out/food delivery" at bounding box center [544, 243] width 38 height 38
radio input "true"
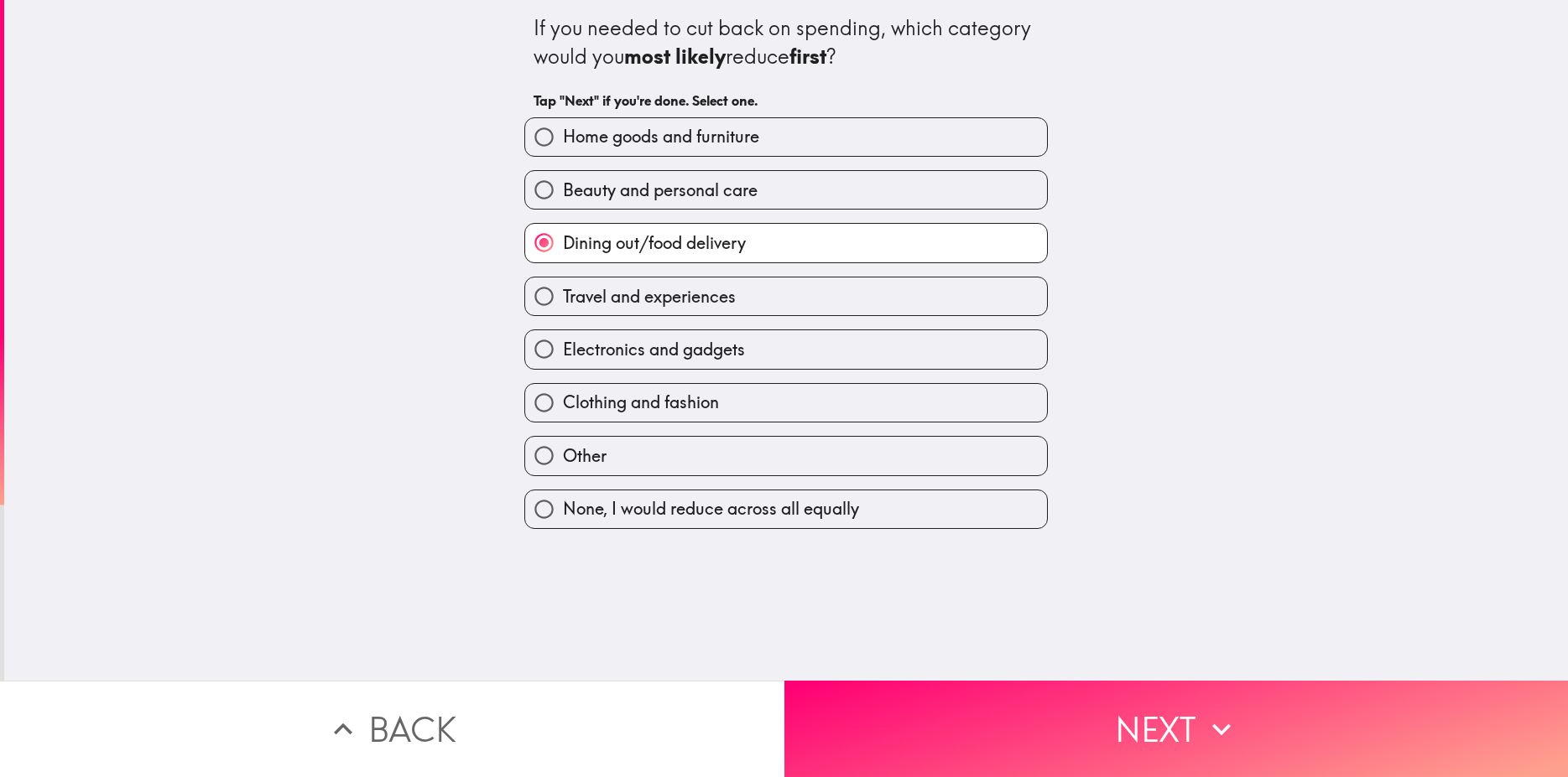
click at [605, 289] on span "Travel and experiences" at bounding box center [649, 296] width 173 height 24
click at [563, 289] on input "Travel and experiences" at bounding box center [544, 296] width 38 height 38
radio input "true"
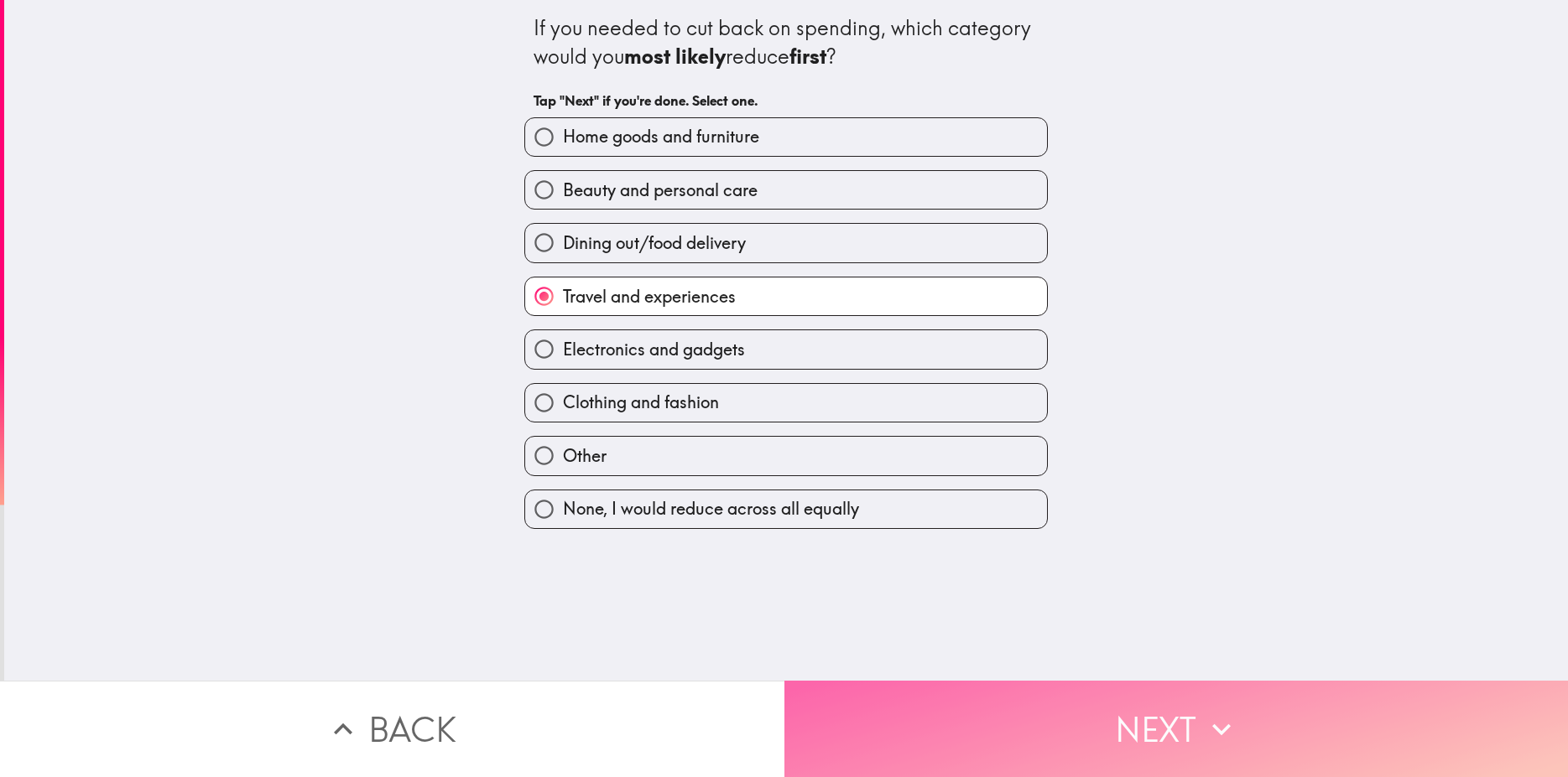
click at [1120, 724] on button "Next" at bounding box center [1177, 729] width 785 height 96
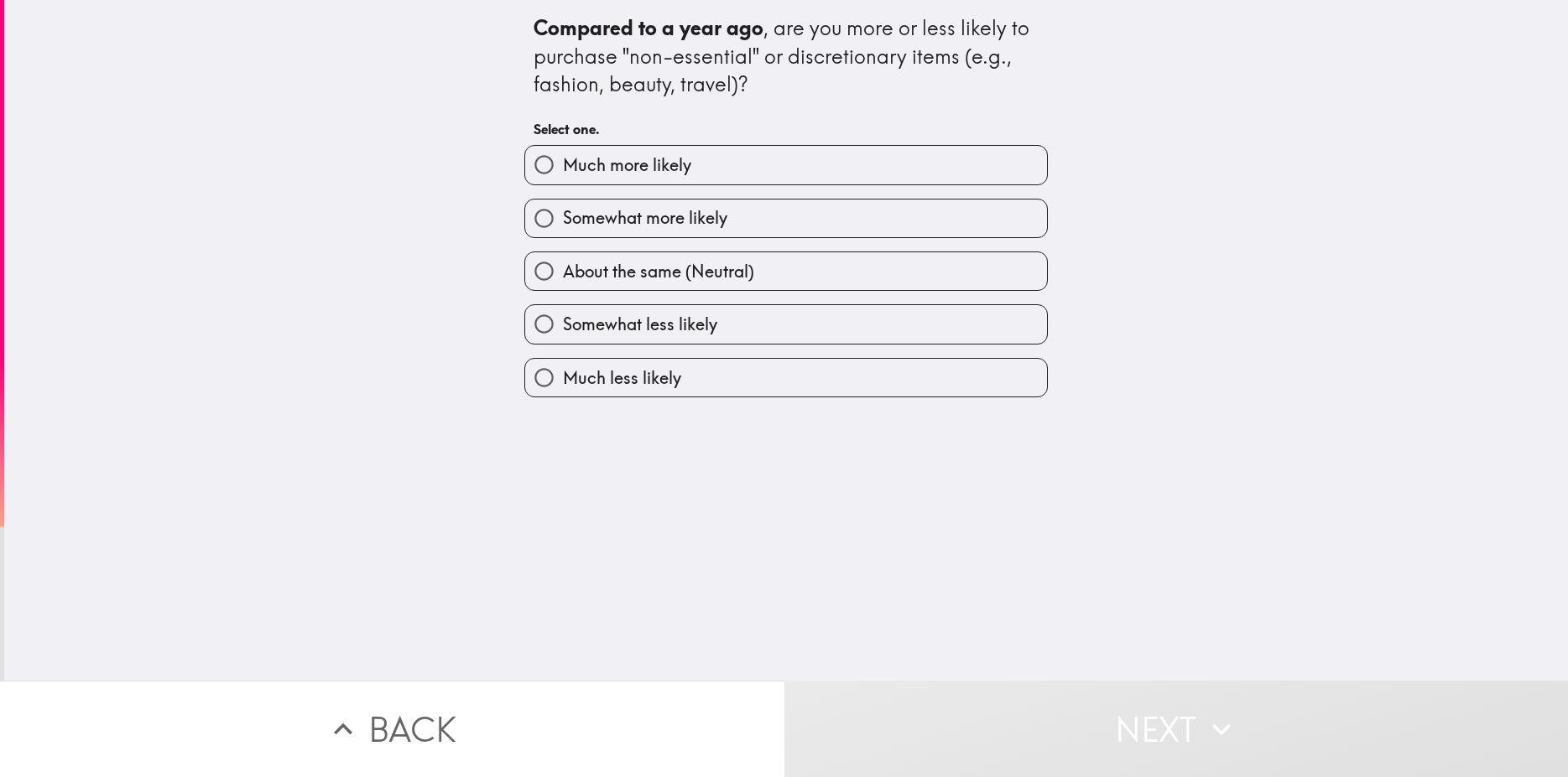
click at [619, 177] on span "Much more likely" at bounding box center [627, 165] width 128 height 24
click at [563, 177] on input "Much more likely" at bounding box center [544, 165] width 38 height 38
radio input "true"
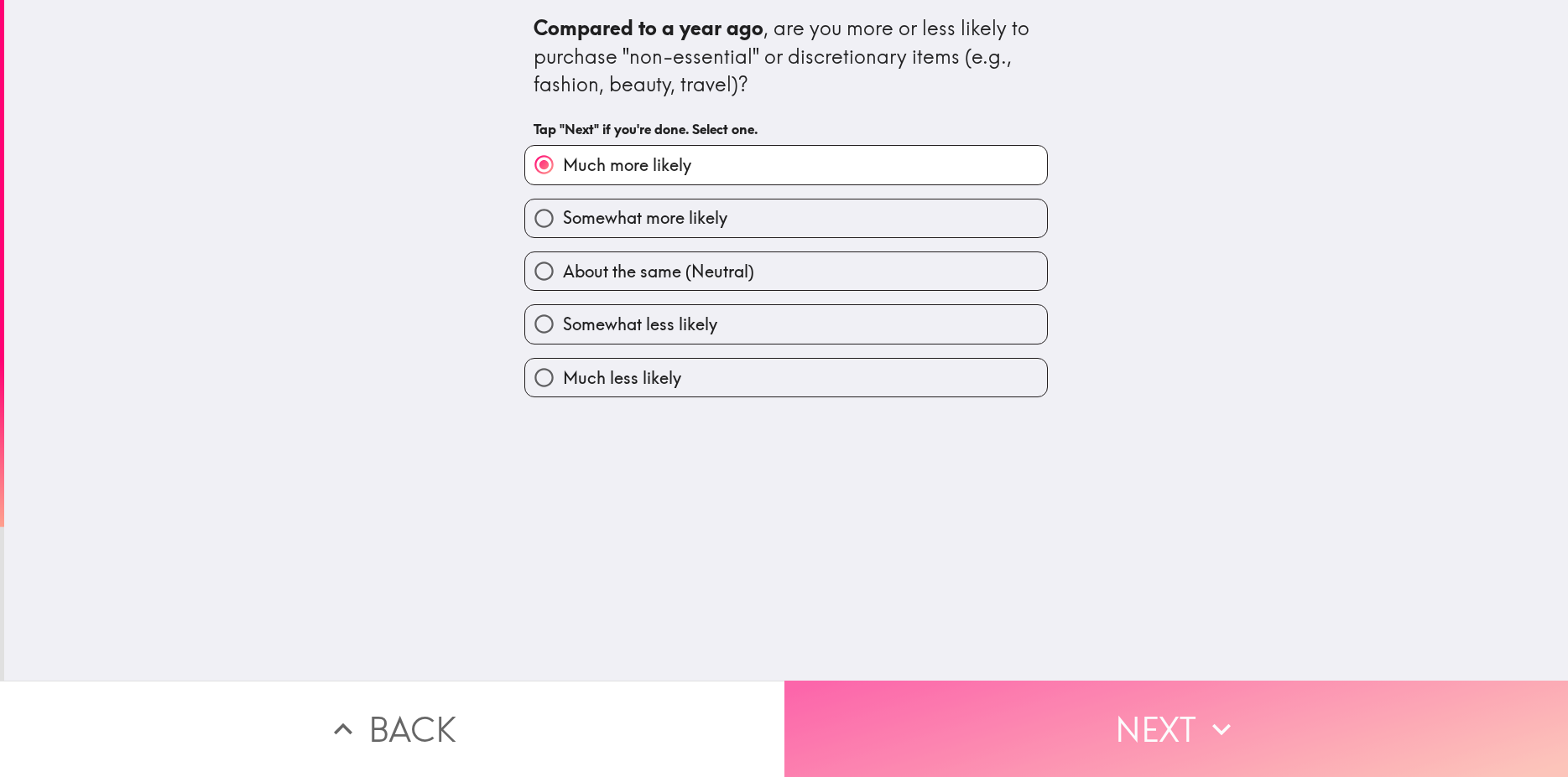
click at [1196, 741] on button "Next" at bounding box center [1177, 729] width 785 height 96
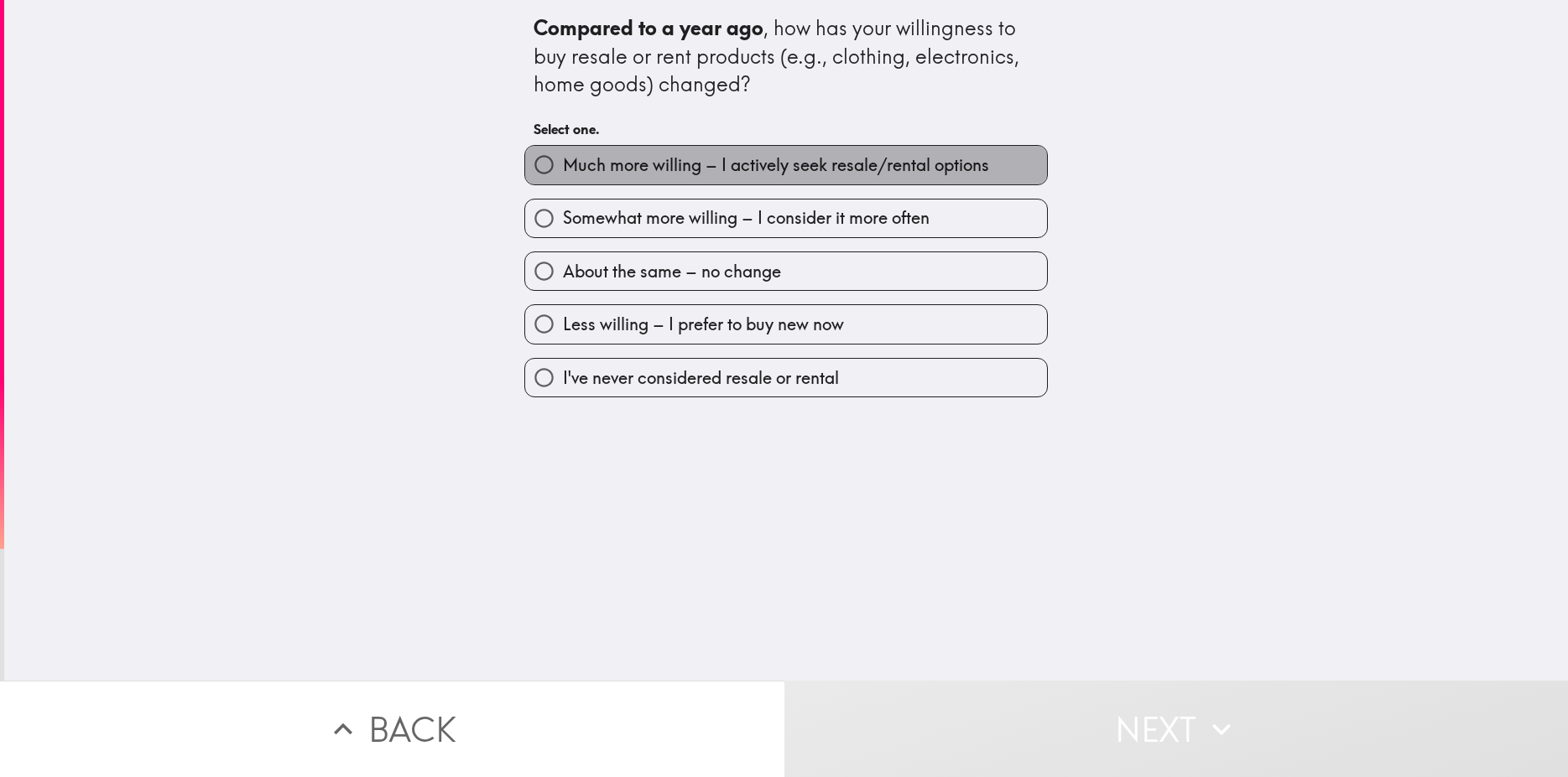
click at [679, 162] on span "Much more willing – I actively seek resale/rental options" at bounding box center [775, 165] width 426 height 24
click at [563, 162] on input "Much more willing – I actively seek resale/rental options" at bounding box center [544, 165] width 38 height 38
radio input "true"
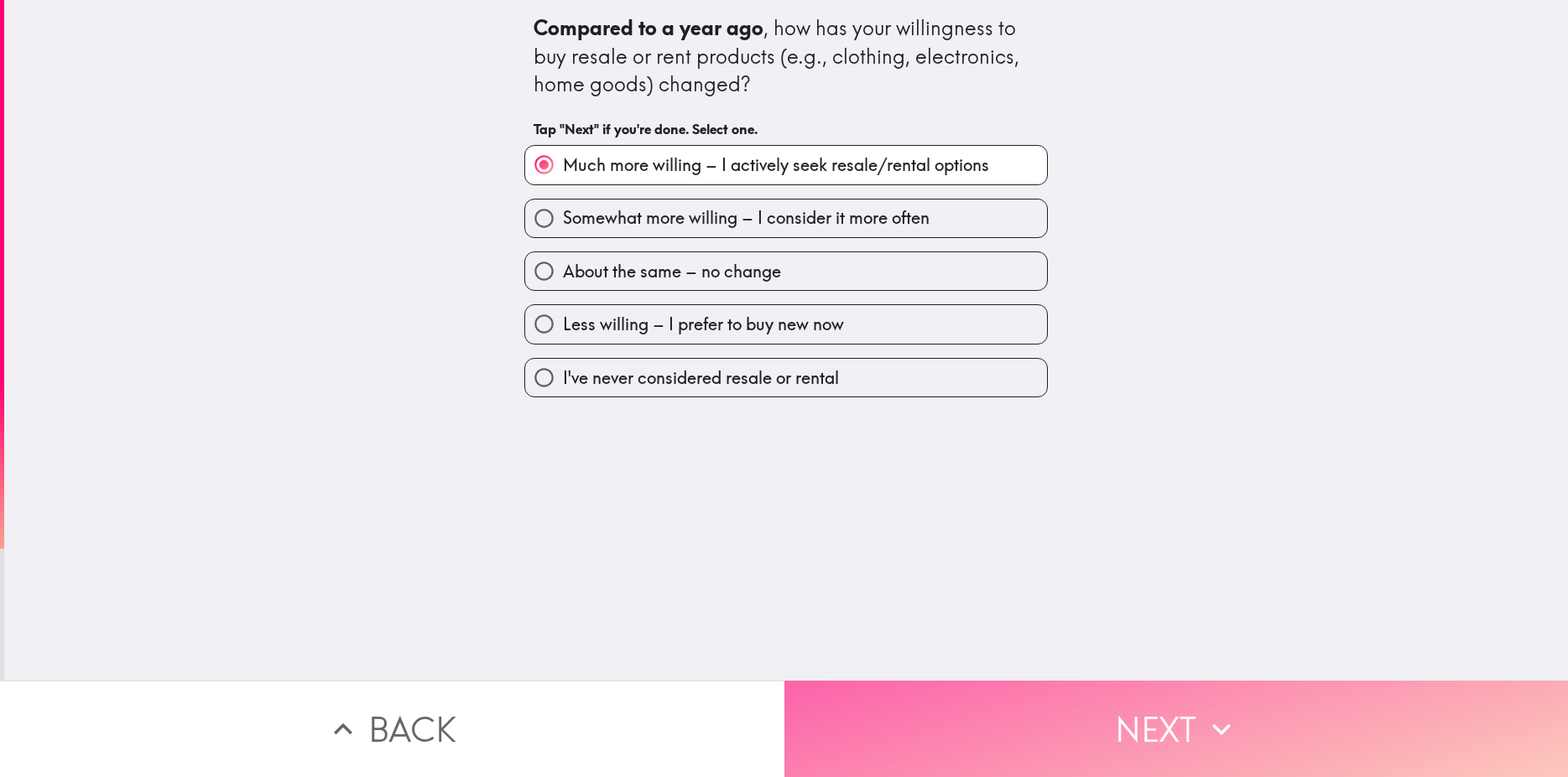
click at [1146, 708] on button "Next" at bounding box center [1177, 729] width 785 height 96
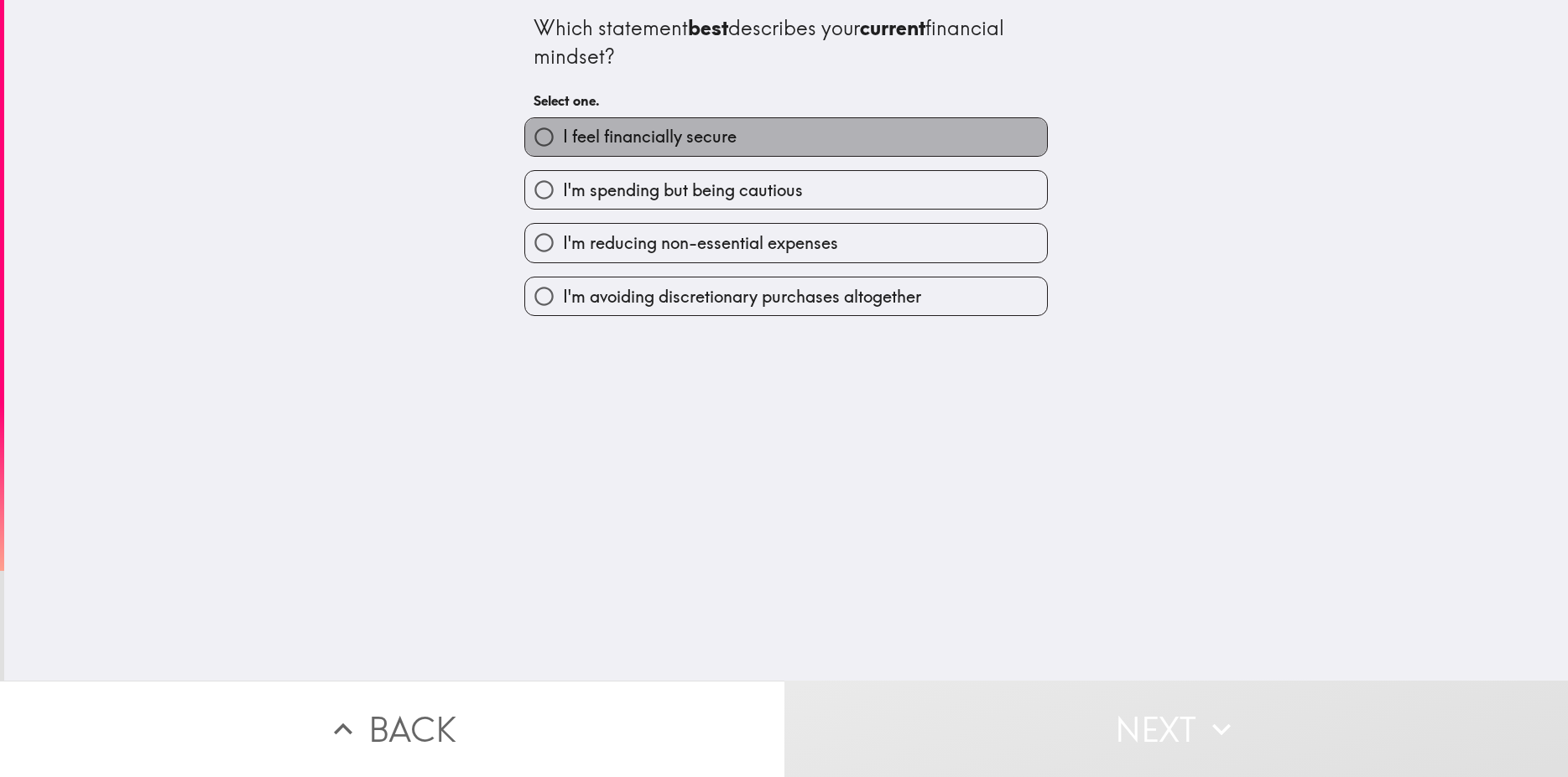
click at [630, 144] on span "I feel financially secure" at bounding box center [650, 136] width 174 height 24
click at [563, 144] on input "I feel financially secure" at bounding box center [544, 137] width 38 height 38
radio input "true"
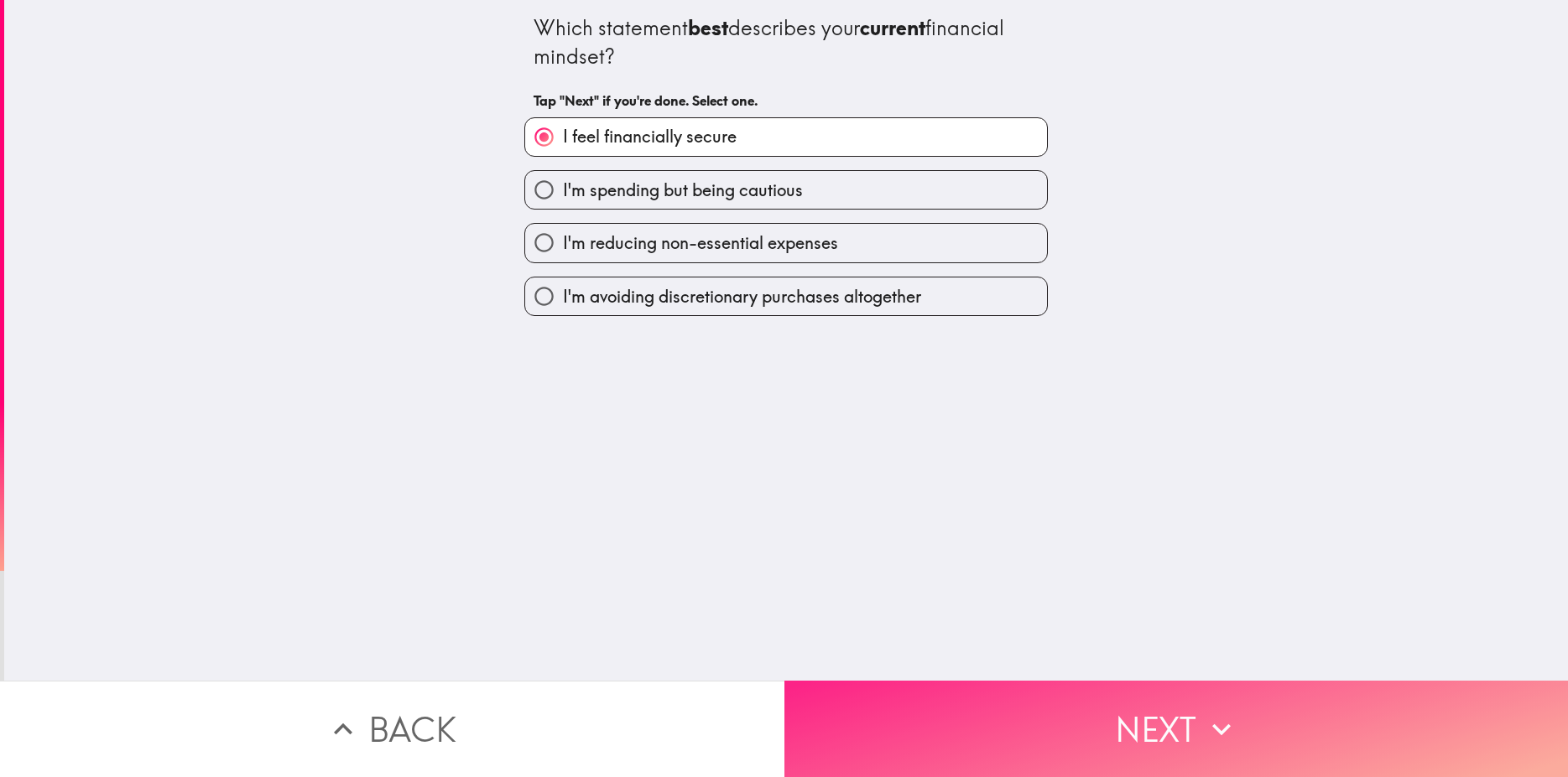
click at [1145, 721] on button "Next" at bounding box center [1177, 729] width 785 height 96
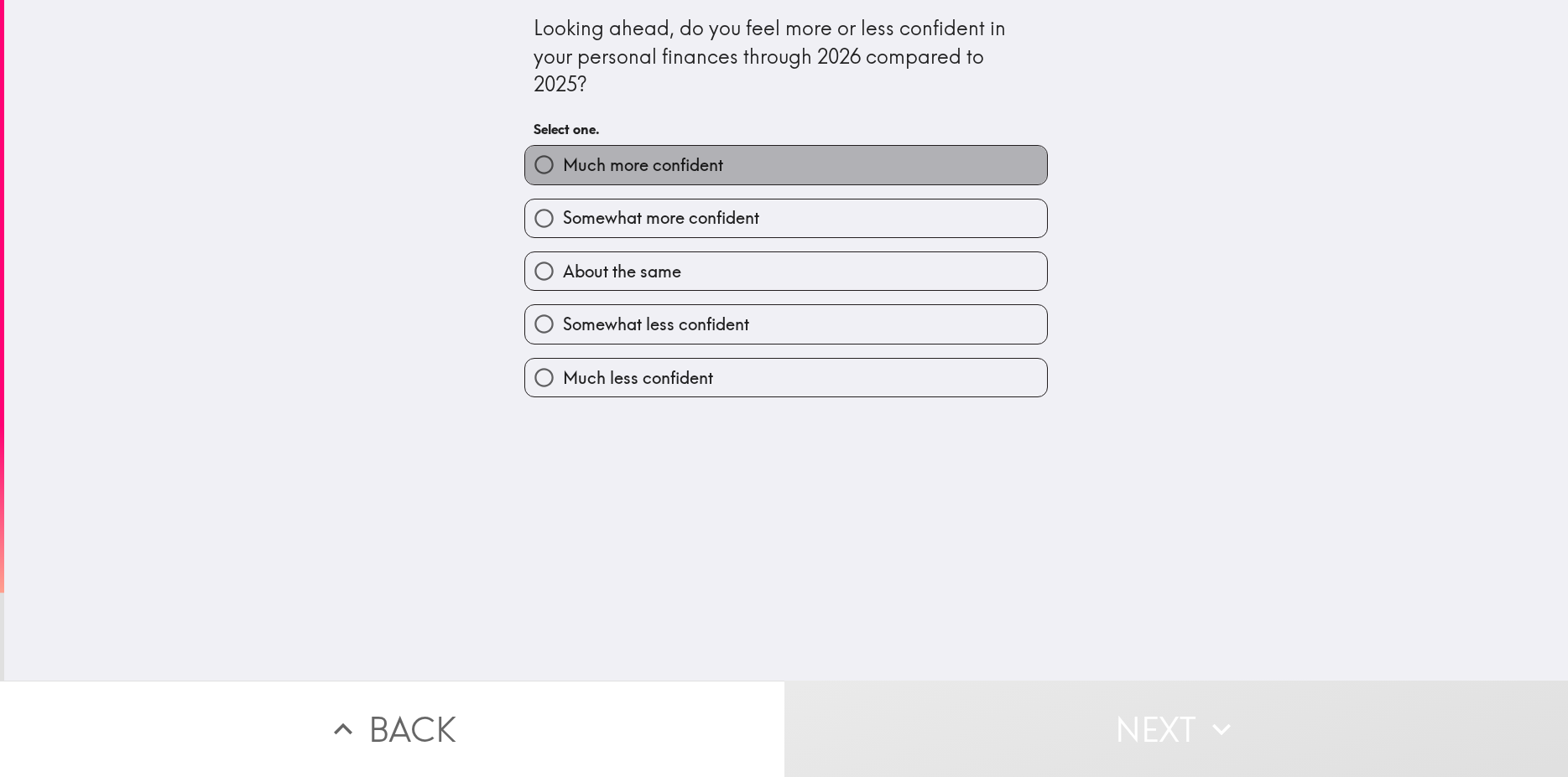
click at [620, 175] on span "Much more confident" at bounding box center [643, 165] width 161 height 24
click at [563, 175] on input "Much more confident" at bounding box center [544, 165] width 38 height 38
radio input "true"
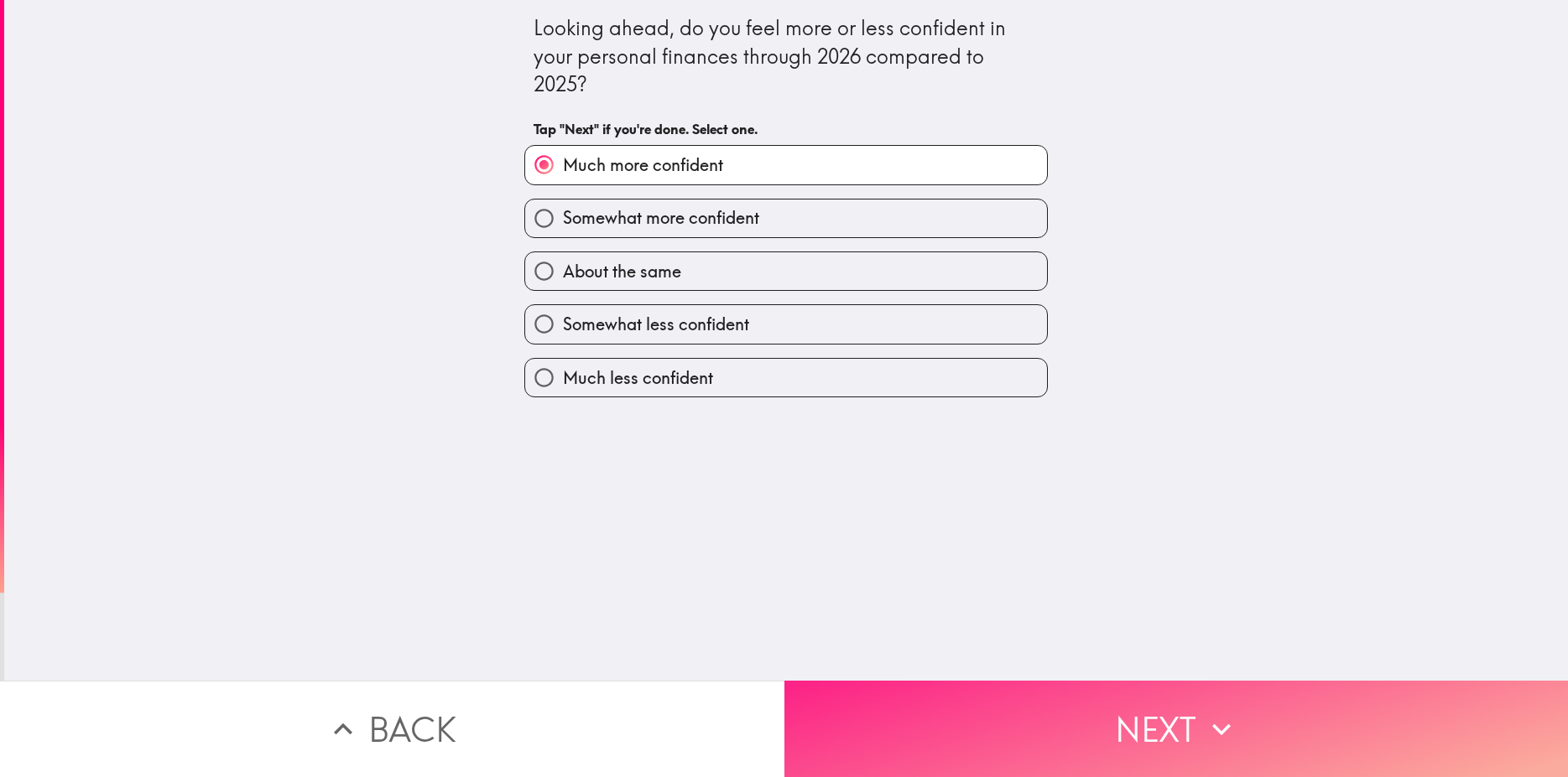
click at [1206, 731] on icon "button" at bounding box center [1221, 729] width 37 height 37
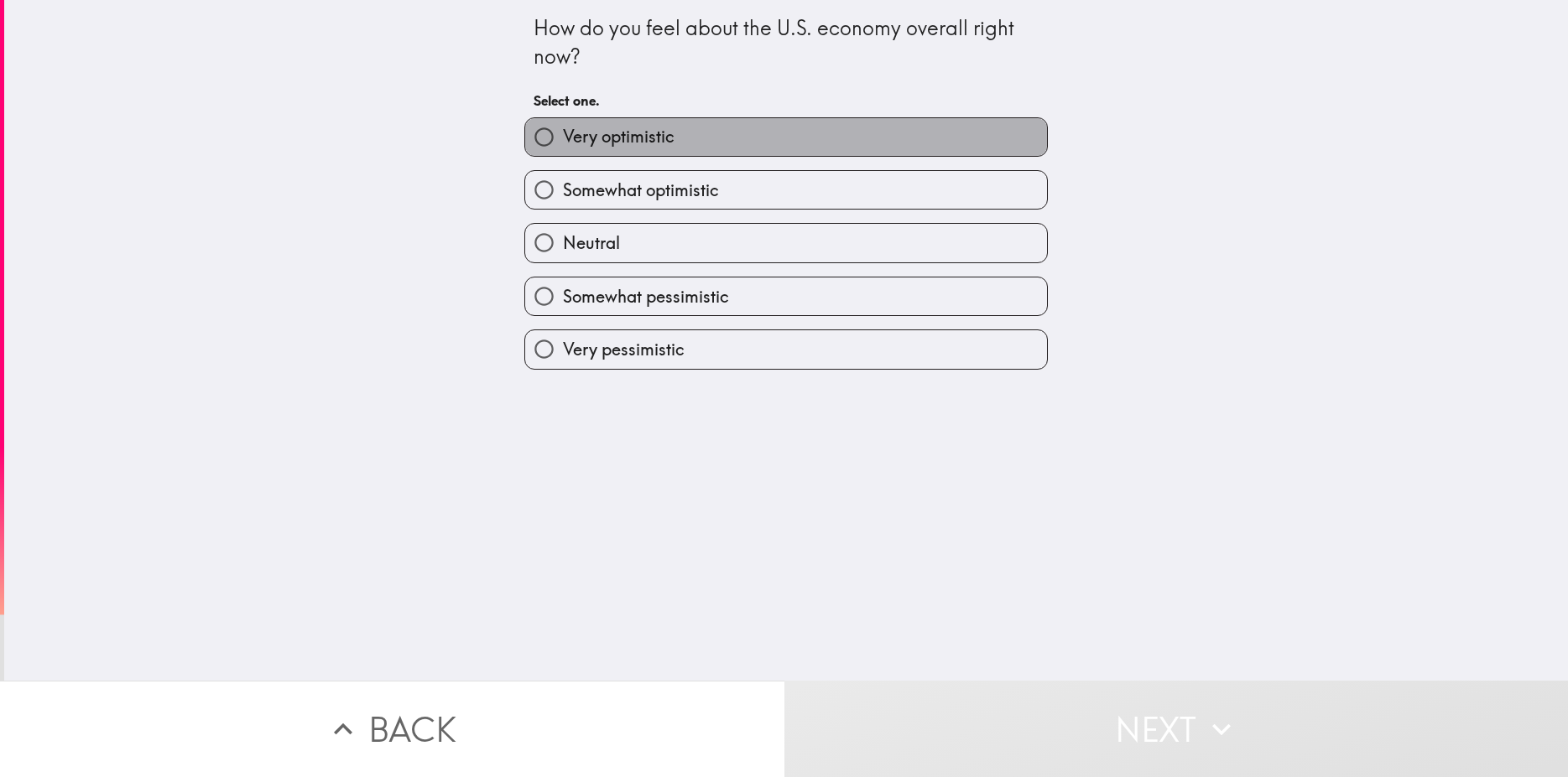
click at [573, 131] on span "Very optimistic" at bounding box center [619, 136] width 111 height 24
click at [563, 131] on input "Very optimistic" at bounding box center [544, 137] width 38 height 38
radio input "true"
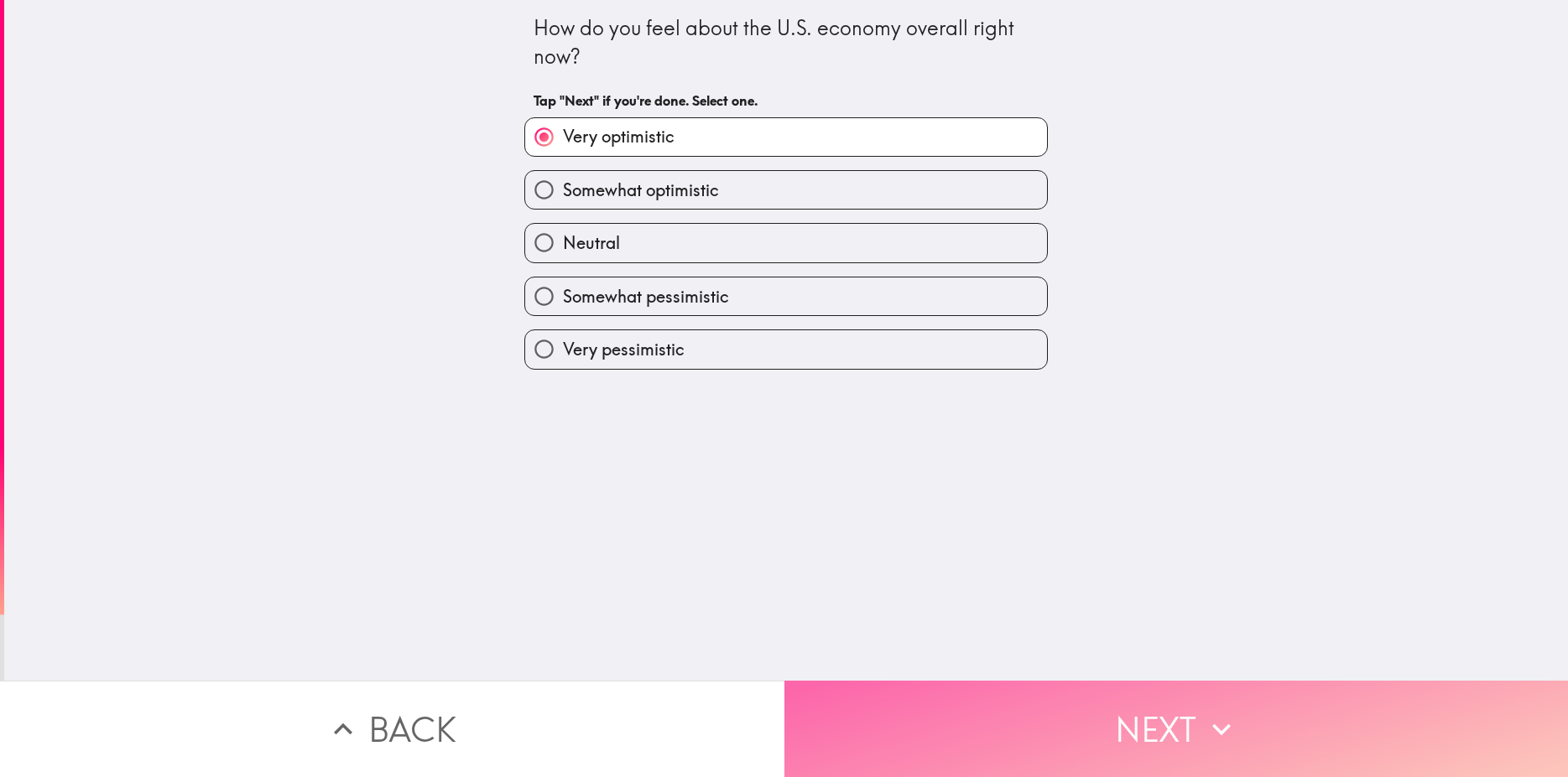
click at [1118, 683] on button "Next" at bounding box center [1177, 729] width 785 height 96
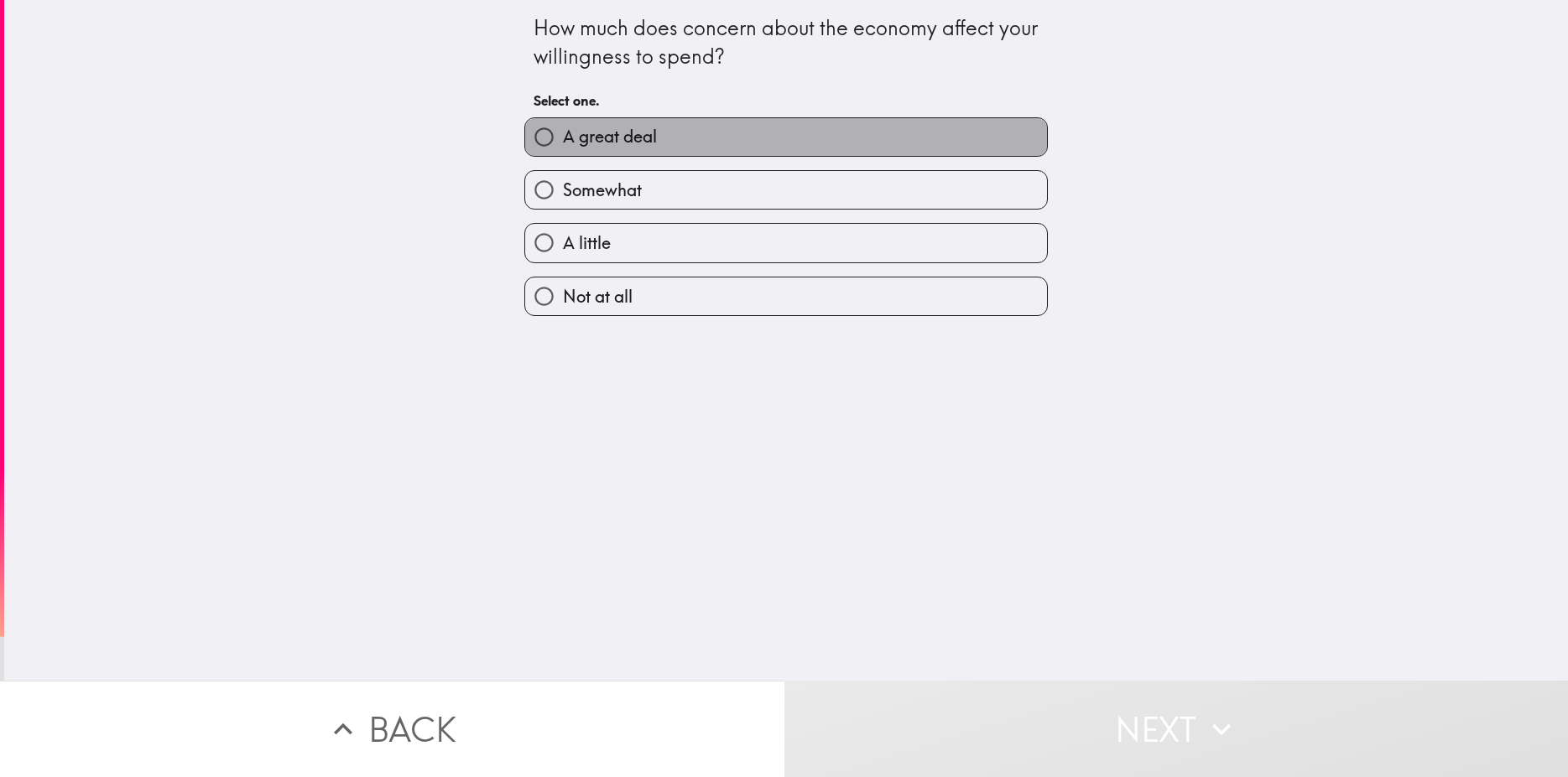
click at [597, 138] on span "A great deal" at bounding box center [609, 136] width 94 height 24
click at [563, 138] on input "A great deal" at bounding box center [544, 137] width 38 height 38
radio input "true"
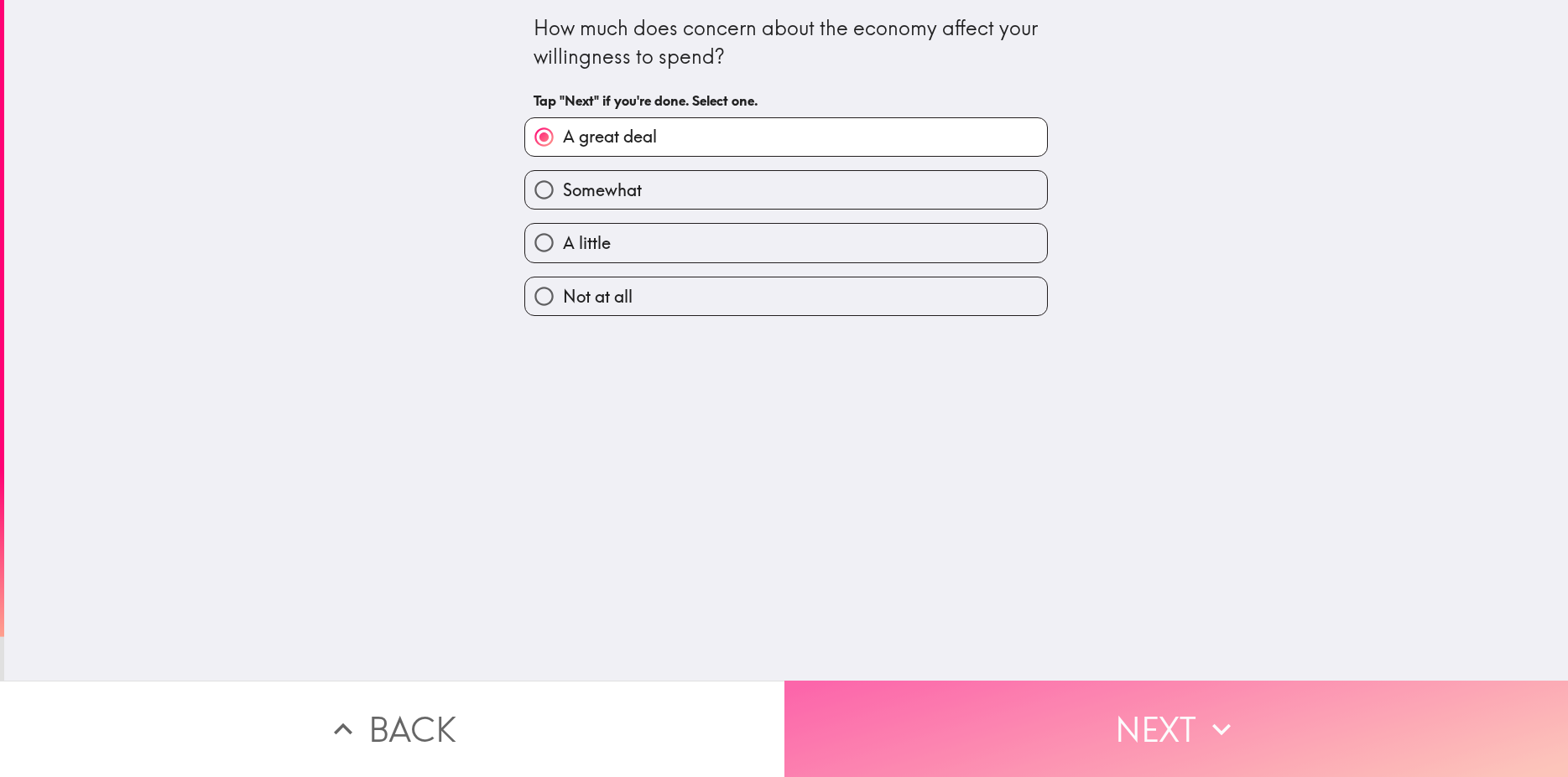
click at [1167, 711] on button "Next" at bounding box center [1177, 729] width 785 height 96
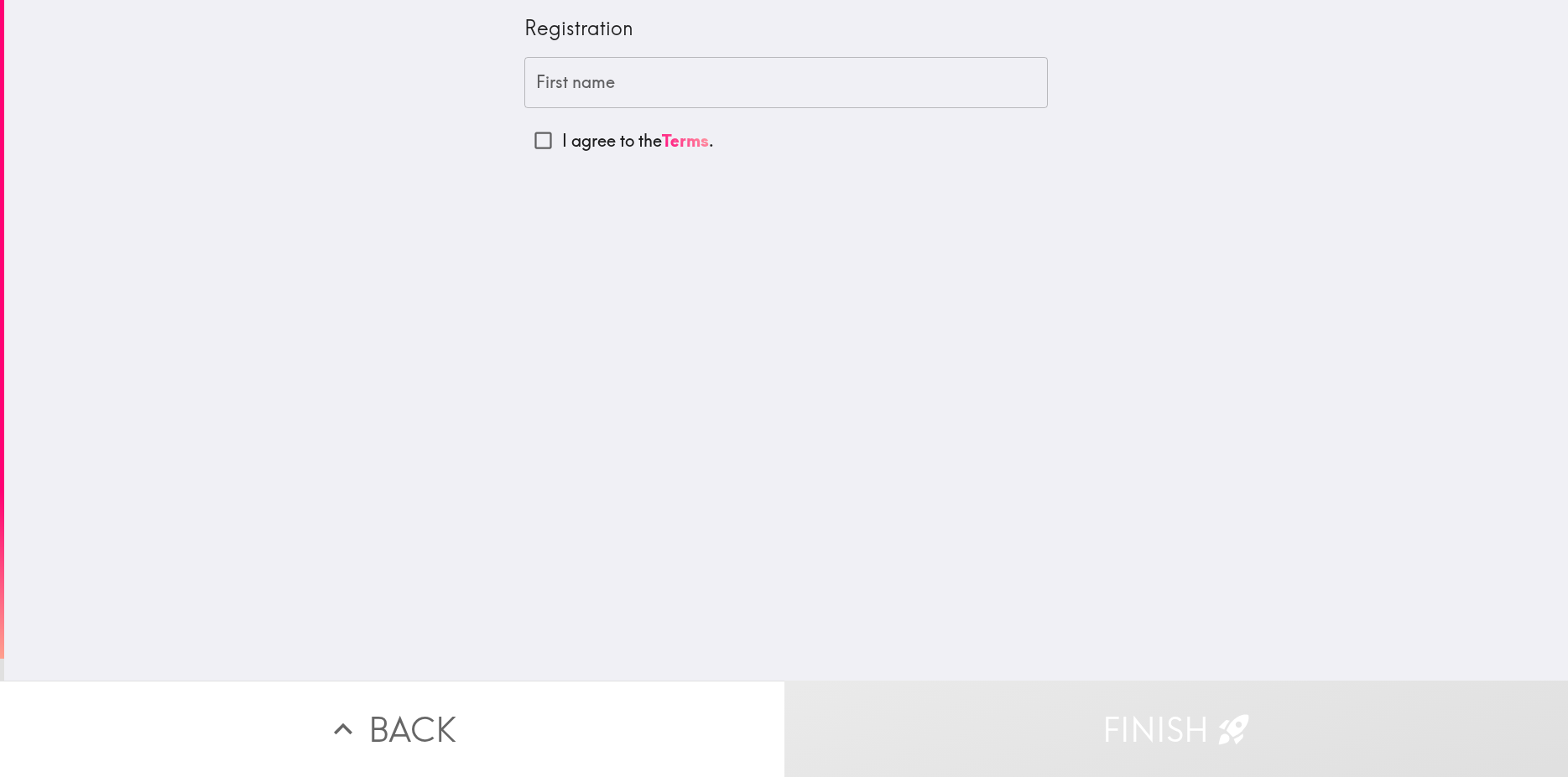
click at [576, 74] on input "First name" at bounding box center [786, 82] width 523 height 52
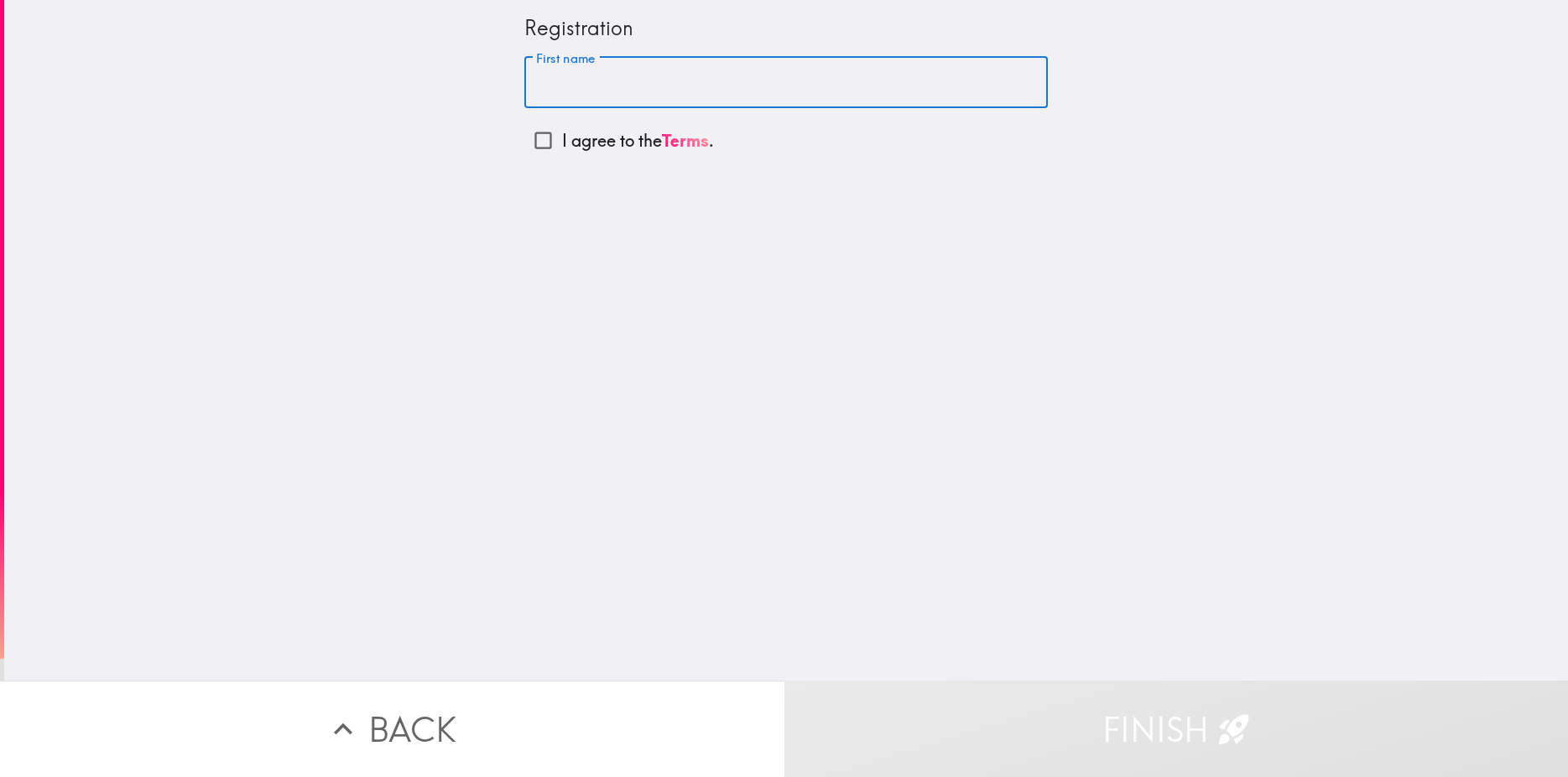
paste input "[PERSON_NAME]"
drag, startPoint x: 601, startPoint y: 78, endPoint x: 646, endPoint y: 90, distance: 46.6
click at [707, 84] on input "[PERSON_NAME]" at bounding box center [786, 82] width 523 height 52
type input "[PERSON_NAME]"
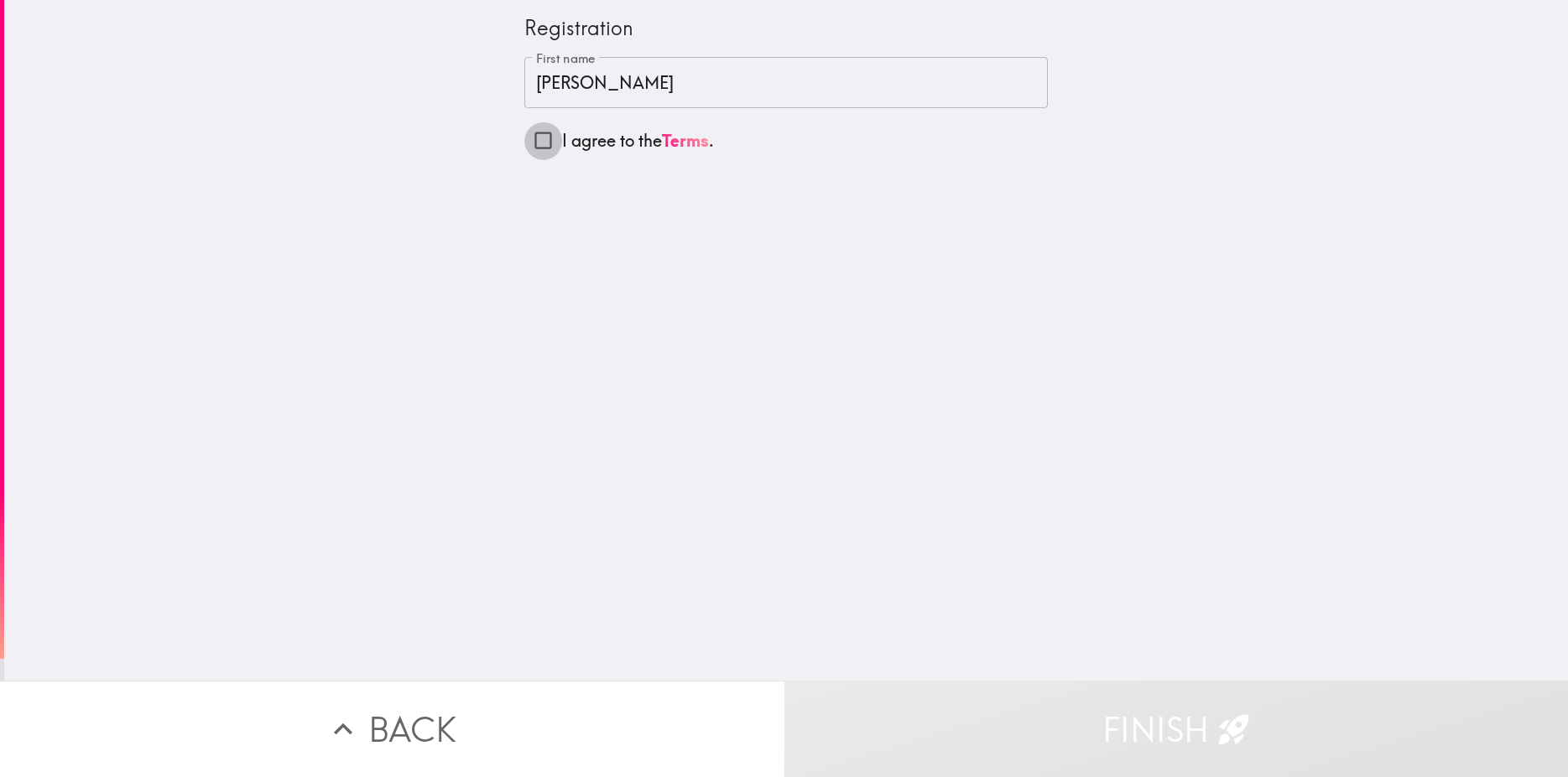
click at [536, 139] on input "I agree to the Terms ." at bounding box center [543, 141] width 38 height 38
checkbox input "true"
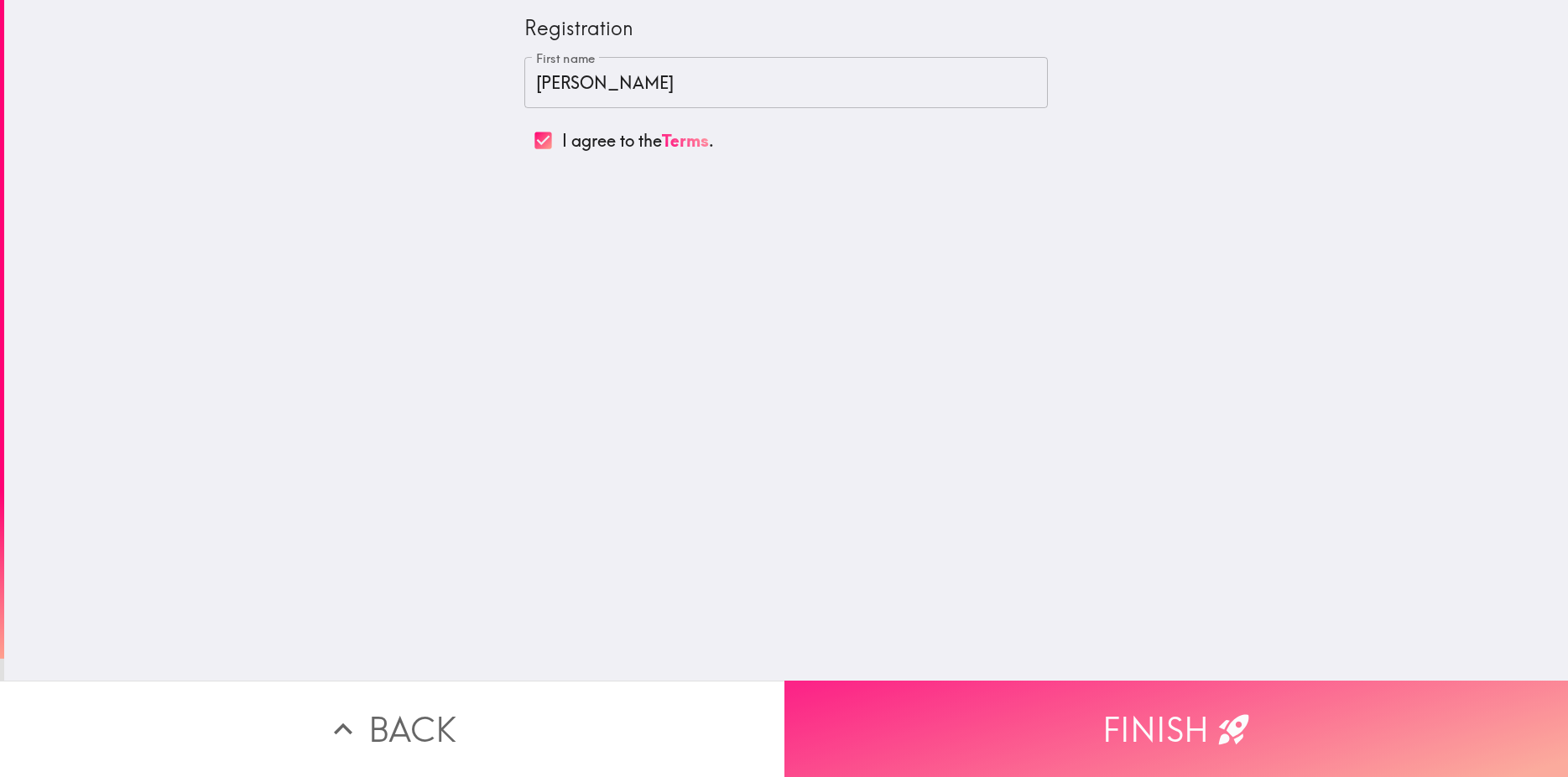
click at [1164, 700] on button "Finish" at bounding box center [1177, 729] width 785 height 96
